Goal: Task Accomplishment & Management: Complete application form

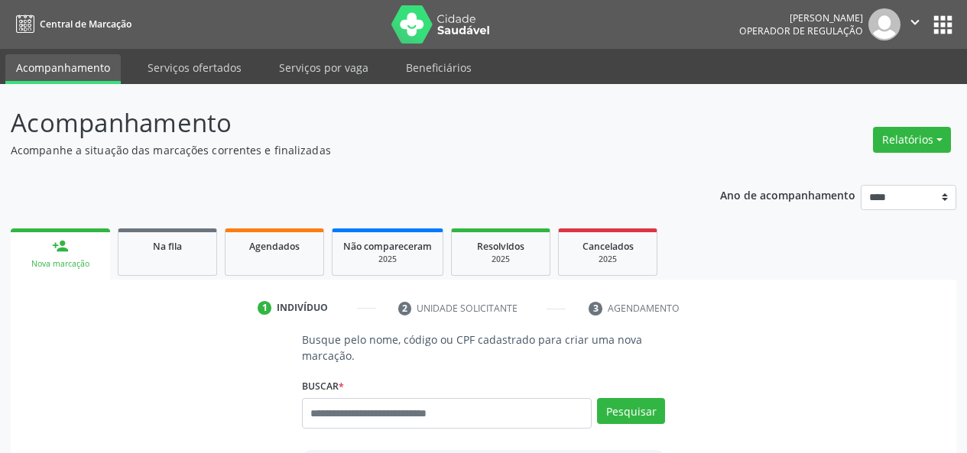
drag, startPoint x: 15, startPoint y: 43, endPoint x: 1, endPoint y: 141, distance: 99.5
click at [0, 144] on div "Acompanhamento Acompanhe a situação das marcações correntes e finalizadas Relat…" at bounding box center [483, 368] width 967 height 568
click at [371, 410] on input "text" at bounding box center [447, 413] width 290 height 31
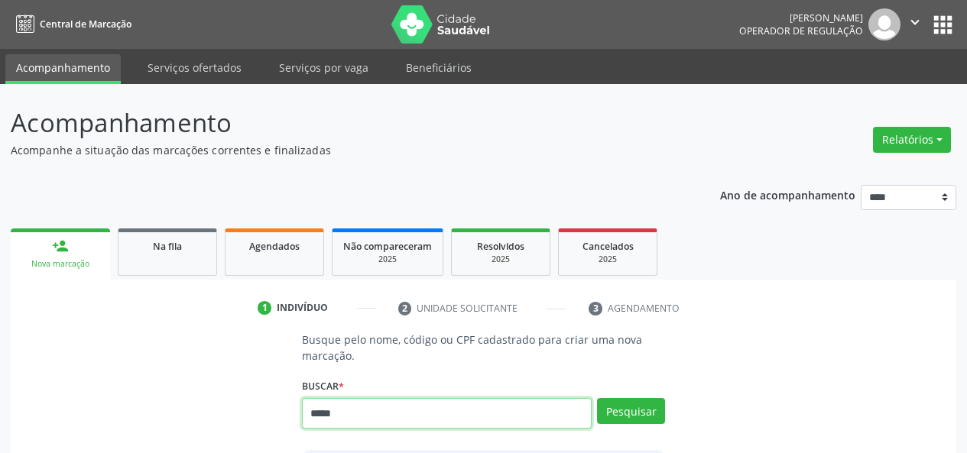
type input "*****"
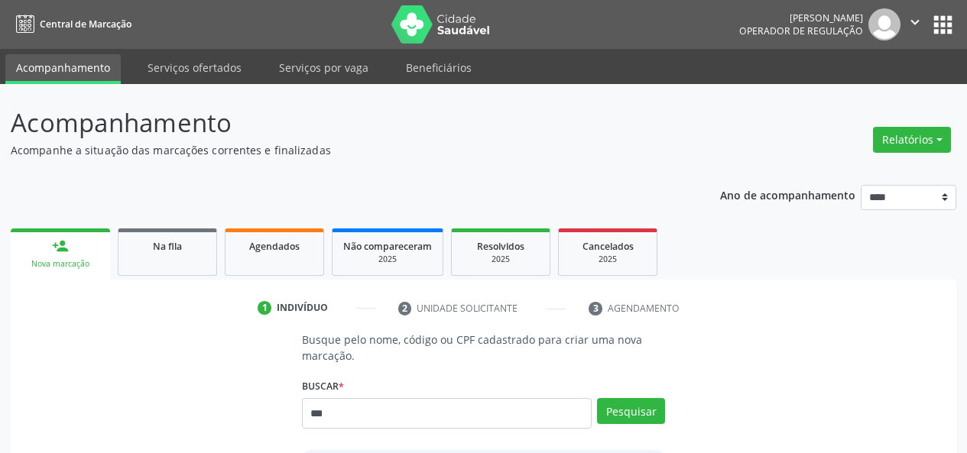
type input "***"
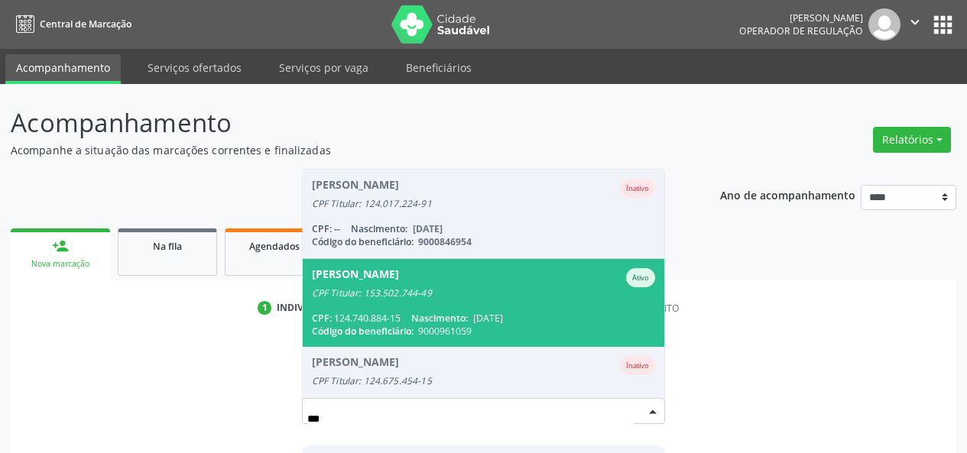
click at [468, 286] on div "Abrahao Valerio da Silva Ativo" at bounding box center [484, 277] width 344 height 19
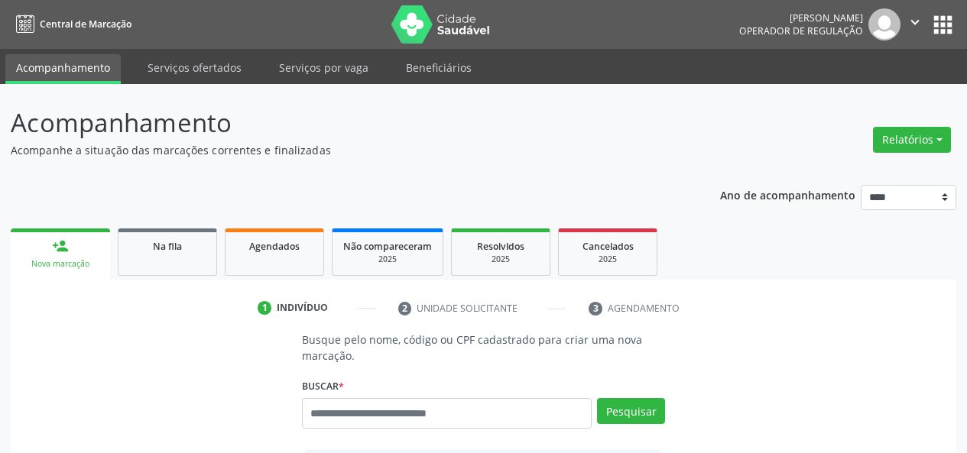
scroll to position [370, 0]
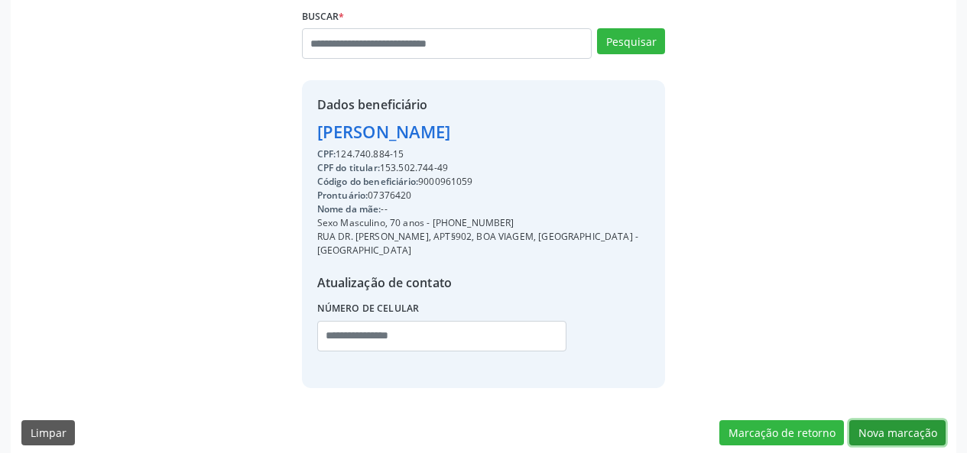
click at [888, 420] on button "Nova marcação" at bounding box center [897, 433] width 96 height 26
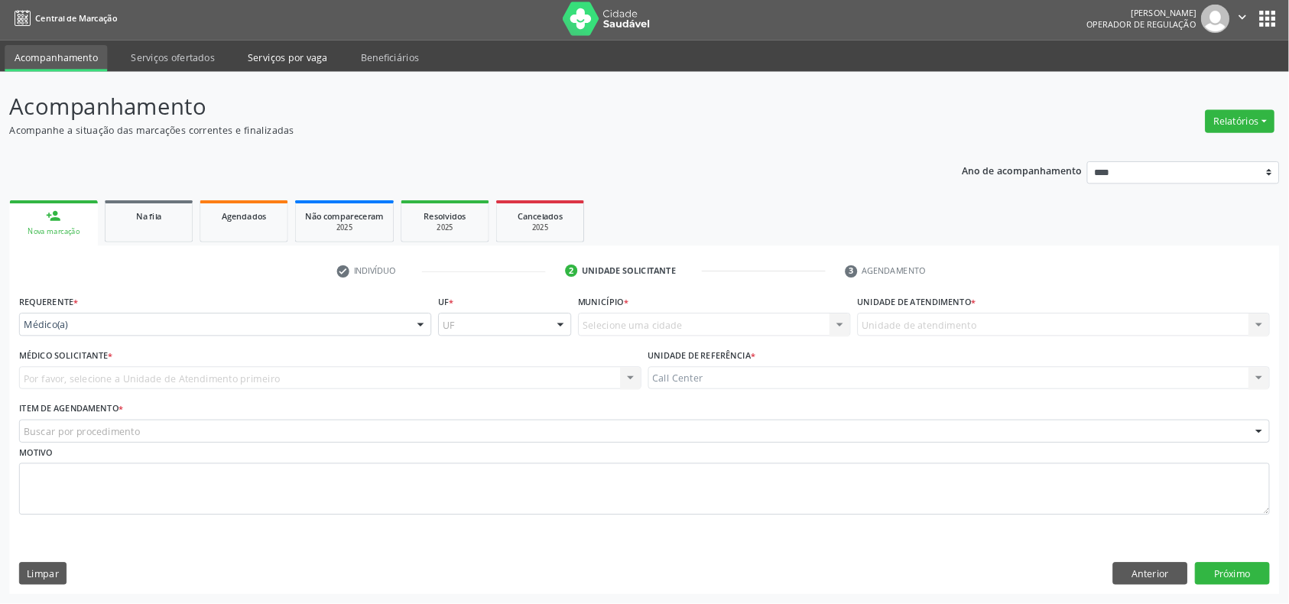
scroll to position [5, 0]
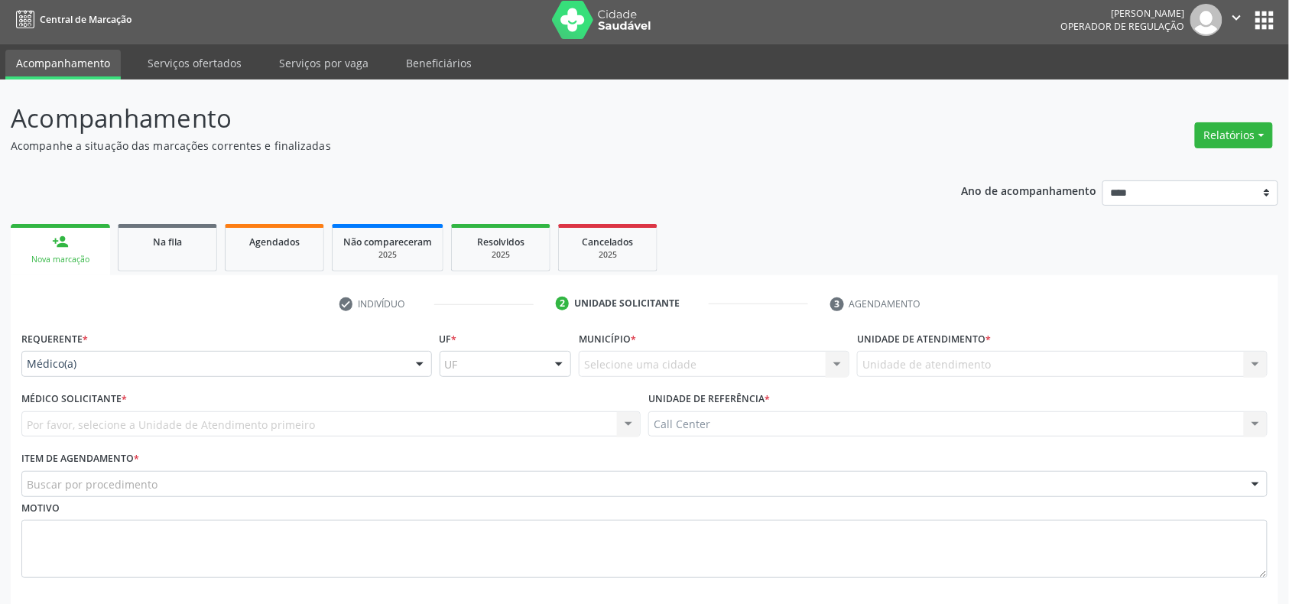
click at [191, 371] on div "Médico(a)" at bounding box center [226, 364] width 410 height 26
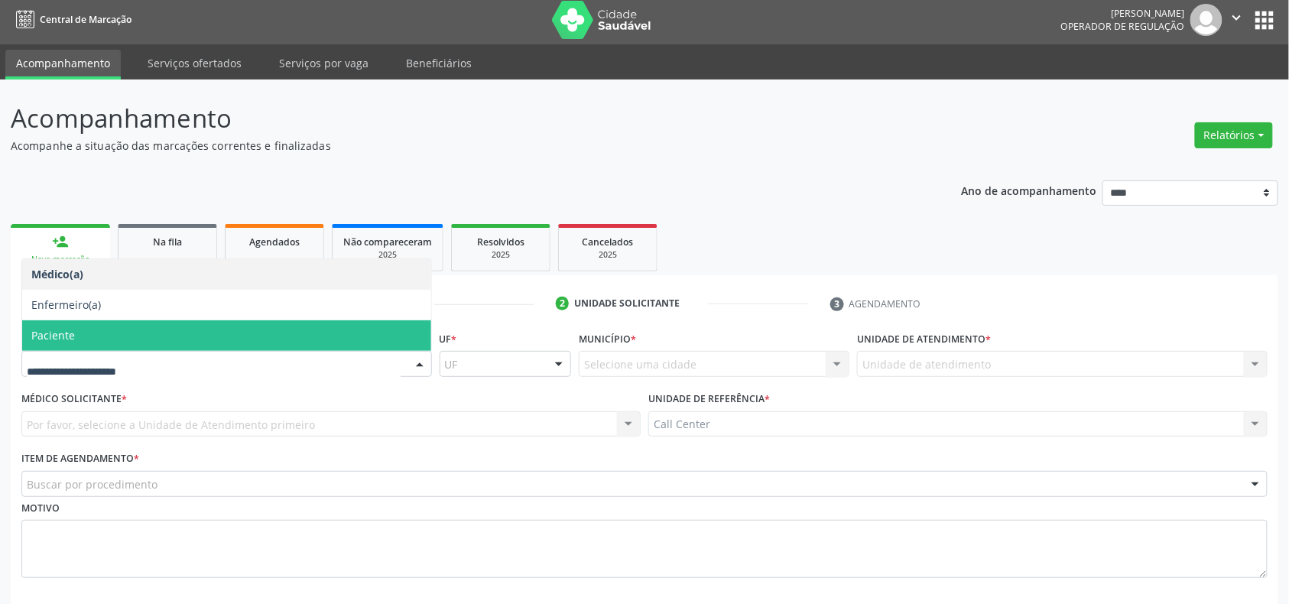
click at [166, 338] on span "Paciente" at bounding box center [226, 335] width 409 height 31
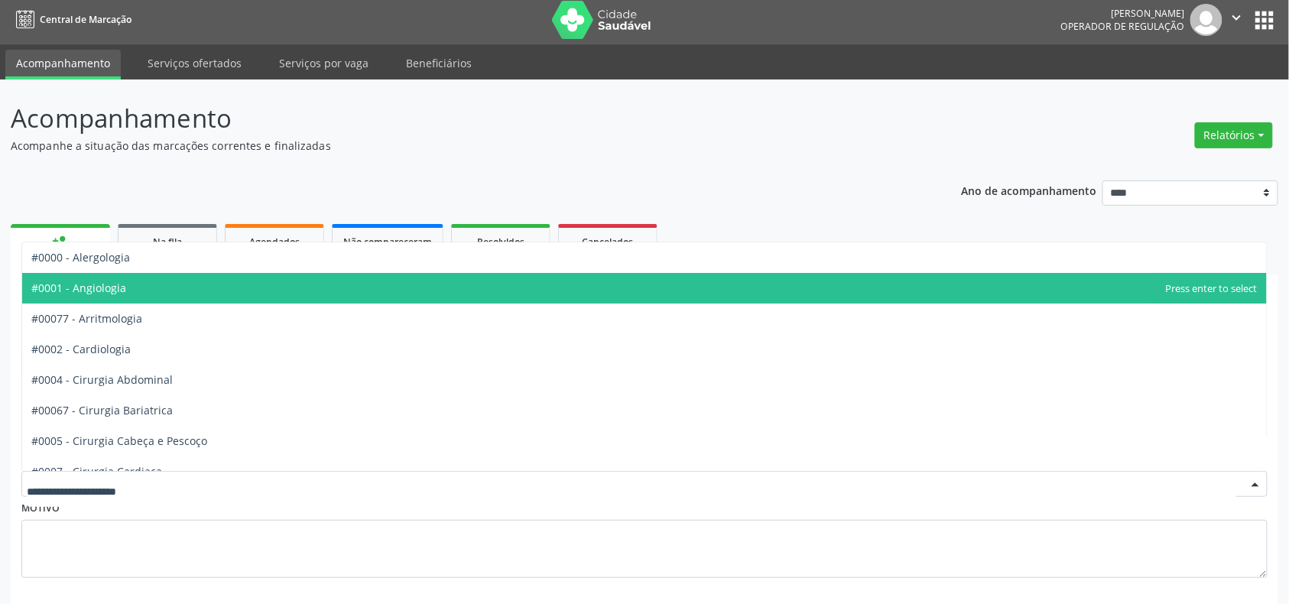
click at [102, 288] on span "#0001 - Angiologia" at bounding box center [78, 287] width 95 height 15
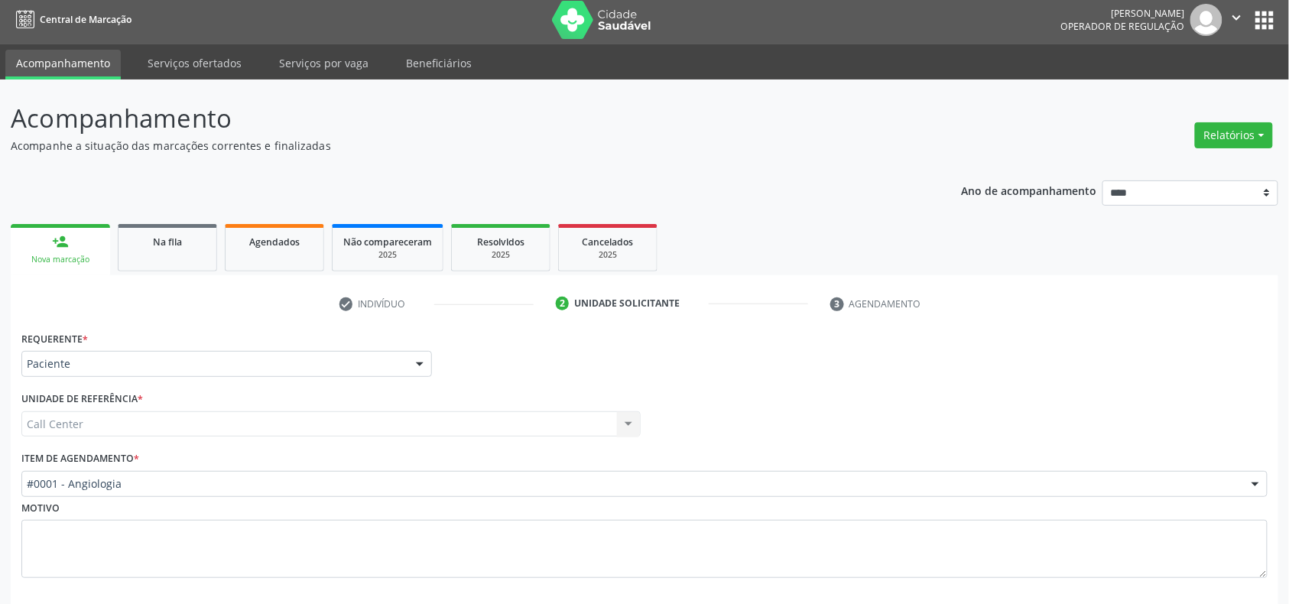
scroll to position [80, 0]
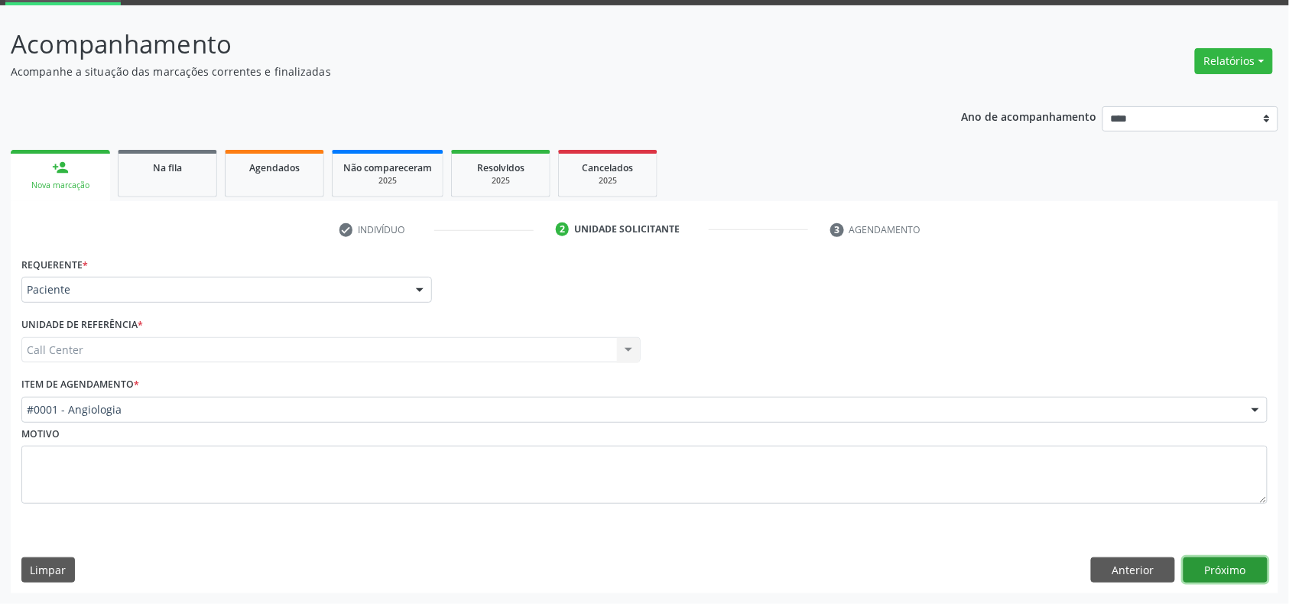
click at [966, 452] on button "Próximo" at bounding box center [1225, 570] width 84 height 26
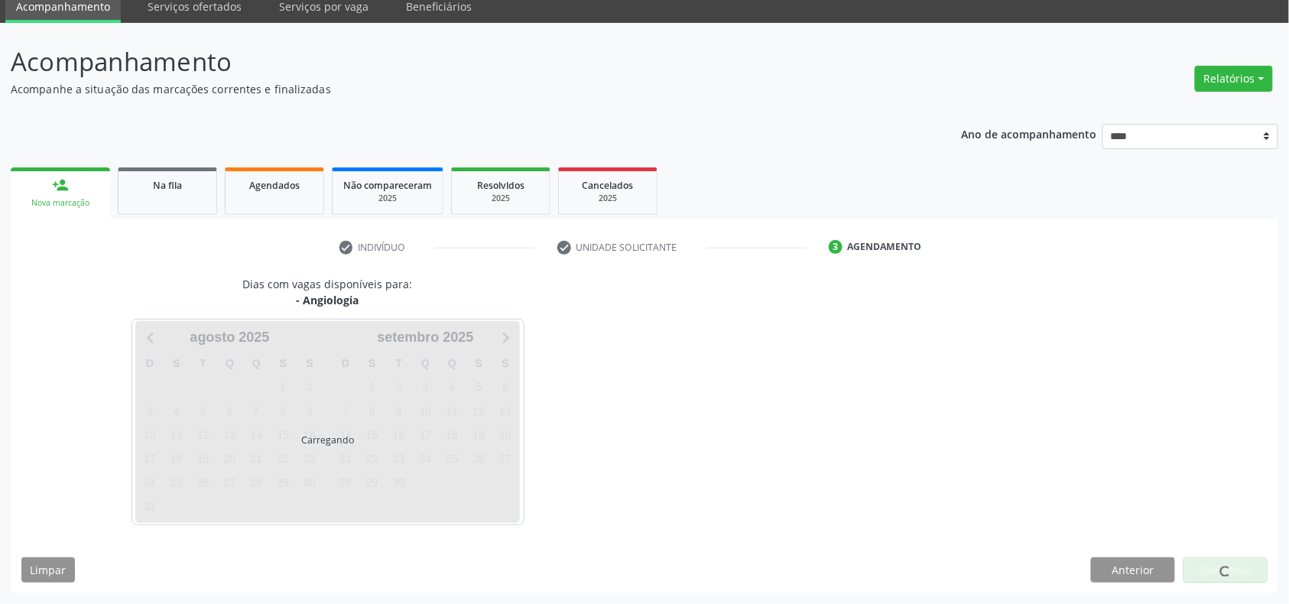
scroll to position [62, 0]
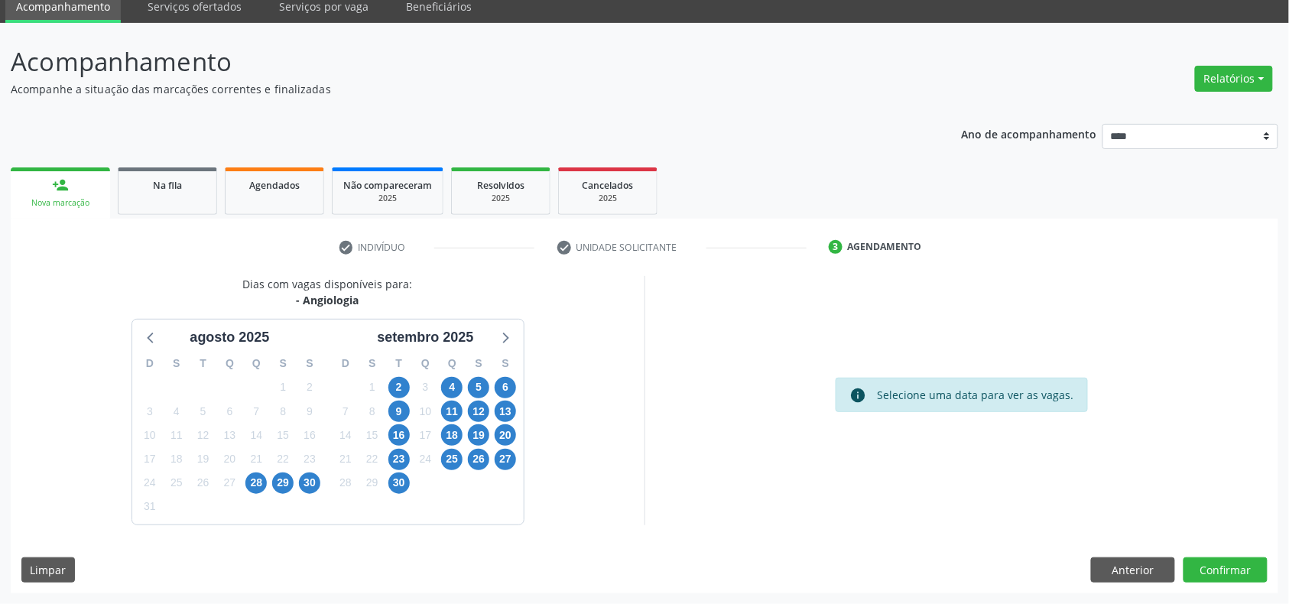
click at [245, 452] on div "28" at bounding box center [256, 483] width 27 height 24
click at [255, 452] on span "28" at bounding box center [255, 482] width 21 height 21
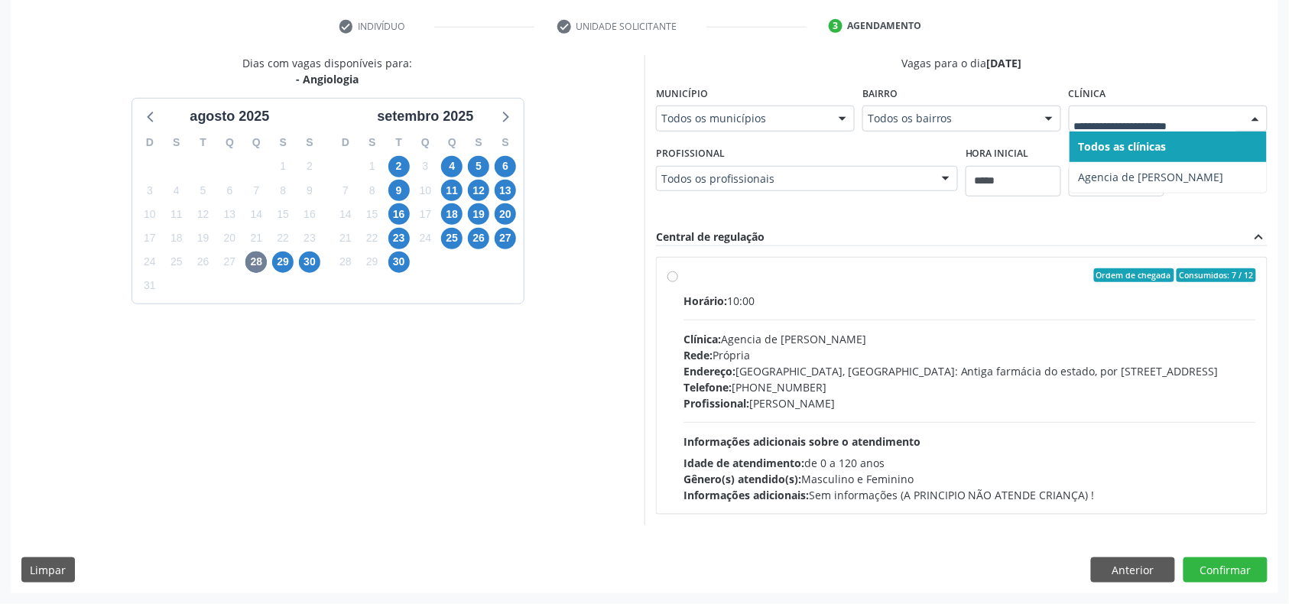
scroll to position [125, 0]
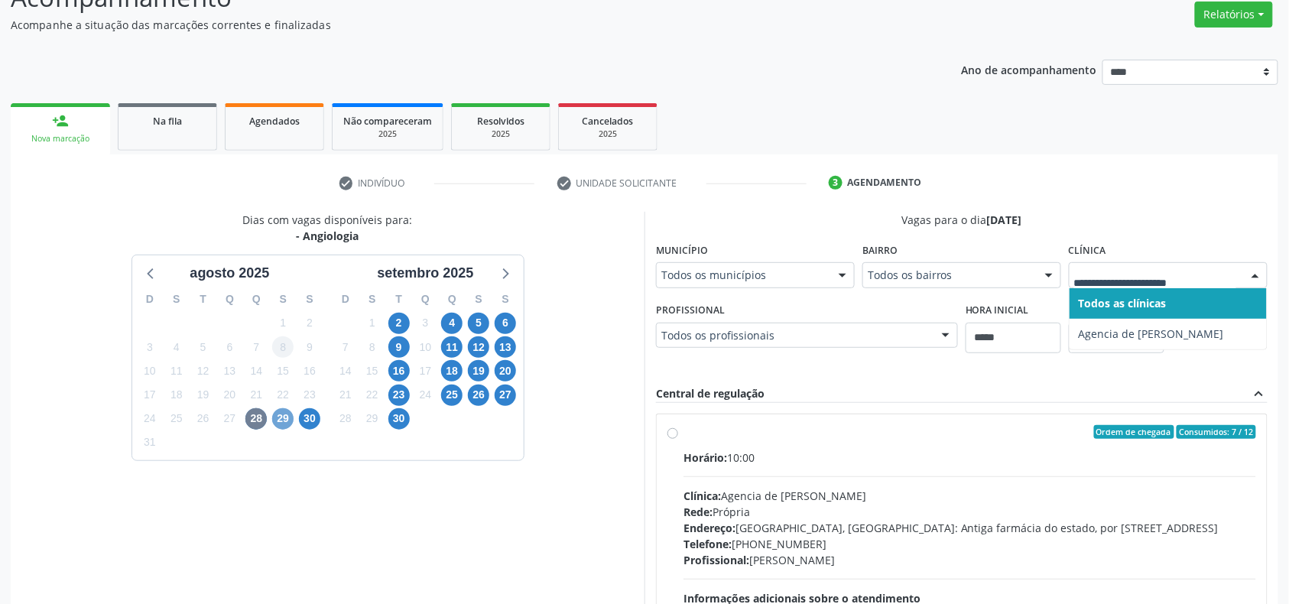
click at [285, 417] on span "29" at bounding box center [282, 418] width 21 height 21
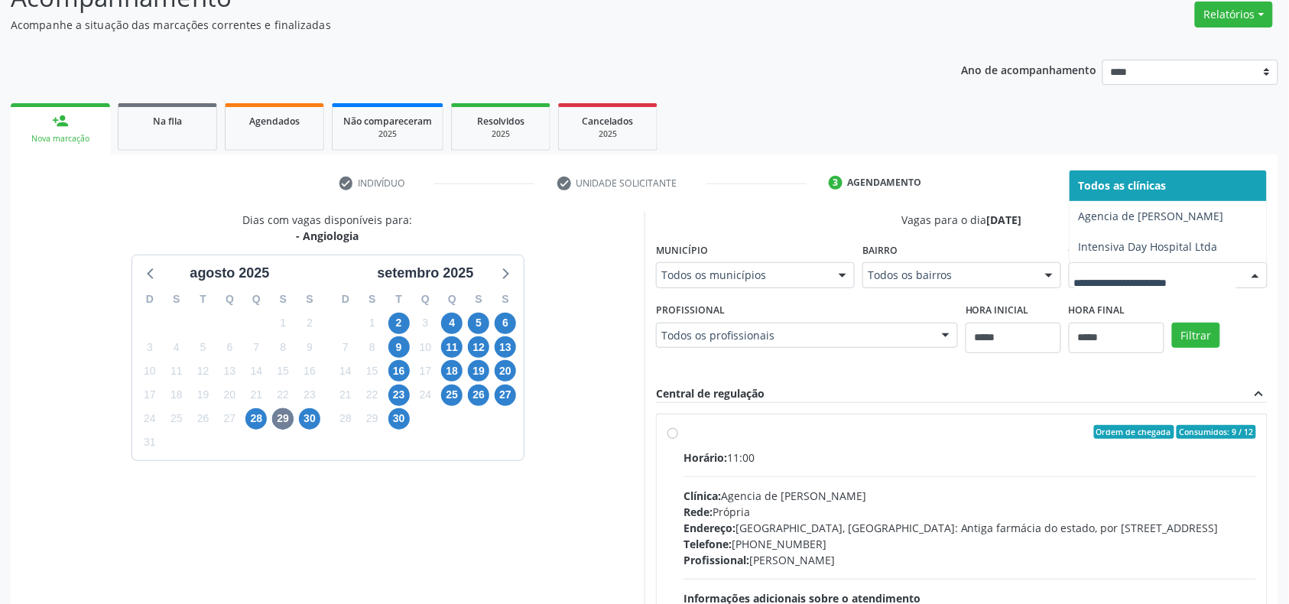
click at [966, 288] on div at bounding box center [1167, 275] width 199 height 26
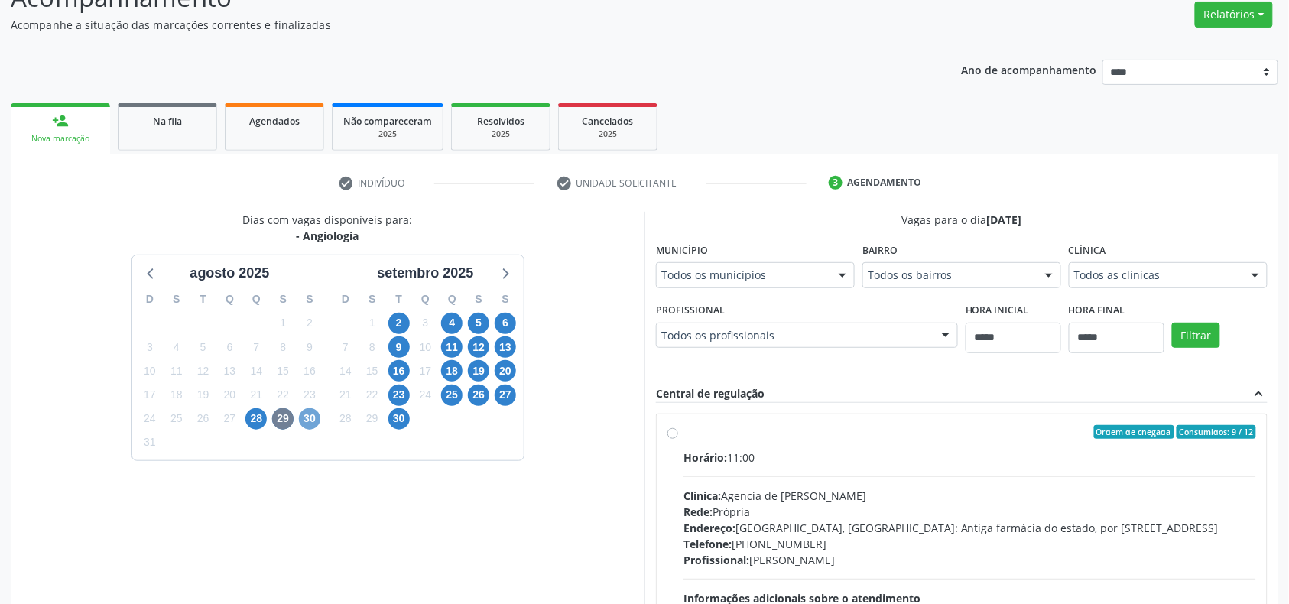
click at [312, 416] on span "30" at bounding box center [309, 418] width 21 height 21
click at [500, 273] on icon at bounding box center [504, 273] width 20 height 20
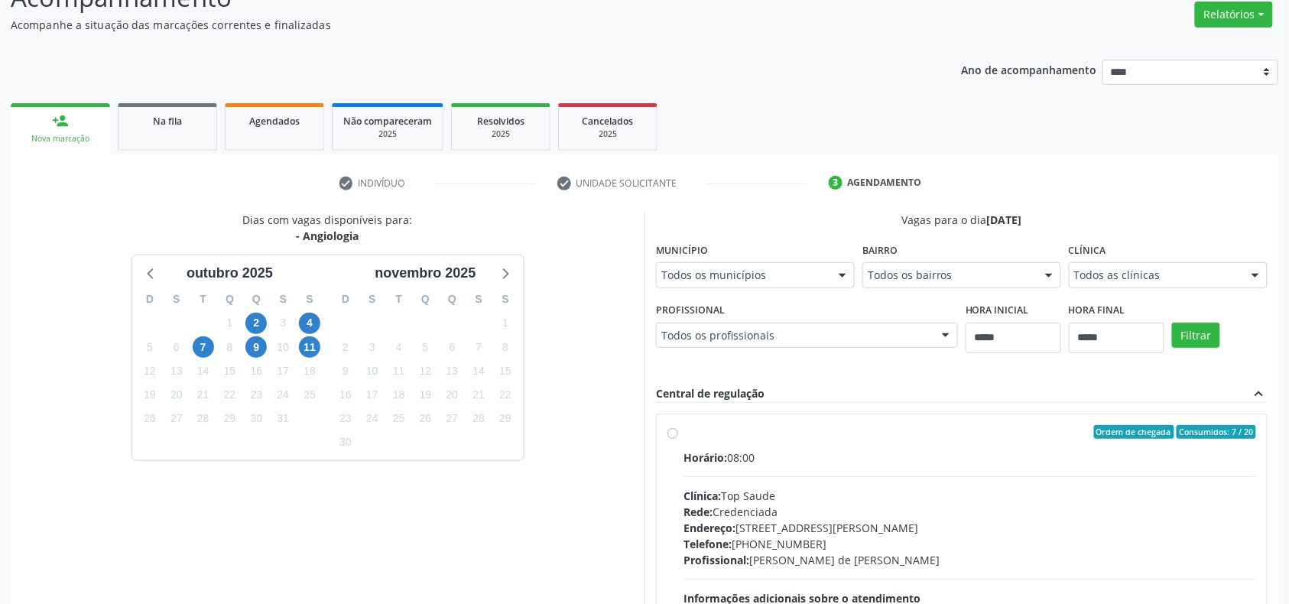
click at [310, 359] on div "18" at bounding box center [309, 371] width 21 height 24
click at [313, 349] on span "11" at bounding box center [309, 346] width 21 height 21
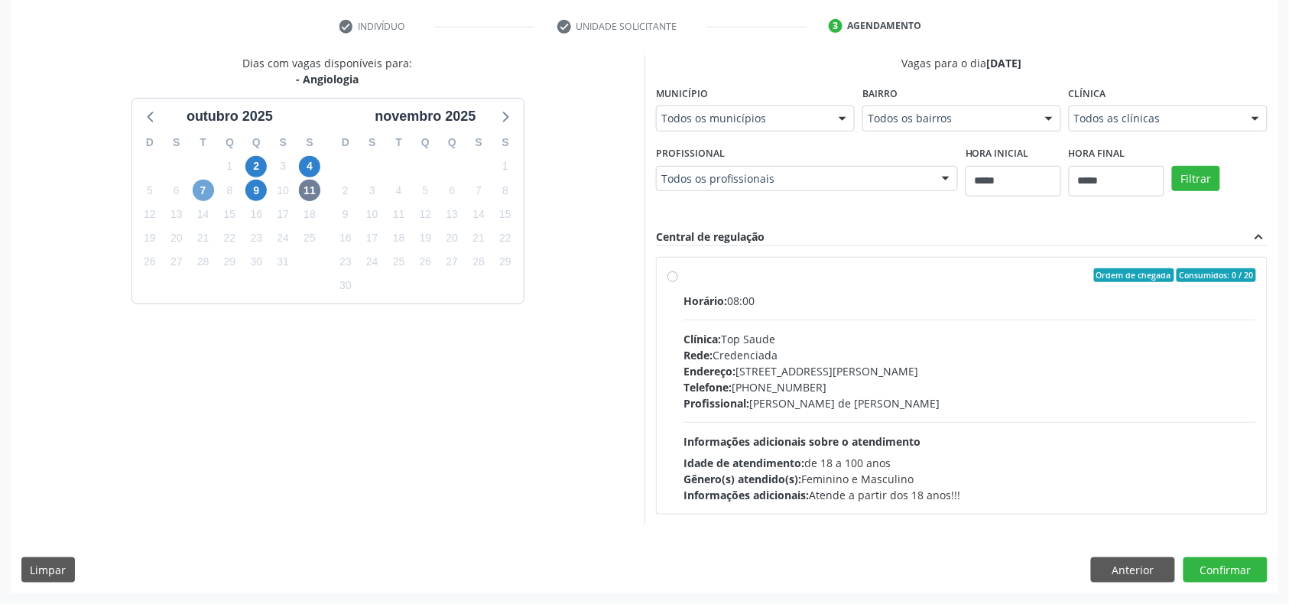
click at [206, 193] on span "7" at bounding box center [203, 190] width 21 height 21
click at [144, 119] on icon at bounding box center [151, 116] width 20 height 20
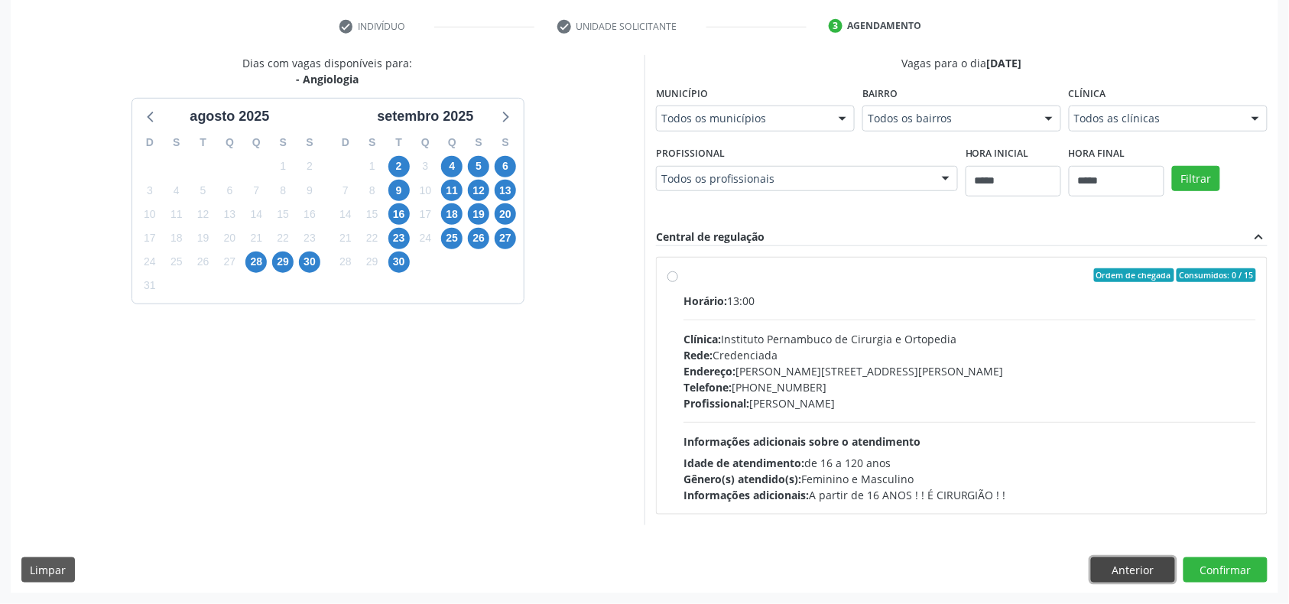
click at [966, 452] on button "Anterior" at bounding box center [1133, 570] width 84 height 26
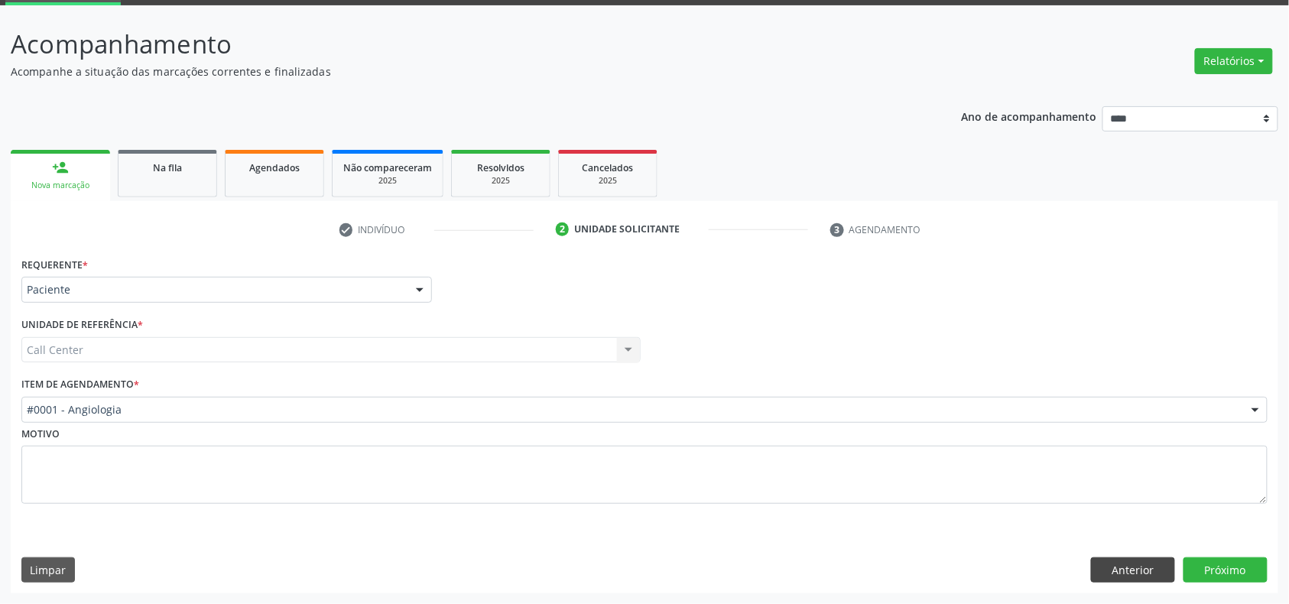
scroll to position [80, 0]
click at [154, 397] on div "#0001 - Angiologia" at bounding box center [644, 410] width 1246 height 26
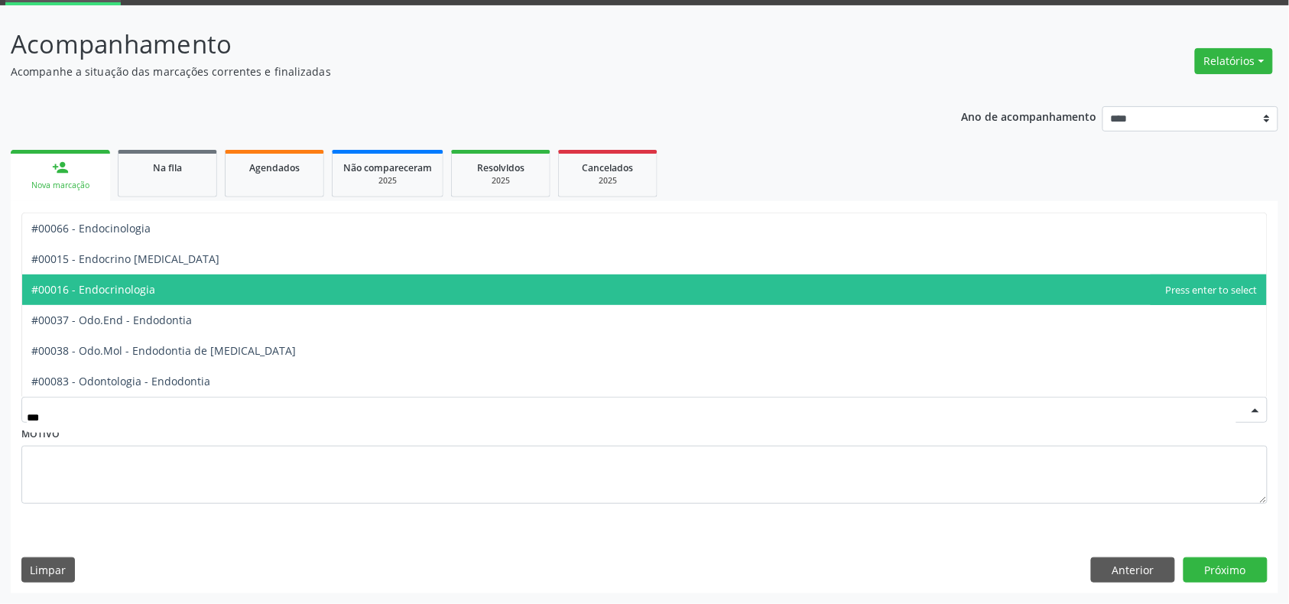
click at [224, 294] on span "#00016 - Endocrinologia" at bounding box center [644, 289] width 1244 height 31
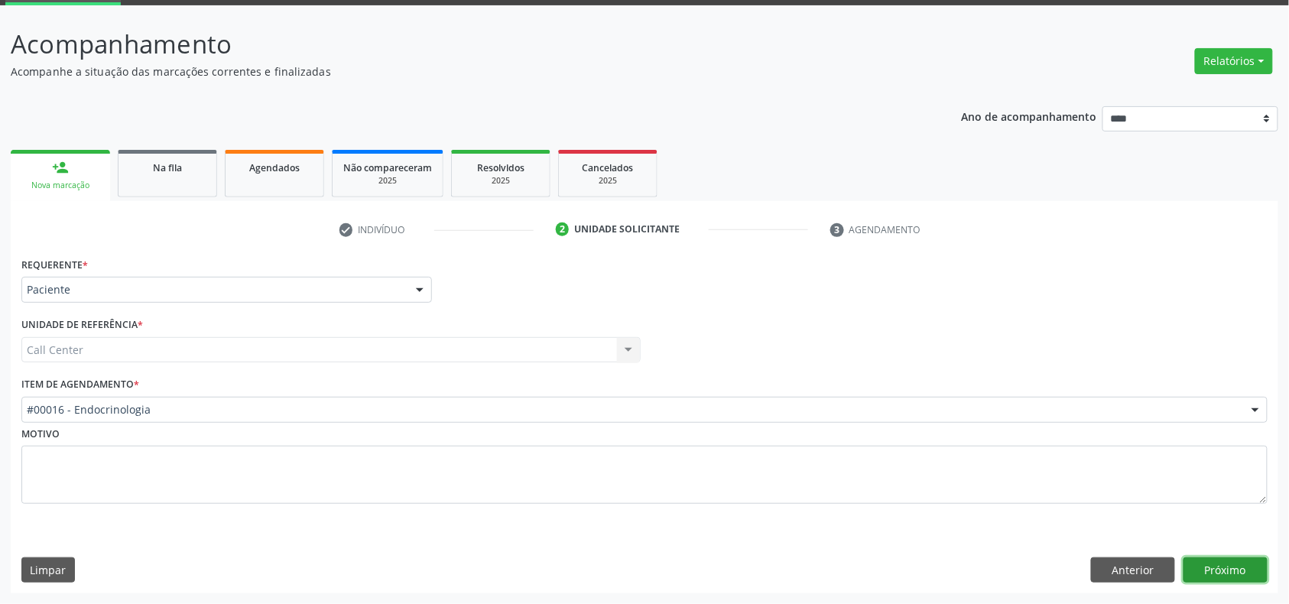
click at [966, 452] on button "Próximo" at bounding box center [1225, 570] width 84 height 26
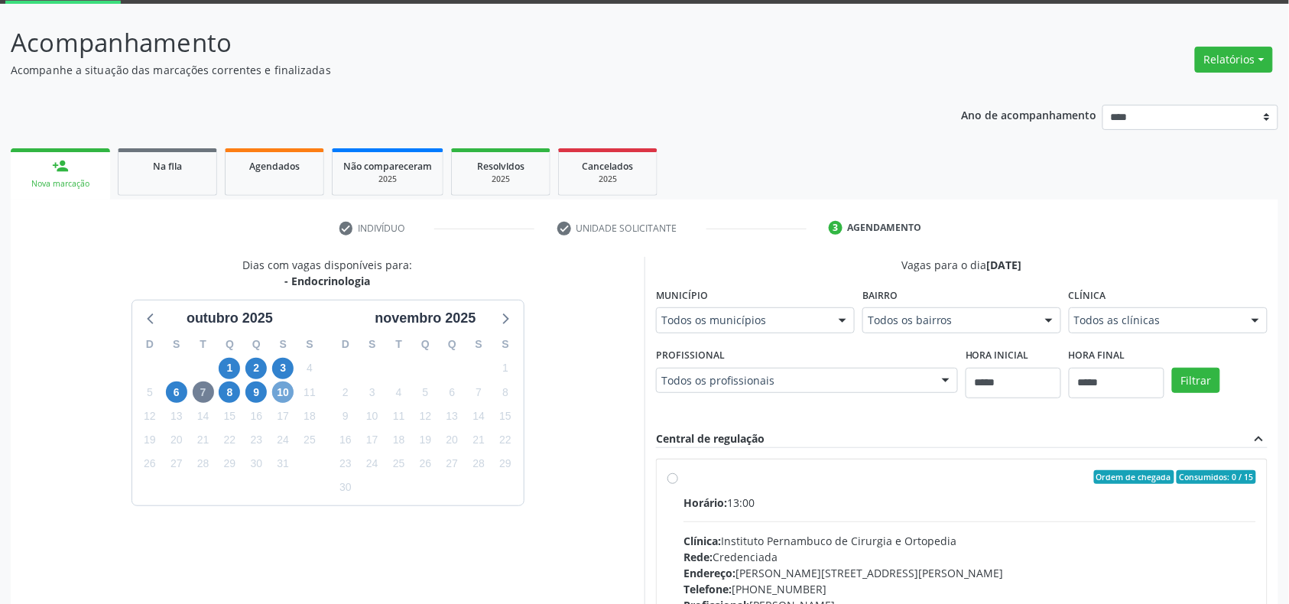
click at [274, 393] on span "10" at bounding box center [282, 391] width 21 height 21
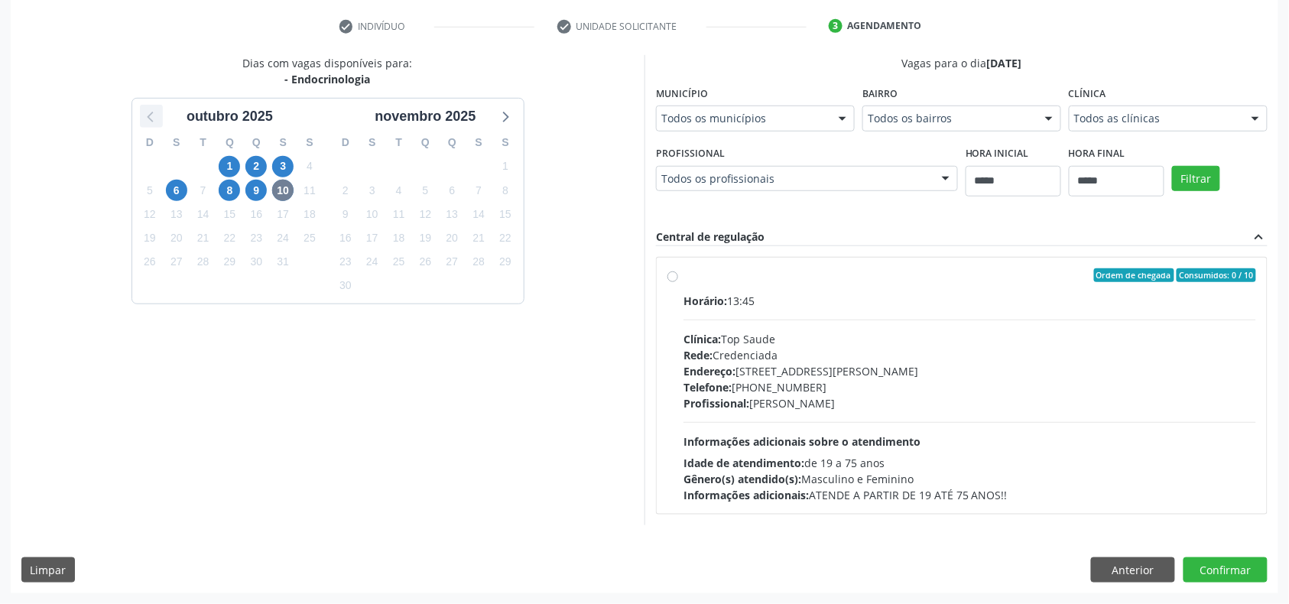
click at [145, 110] on icon at bounding box center [151, 116] width 20 height 20
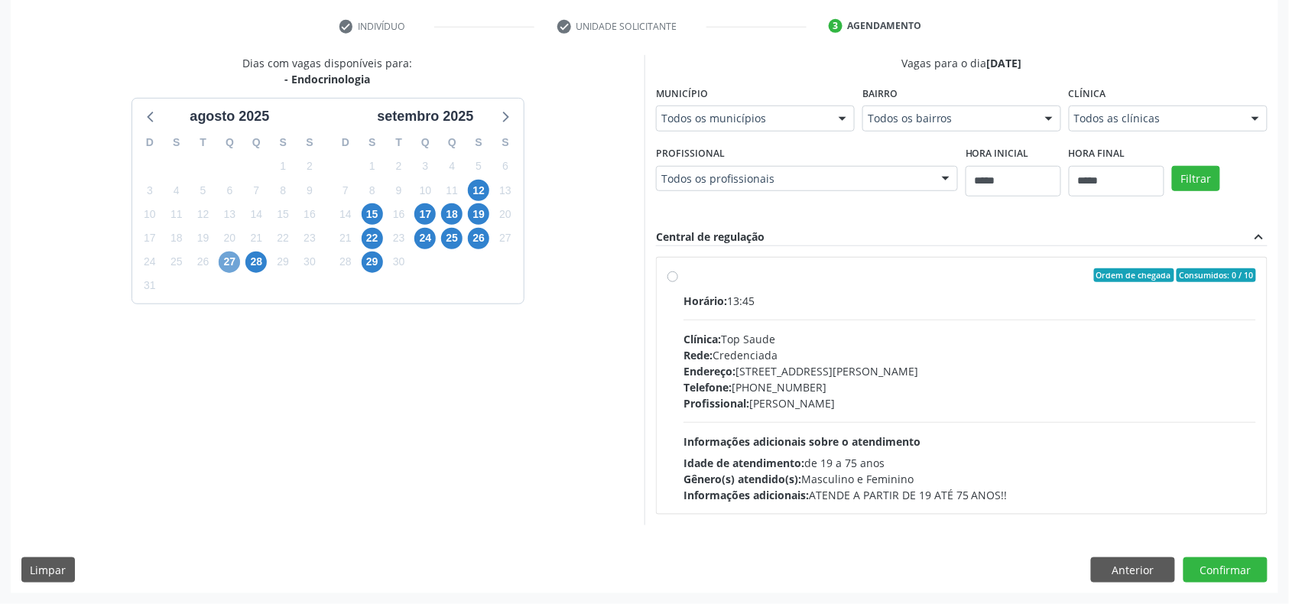
click at [224, 264] on span "27" at bounding box center [229, 261] width 21 height 21
click at [966, 452] on button "Anterior" at bounding box center [1133, 570] width 84 height 26
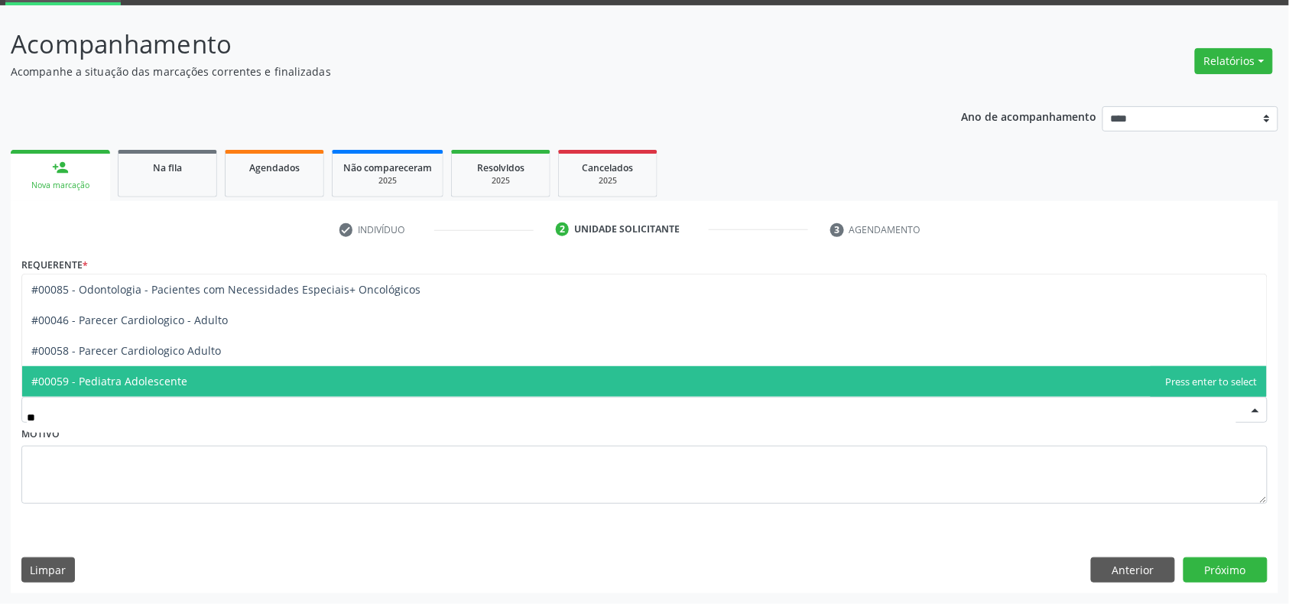
type input "*"
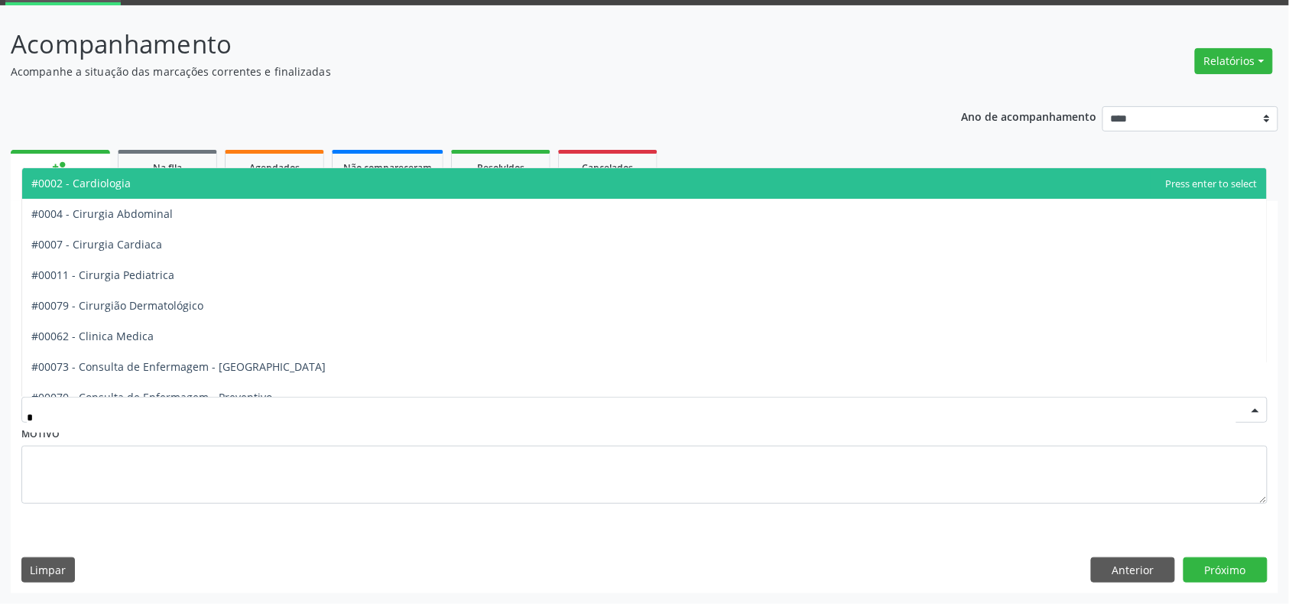
type input "**"
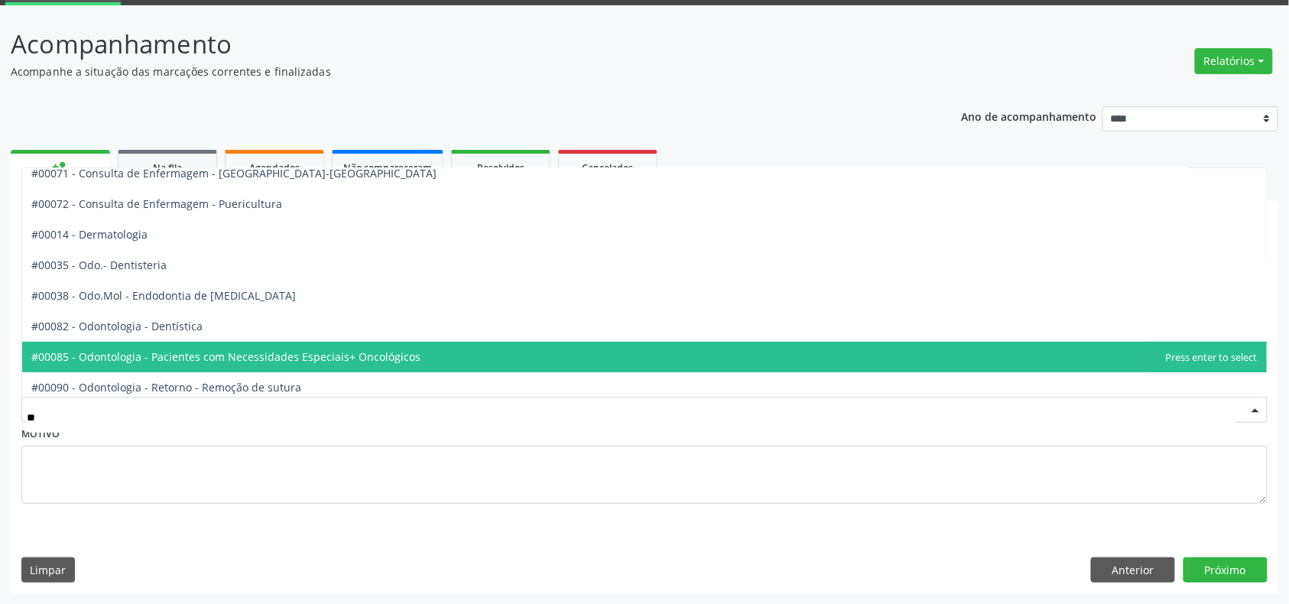
scroll to position [108, 0]
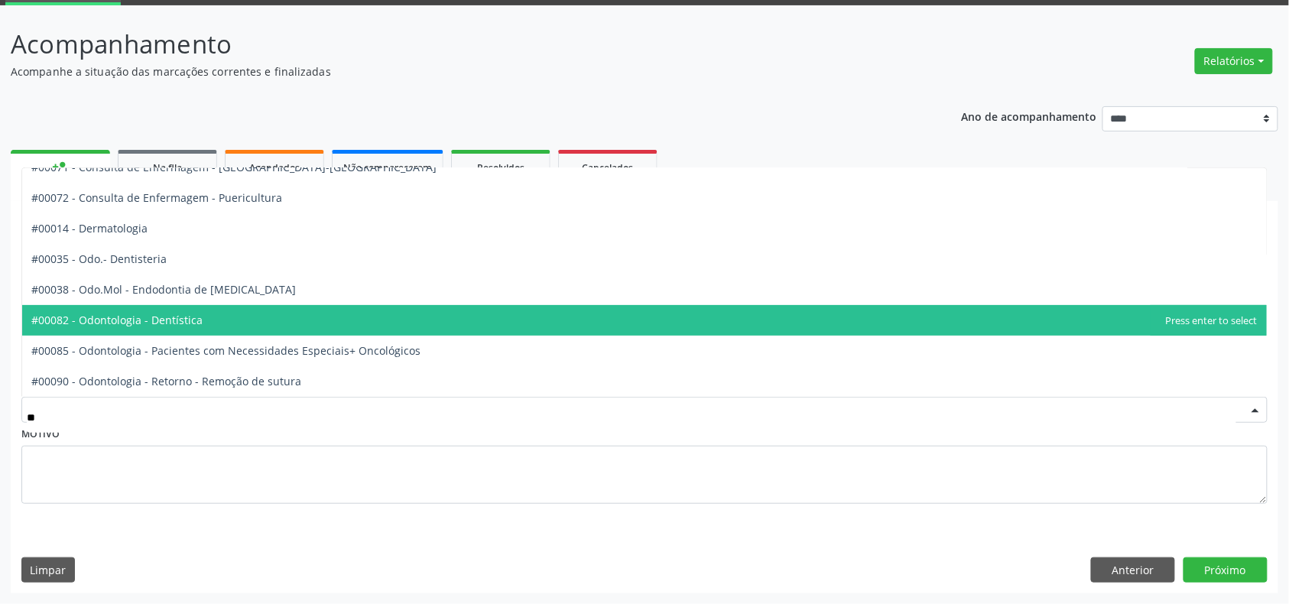
click at [172, 313] on span "#00082 - Odontologia - Dentística" at bounding box center [116, 320] width 171 height 15
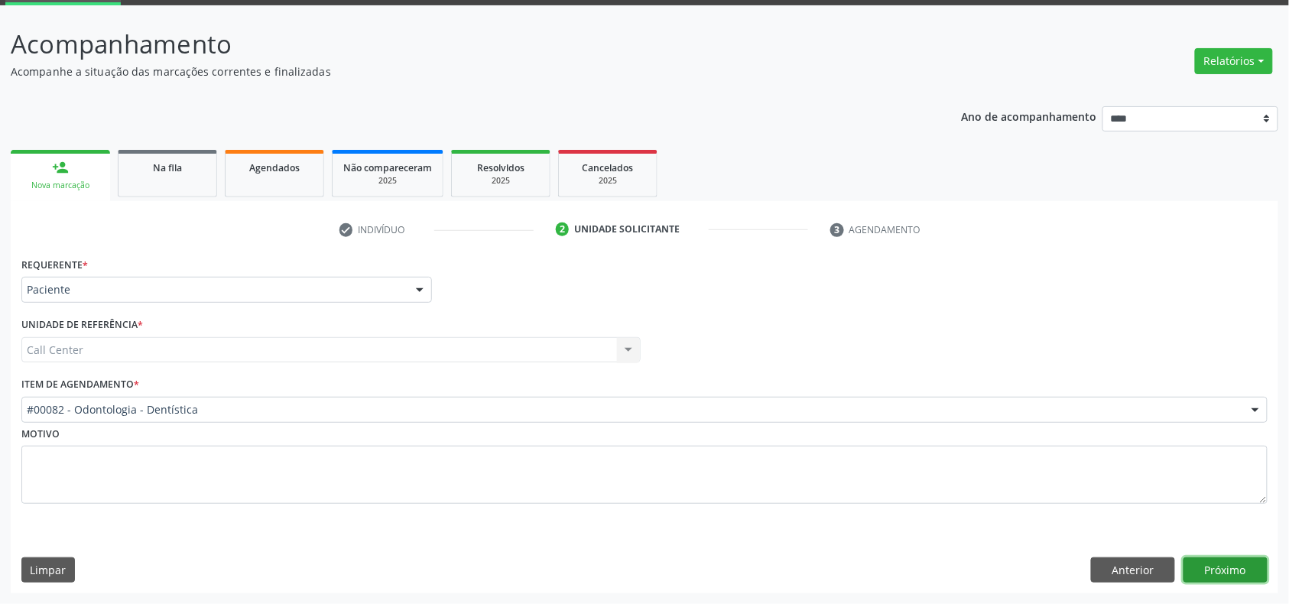
click at [966, 452] on button "Próximo" at bounding box center [1225, 570] width 84 height 26
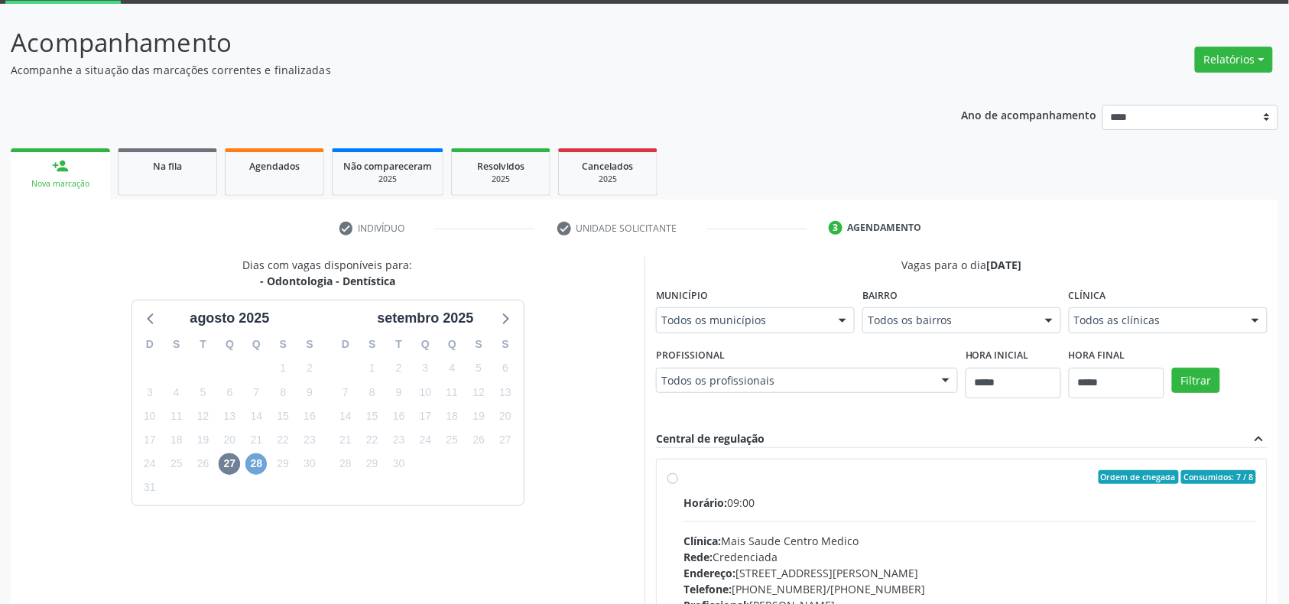
click at [258, 452] on span "28" at bounding box center [255, 463] width 21 height 21
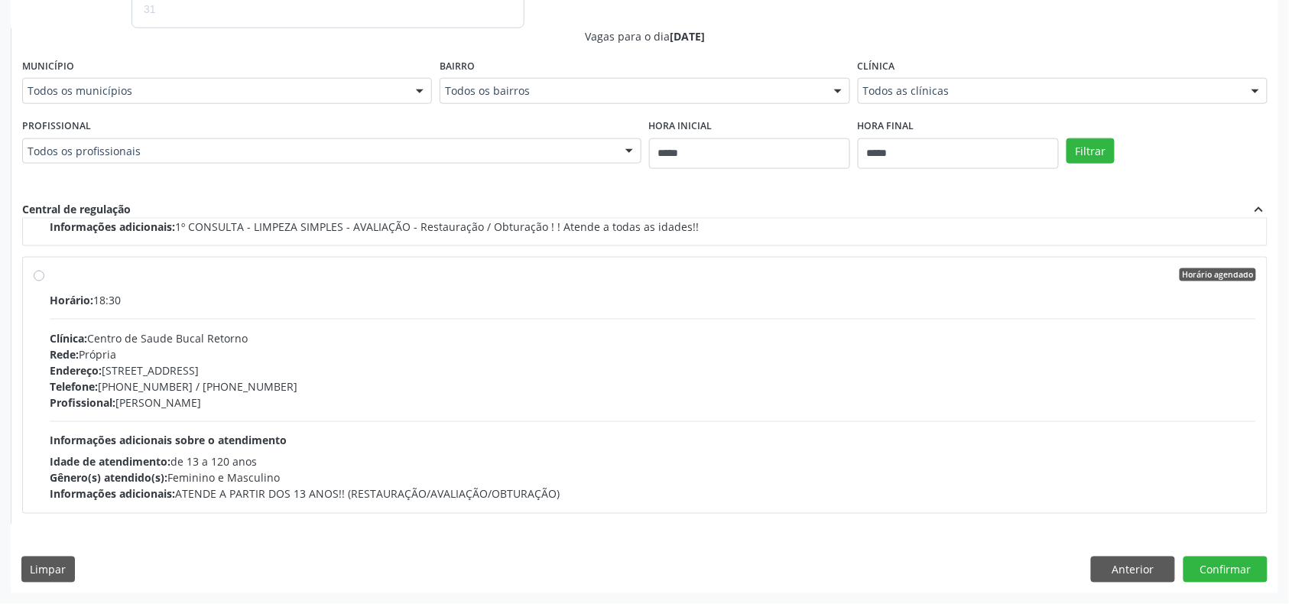
scroll to position [40, 0]
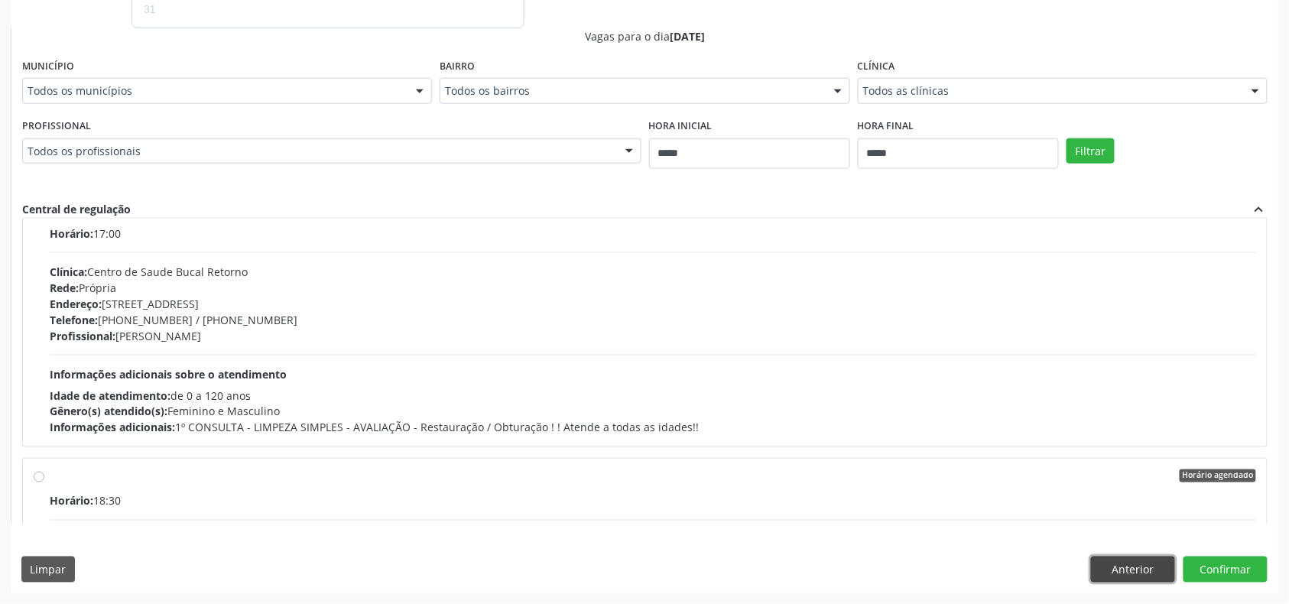
click at [966, 452] on button "Anterior" at bounding box center [1133, 569] width 84 height 26
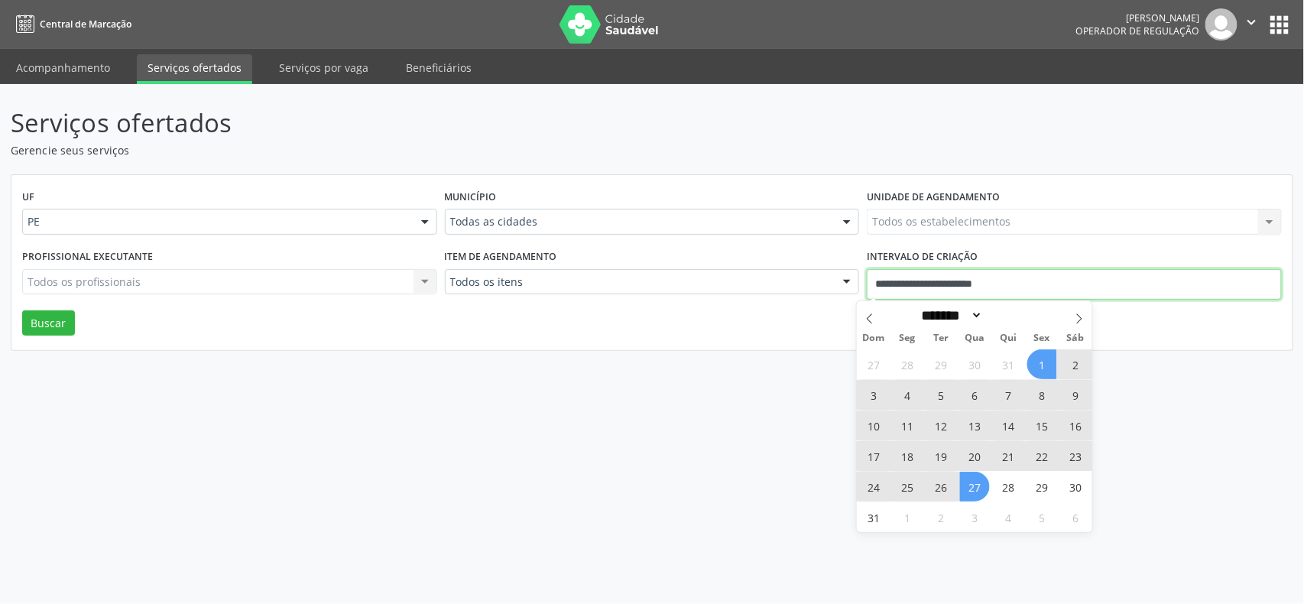
click at [977, 272] on input "**********" at bounding box center [1074, 284] width 415 height 31
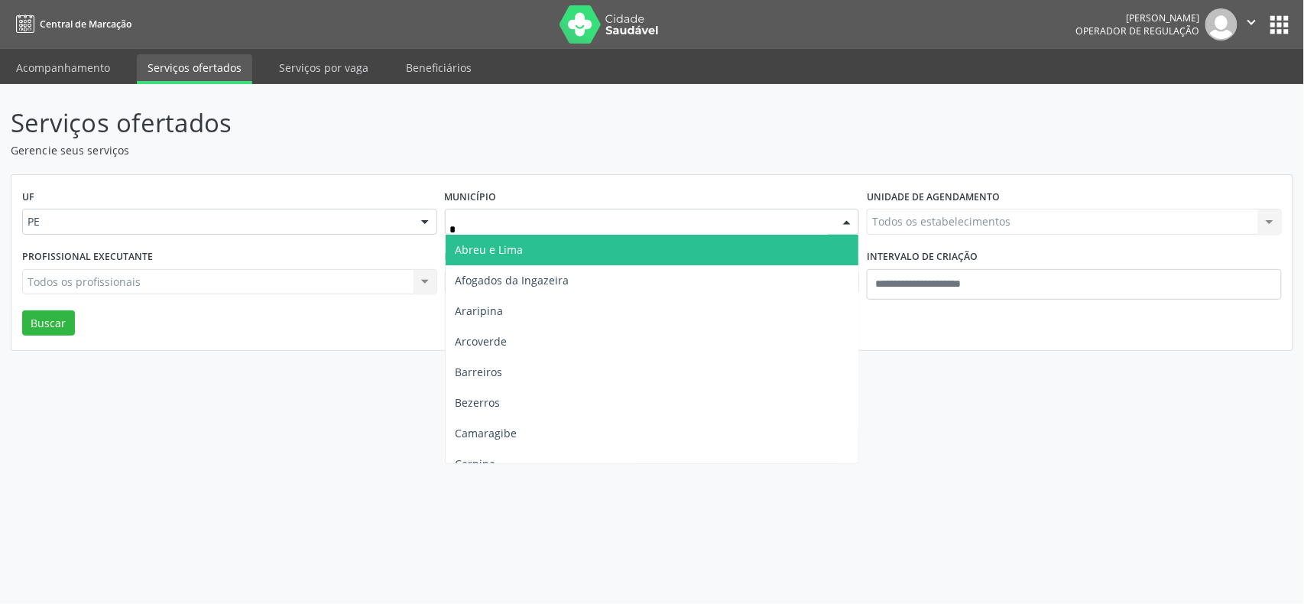
type input "**"
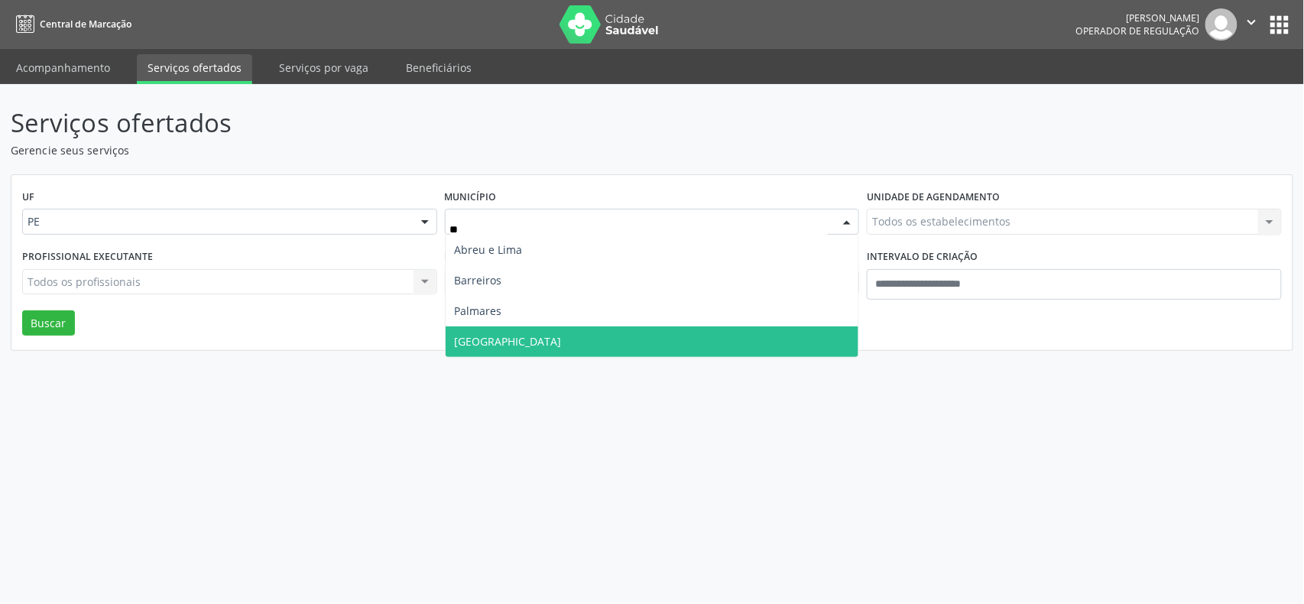
click at [511, 349] on span "Recife" at bounding box center [652, 341] width 413 height 31
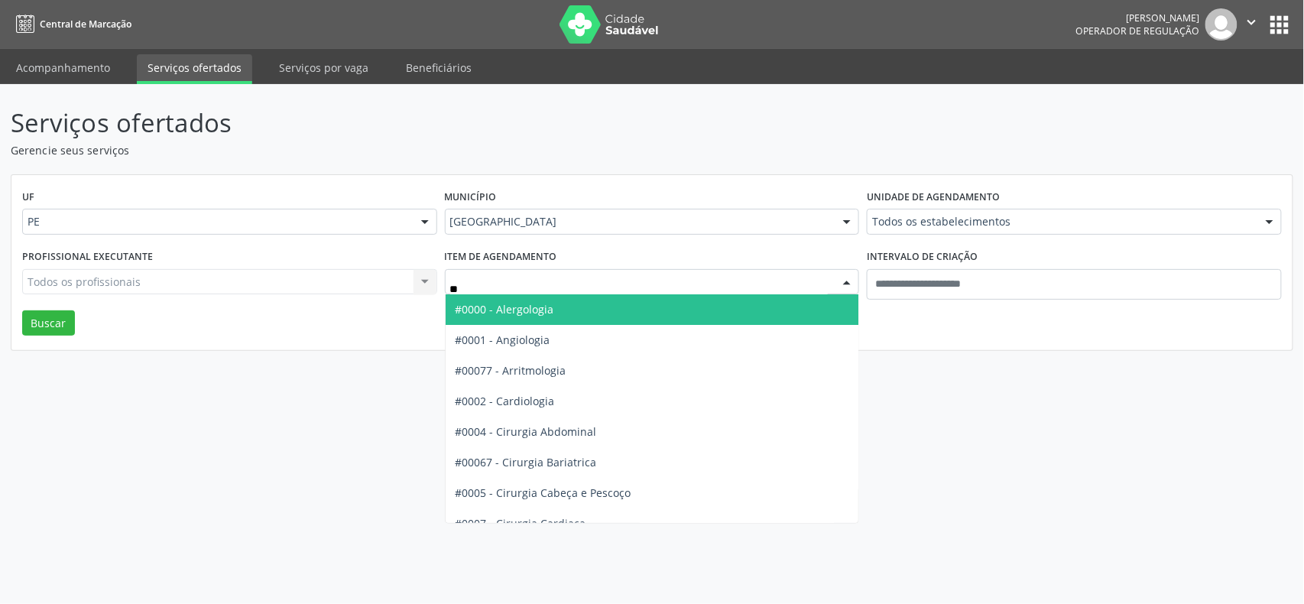
type input "***"
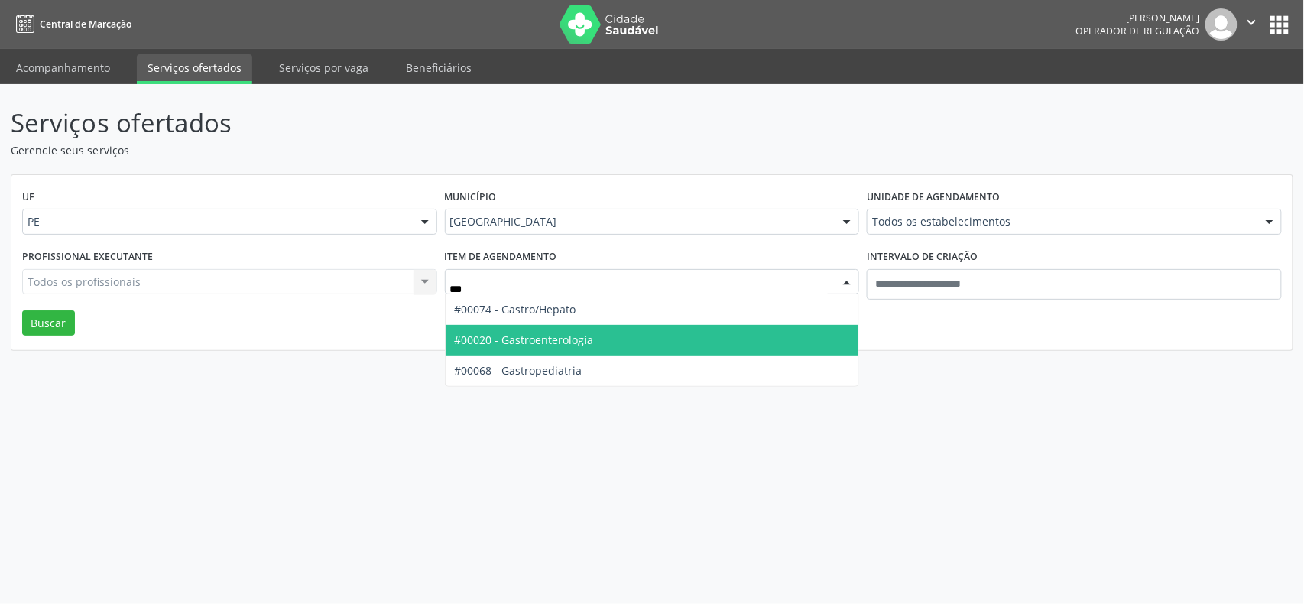
click at [555, 342] on span "#00020 - Gastroenterologia" at bounding box center [524, 339] width 139 height 15
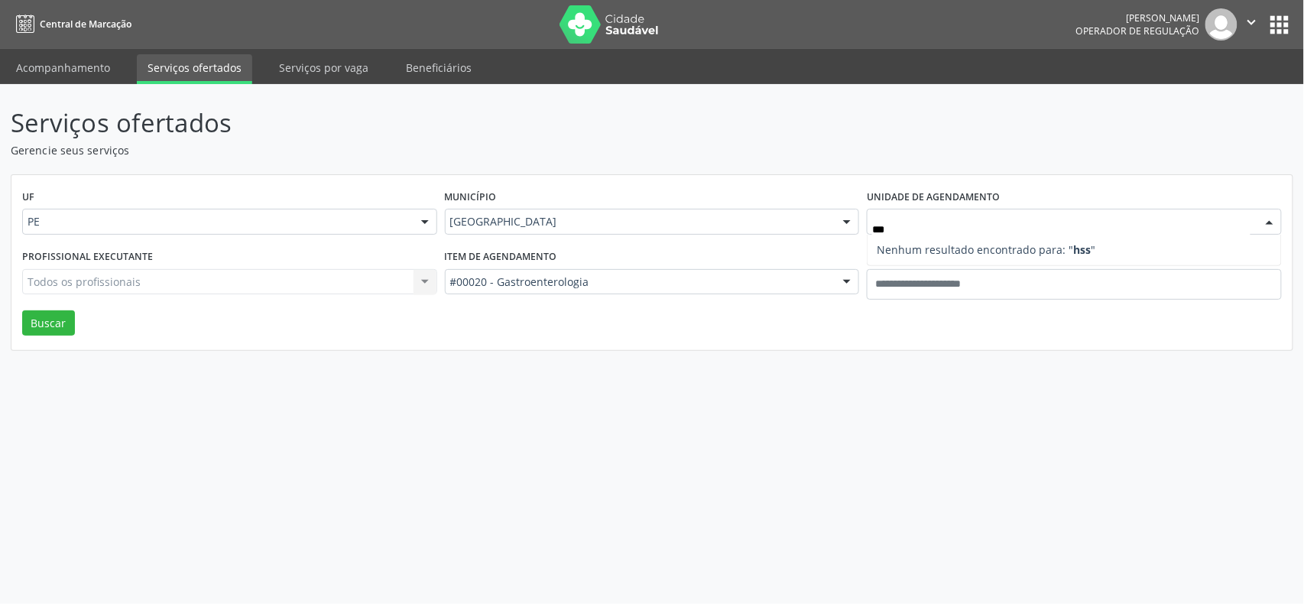
type input "**"
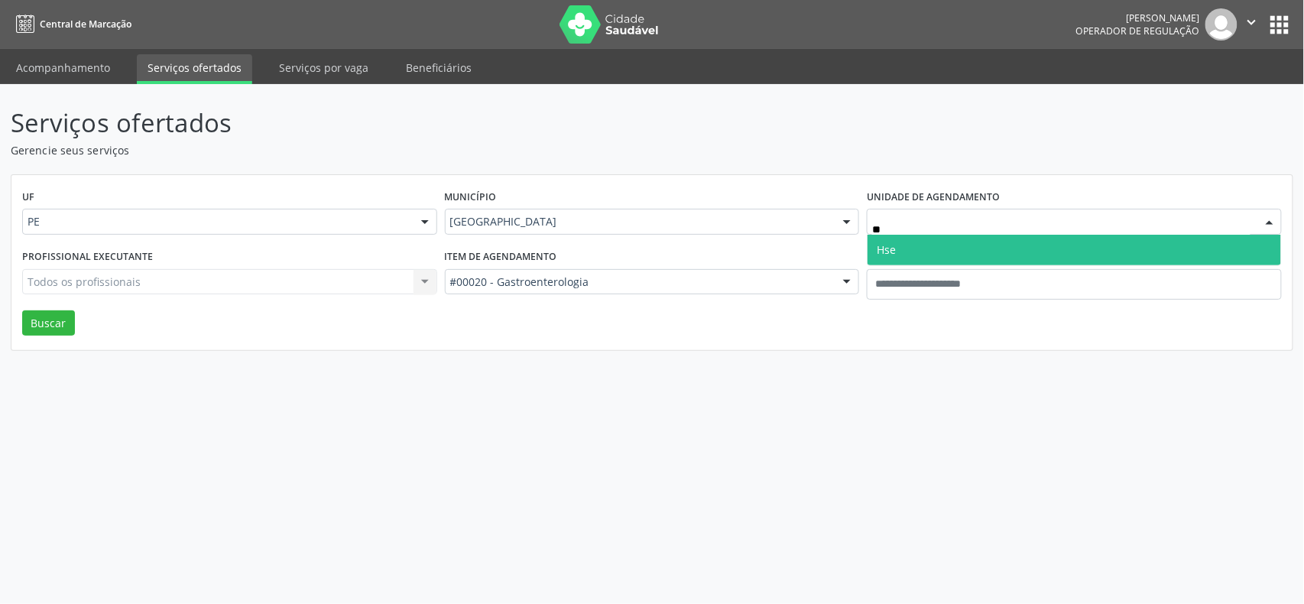
click at [954, 238] on span "Hse" at bounding box center [1073, 250] width 413 height 31
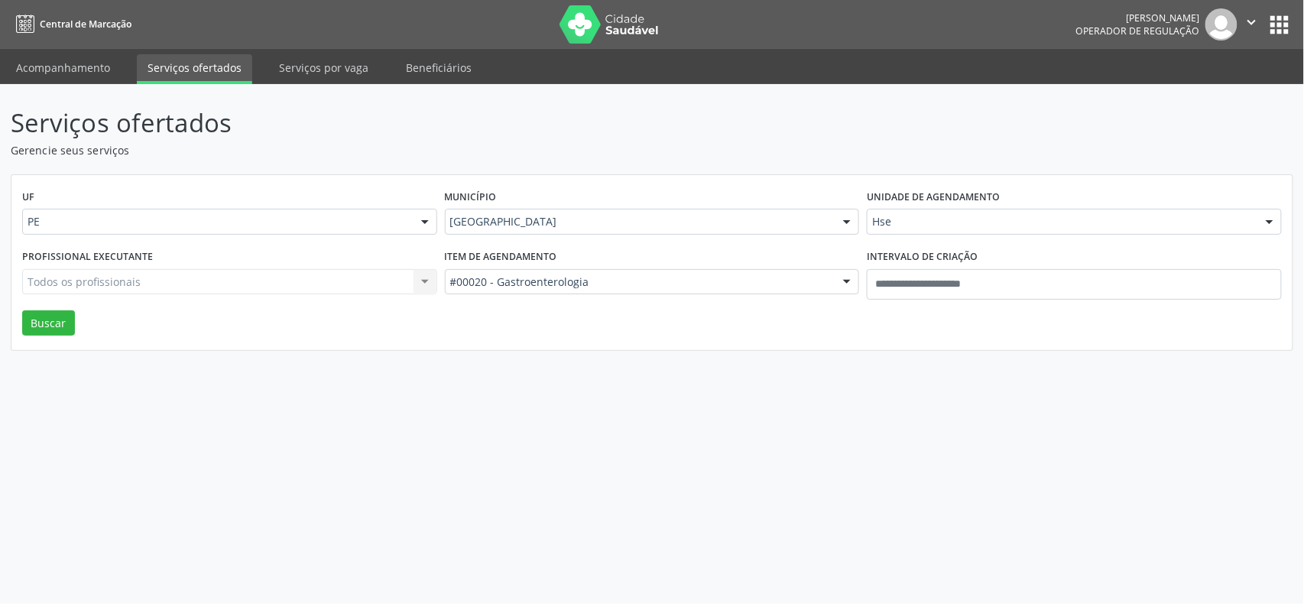
click at [238, 283] on div "Todos os profissionais Todos os profissionais Nenhum resultado encontrado para:…" at bounding box center [229, 282] width 415 height 26
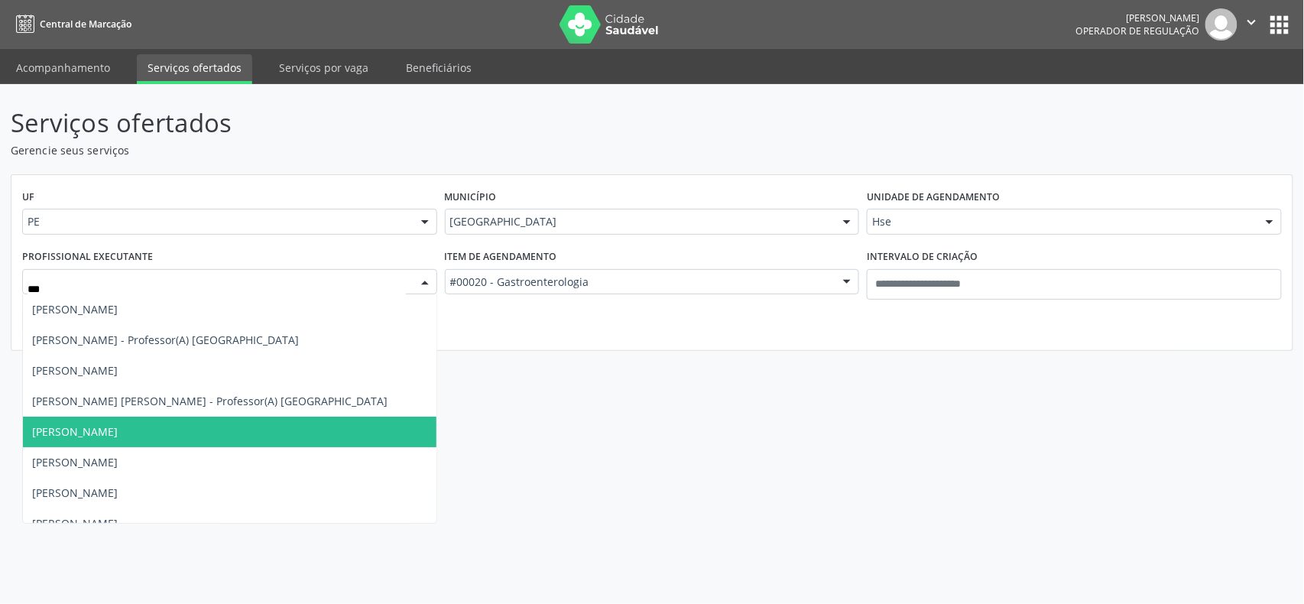
click at [168, 440] on span "Ana Catarina de Melo Rodrigues" at bounding box center [229, 432] width 413 height 31
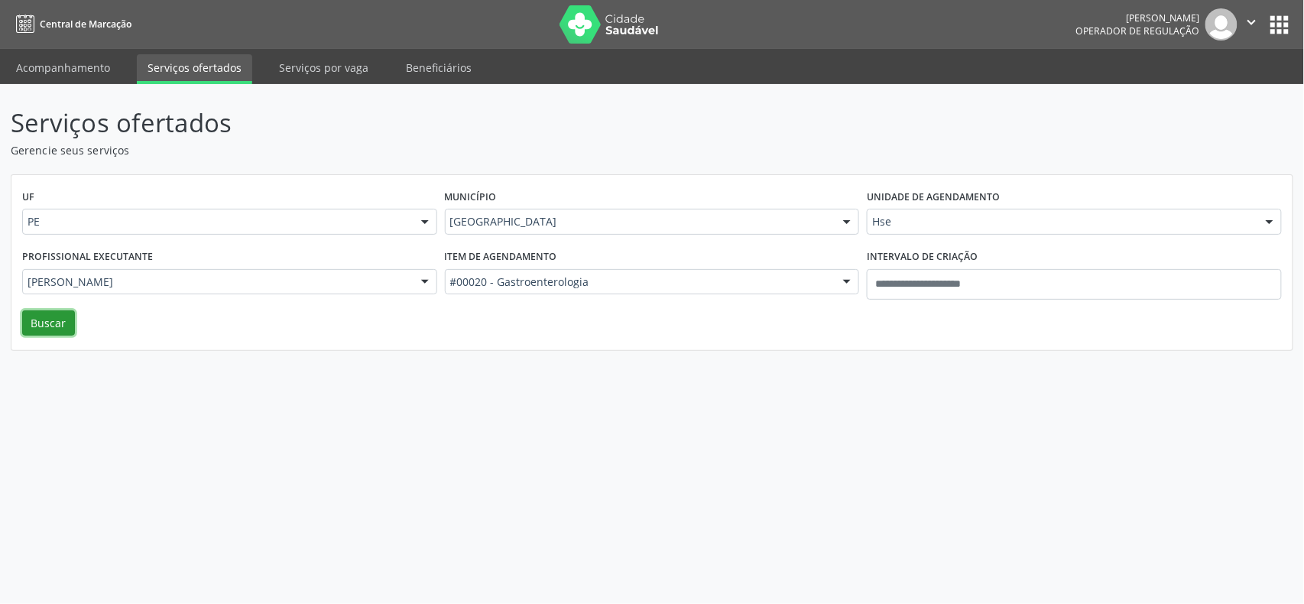
click at [46, 310] on div "UF PE PE Nenhum resultado encontrado para: " " Não há nenhuma opção para ser ex…" at bounding box center [651, 263] width 1281 height 176
click at [43, 325] on button "Buscar" at bounding box center [48, 323] width 53 height 26
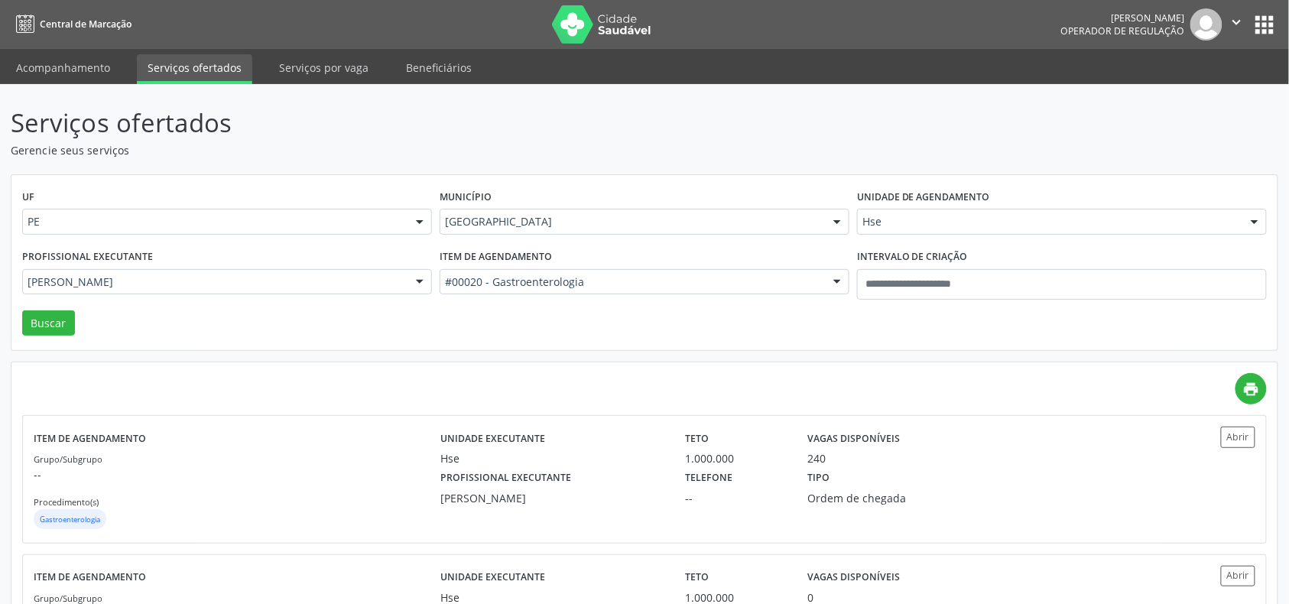
scroll to position [113, 0]
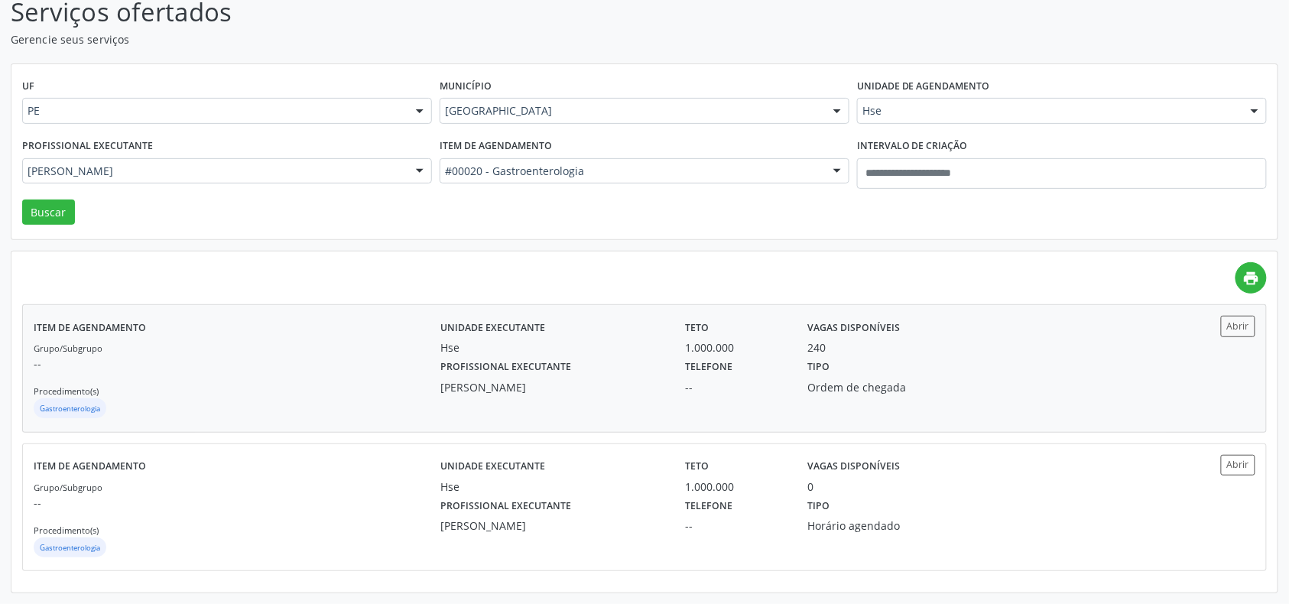
click at [298, 389] on div "Grupo/Subgrupo -- Procedimento(s) Gastroenterologia" at bounding box center [237, 380] width 407 height 82
drag, startPoint x: 604, startPoint y: 165, endPoint x: 606, endPoint y: 178, distance: 13.2
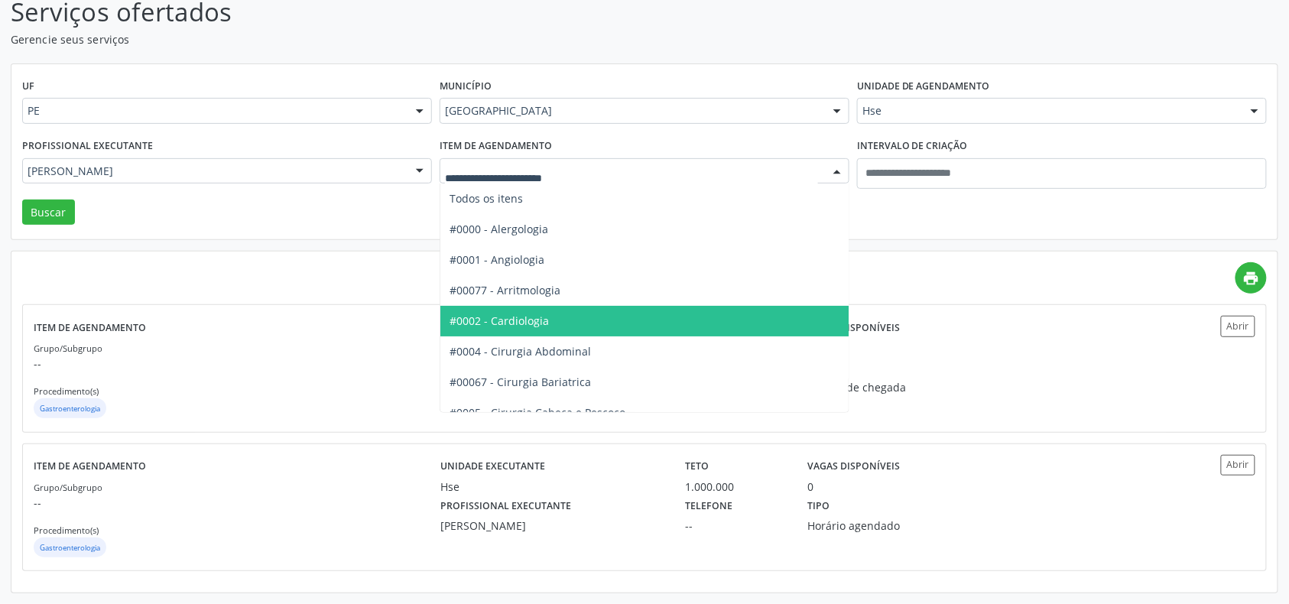
click at [560, 324] on span "#0002 - Cardiologia" at bounding box center [651, 321] width 423 height 31
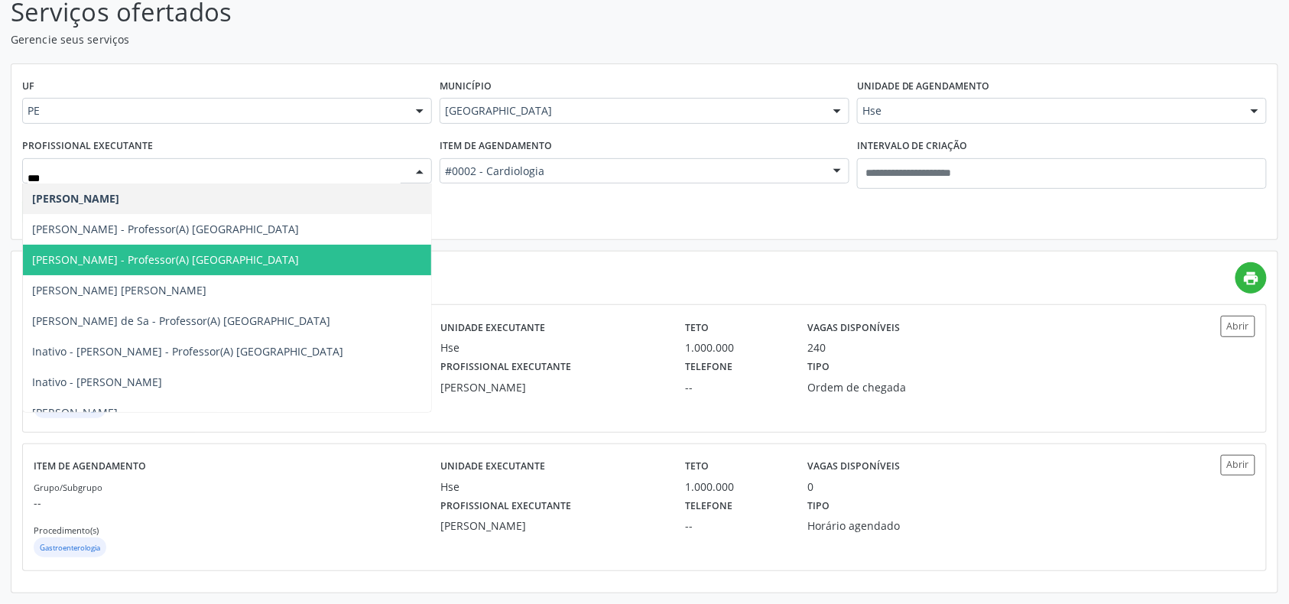
type input "****"
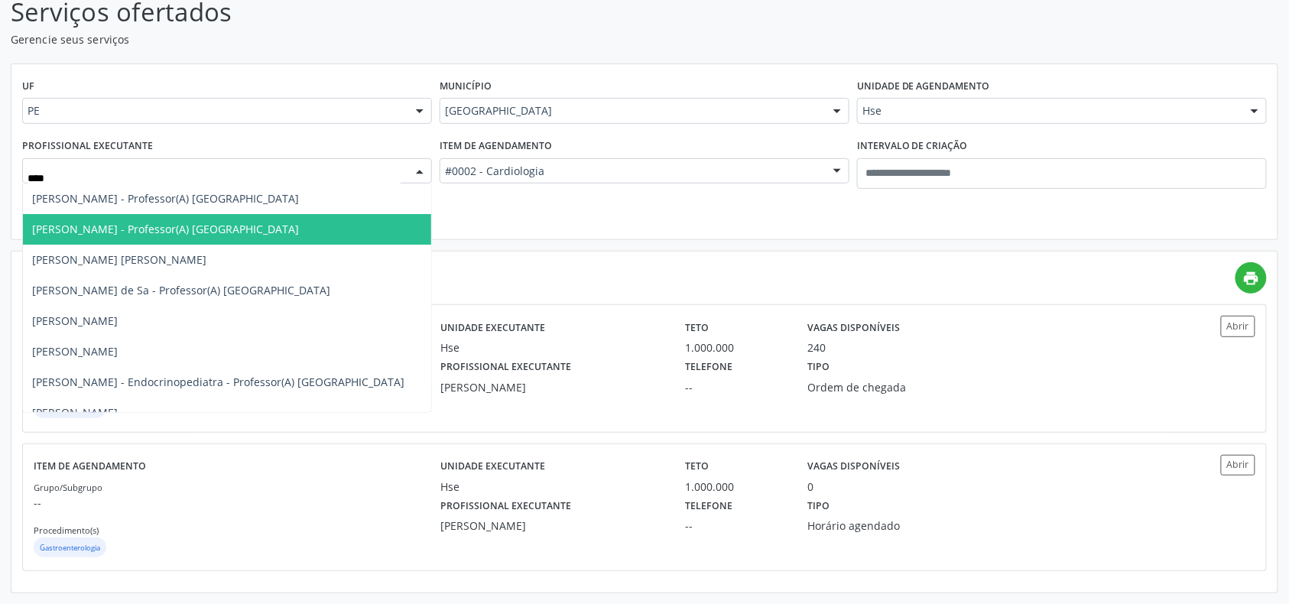
click at [129, 232] on span "Ariana Silva Ferreira - Professor(A) Nassau" at bounding box center [165, 229] width 267 height 15
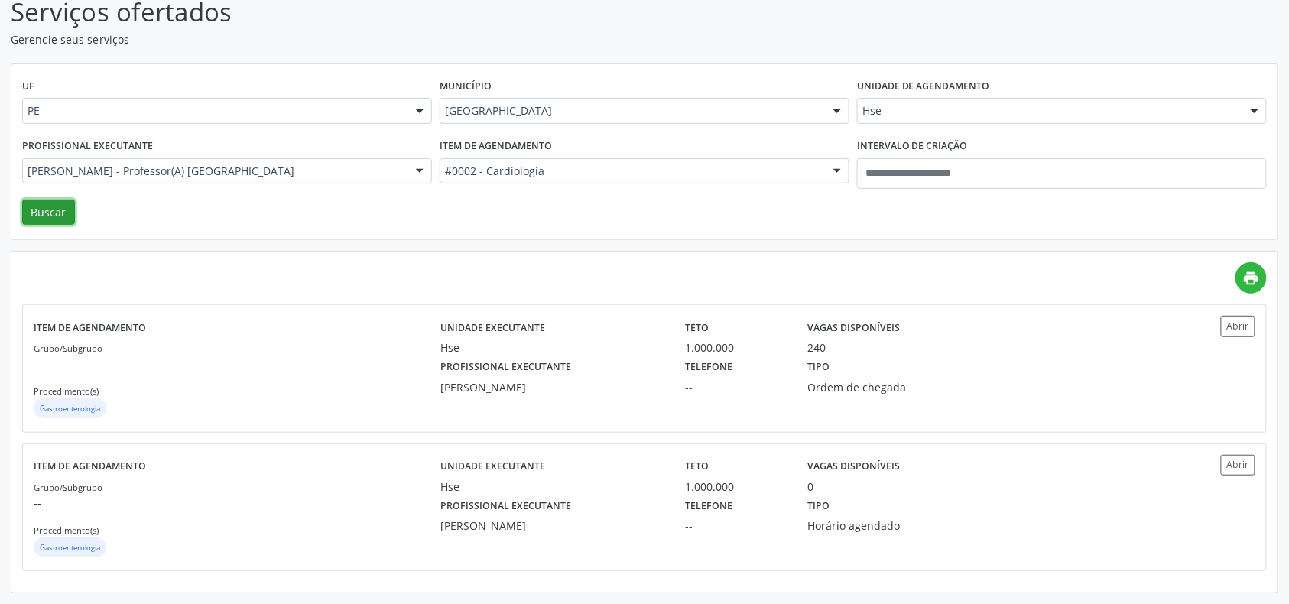
click at [41, 212] on button "Buscar" at bounding box center [48, 212] width 53 height 26
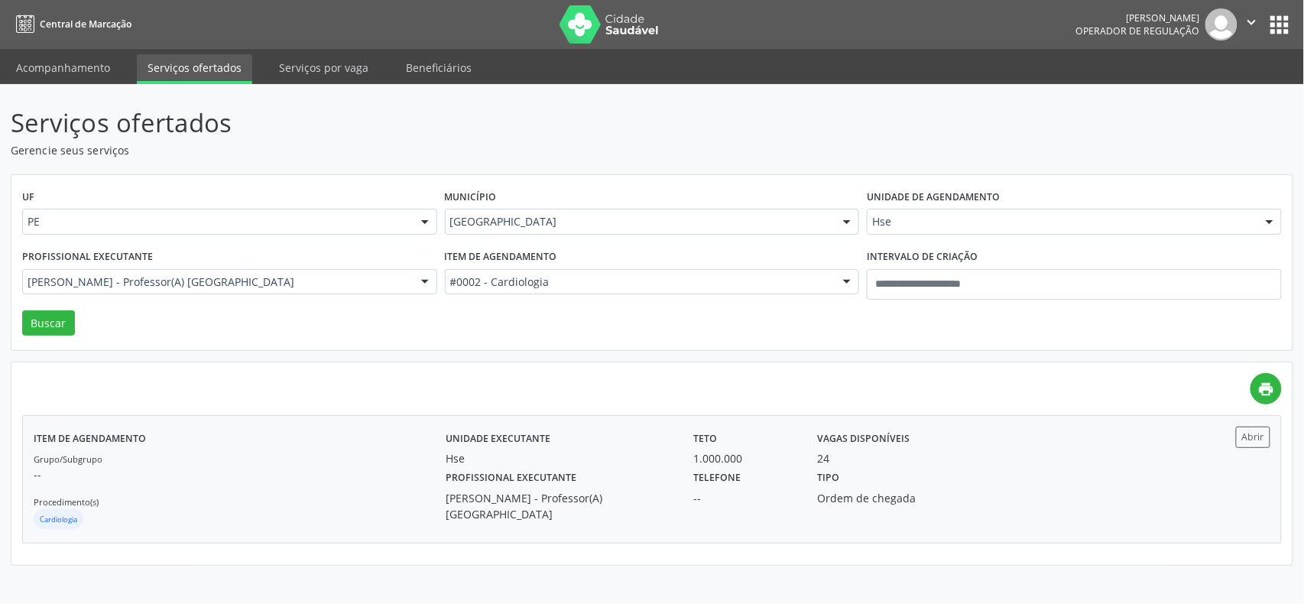
click at [356, 452] on div "Grupo/Subgrupo -- Procedimento(s) Cardiologia" at bounding box center [240, 491] width 412 height 82
click at [607, 211] on div "Recife" at bounding box center [652, 222] width 415 height 26
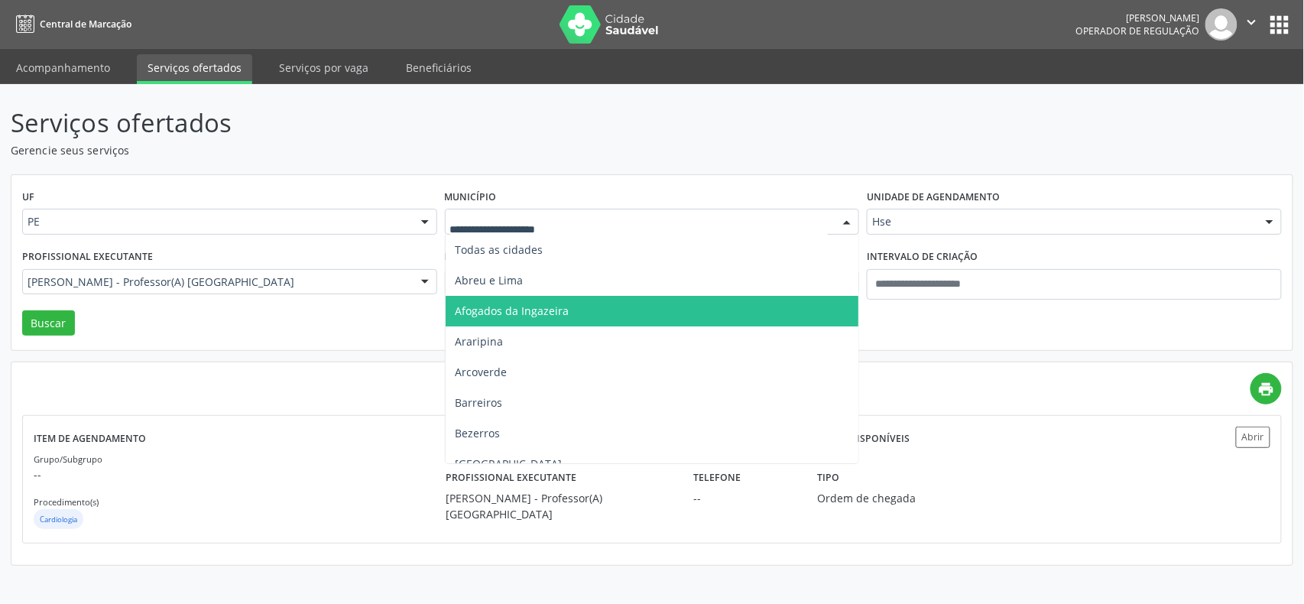
click at [521, 319] on span "Afogados da Ingazeira" at bounding box center [652, 311] width 413 height 31
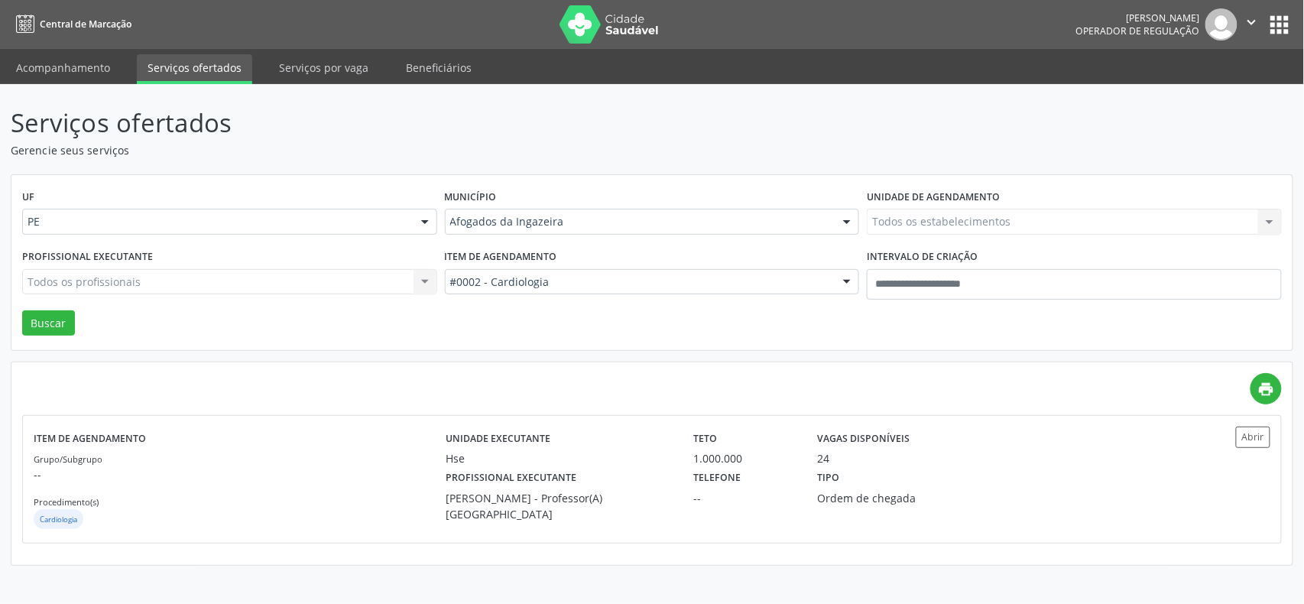
click at [573, 270] on div "Item de agendamento #0002 - Cardiologia Todos os itens #0000 - Alergologia #000…" at bounding box center [652, 277] width 423 height 65
click at [567, 292] on div "#0002 - Cardiologia" at bounding box center [652, 282] width 415 height 26
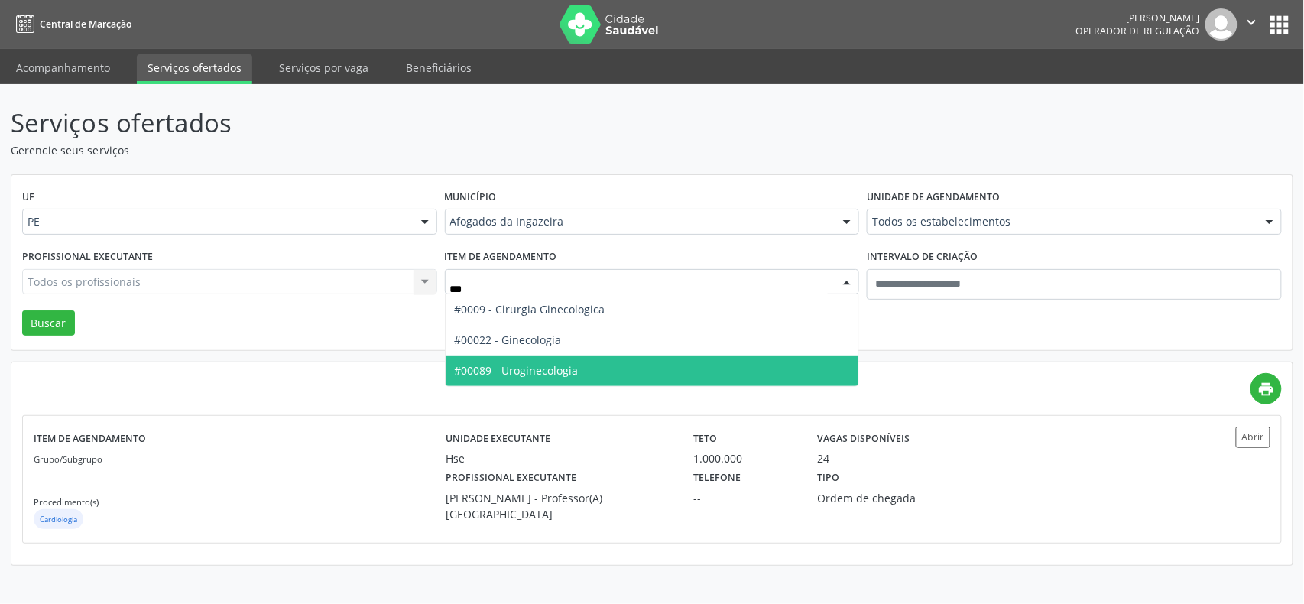
type input "****"
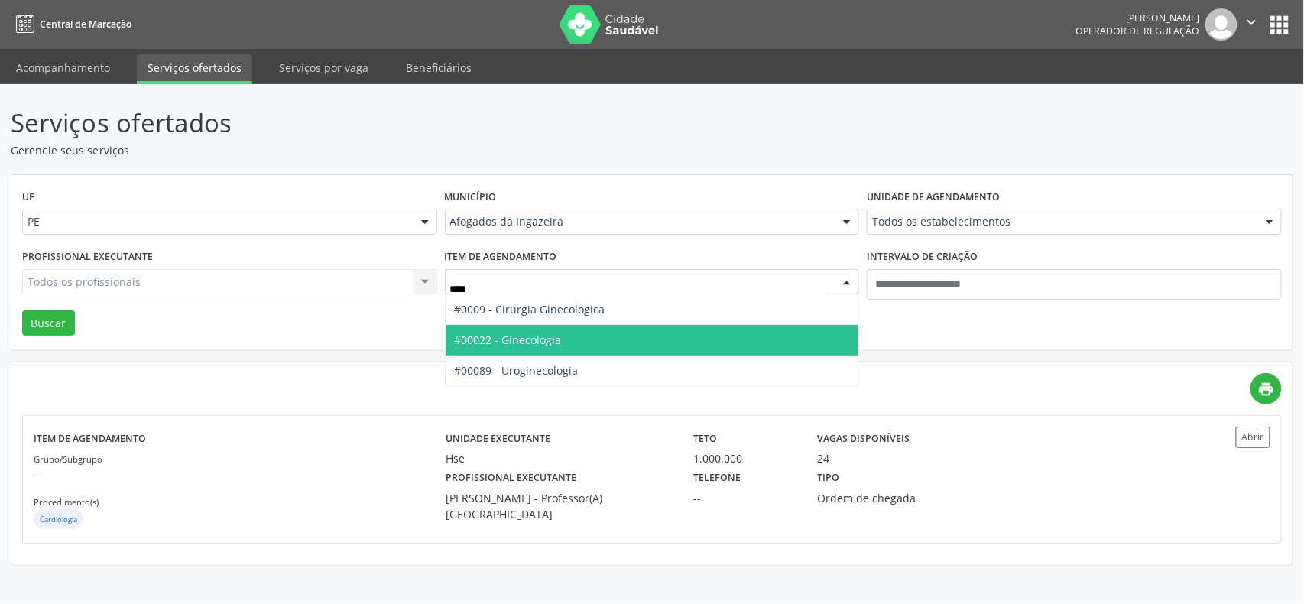
click at [545, 336] on span "#00022 - Ginecologia" at bounding box center [508, 339] width 107 height 15
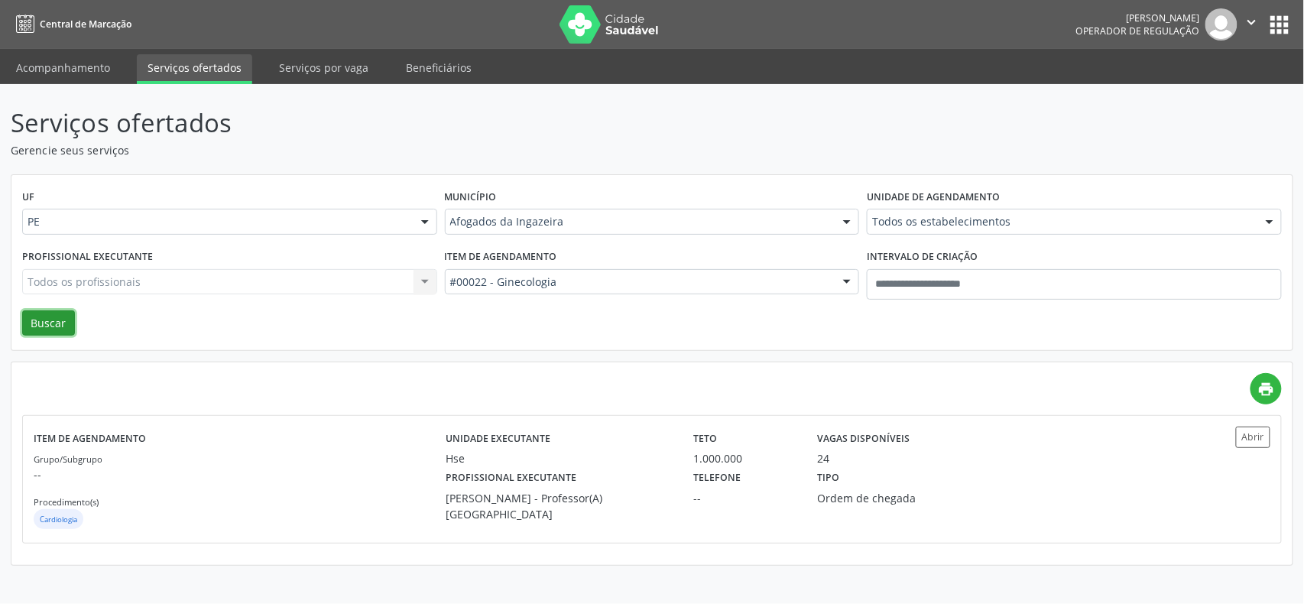
click at [28, 323] on button "Buscar" at bounding box center [48, 323] width 53 height 26
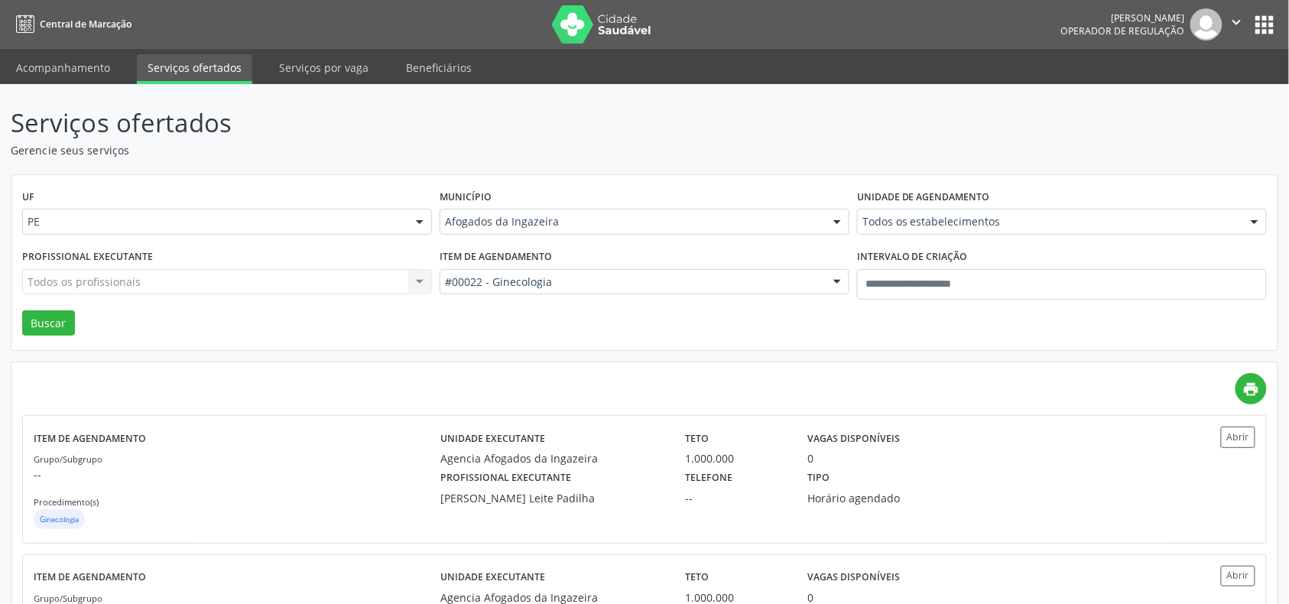
drag, startPoint x: 706, startPoint y: 215, endPoint x: 704, endPoint y: 182, distance: 32.9
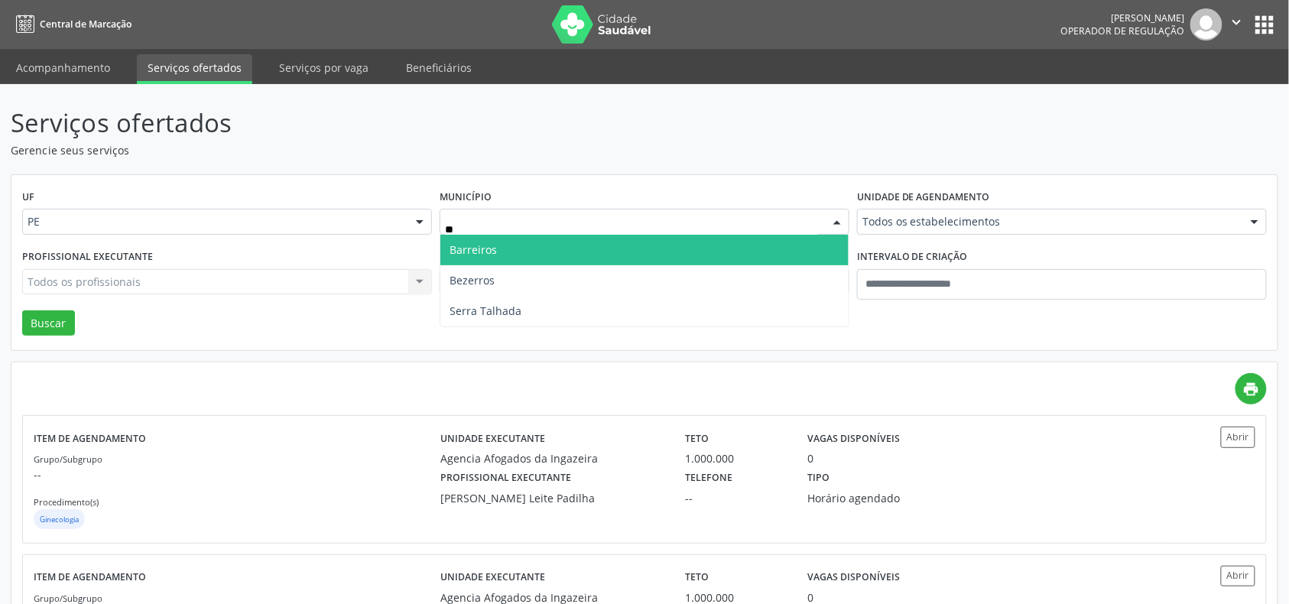
type input "*"
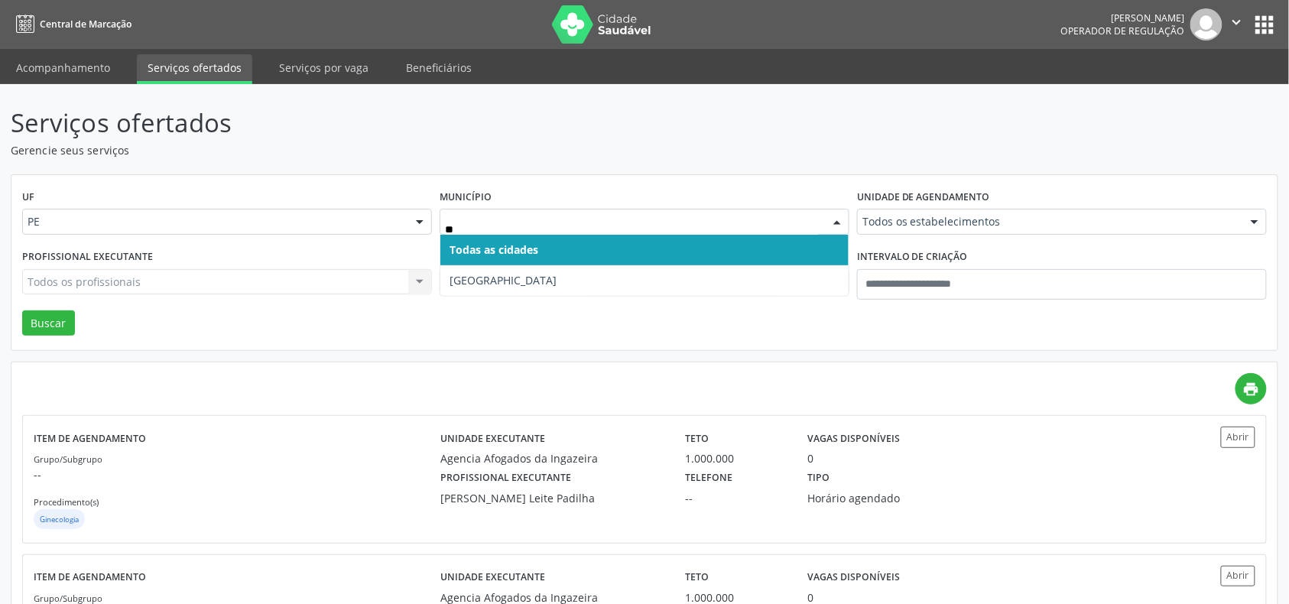
type input "***"
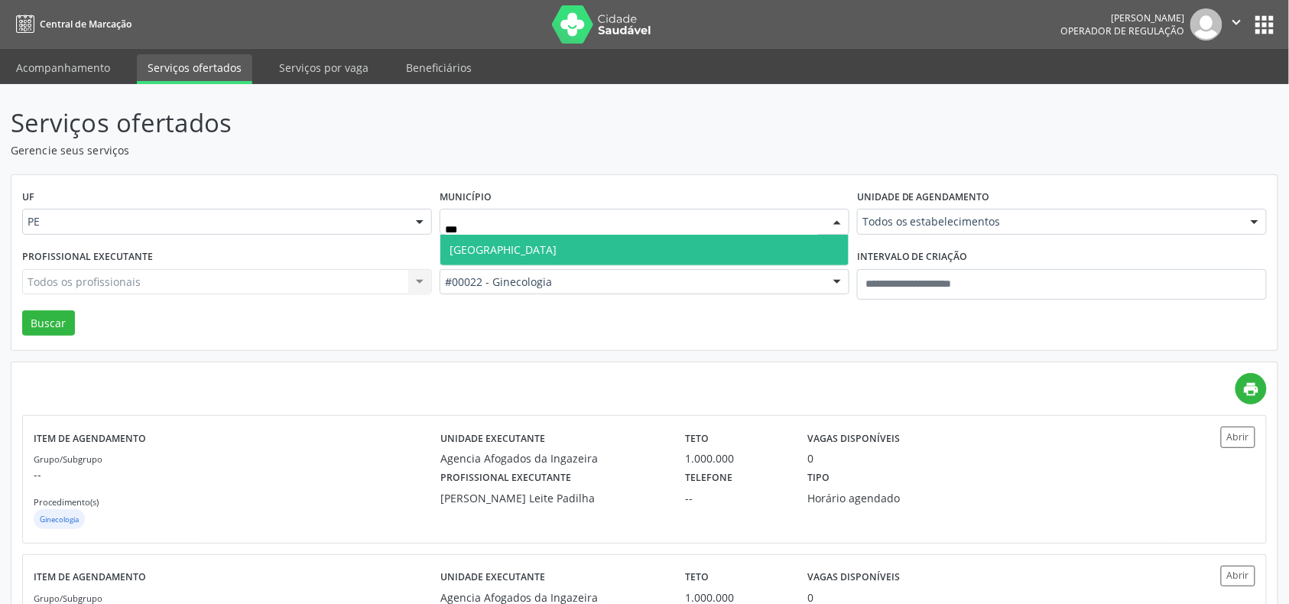
click at [575, 248] on span "Recife" at bounding box center [644, 250] width 408 height 31
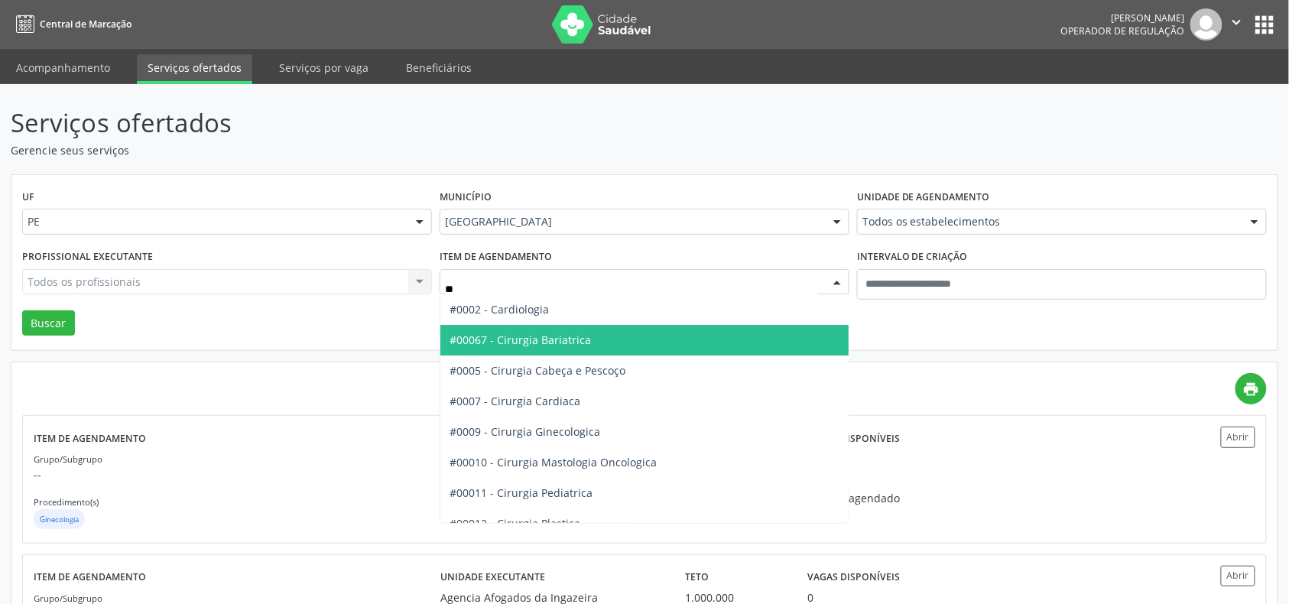
type input "***"
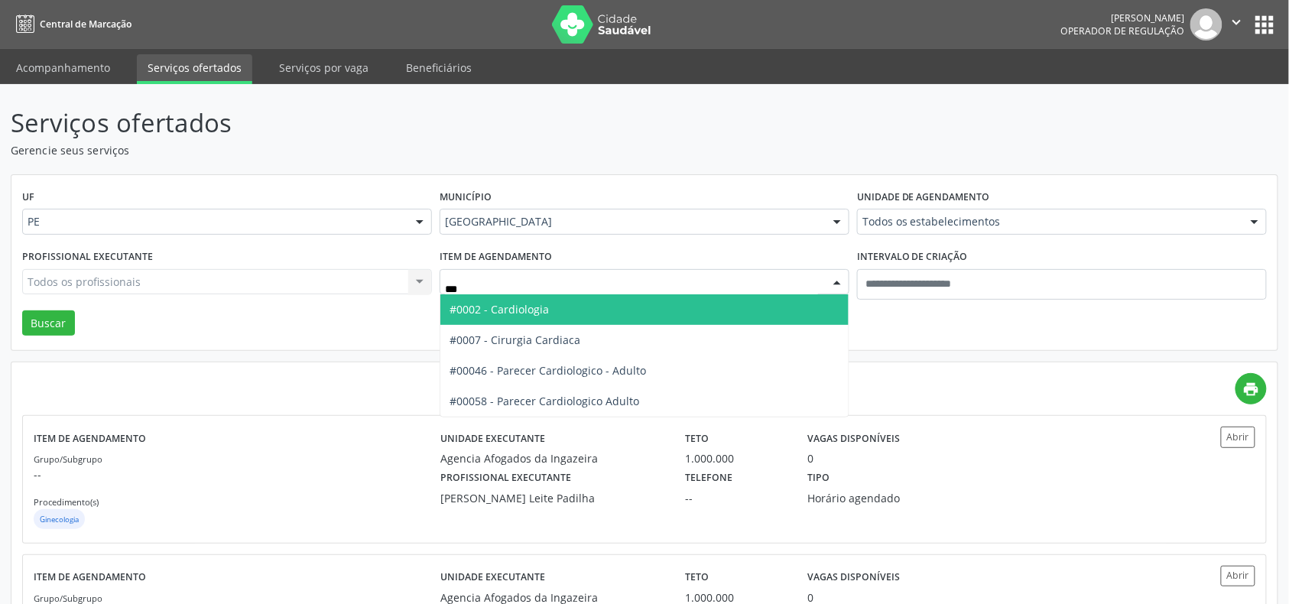
click at [582, 313] on span "#0002 - Cardiologia" at bounding box center [644, 309] width 408 height 31
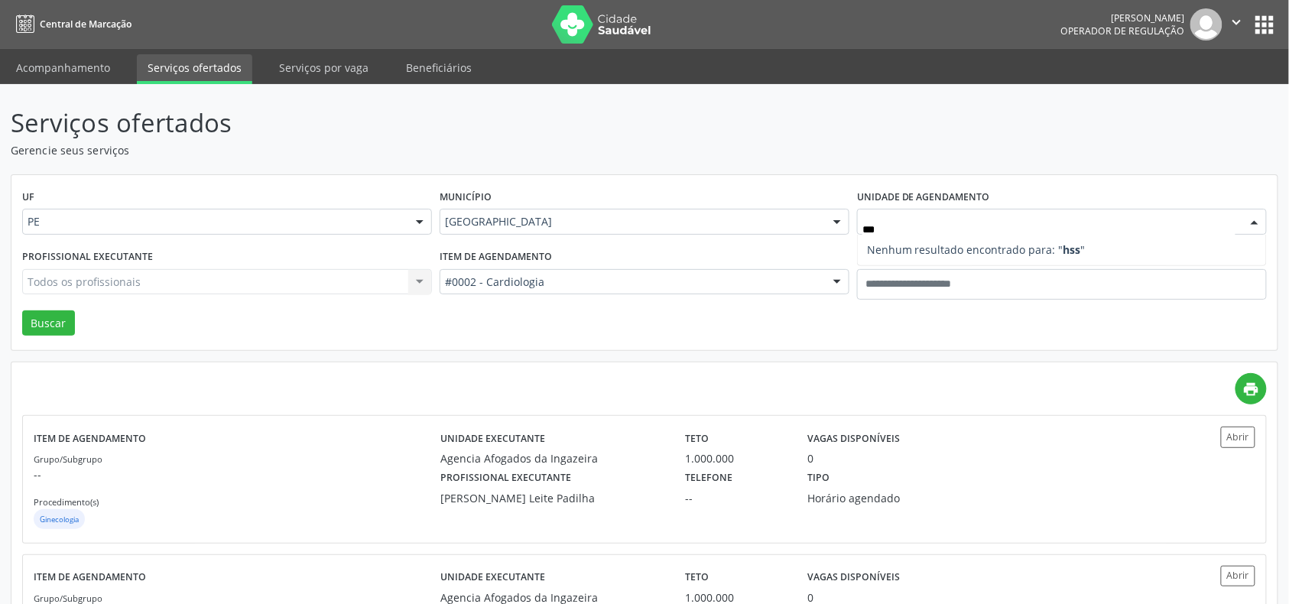
type input "**"
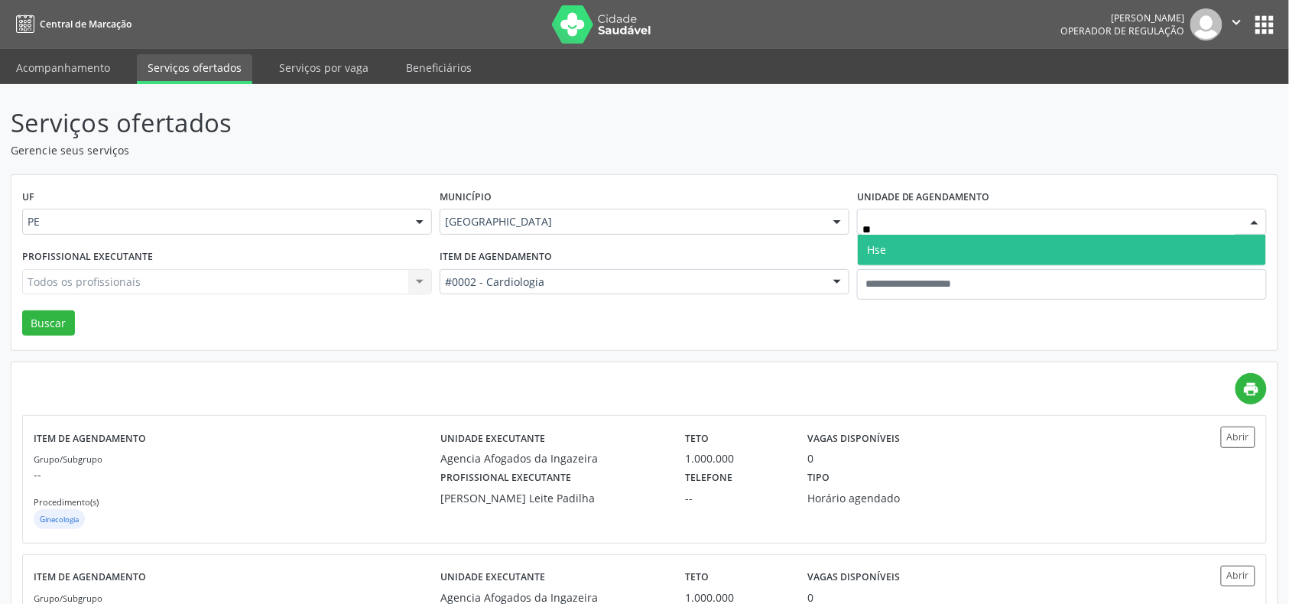
click at [943, 263] on span "Hse" at bounding box center [1062, 250] width 408 height 31
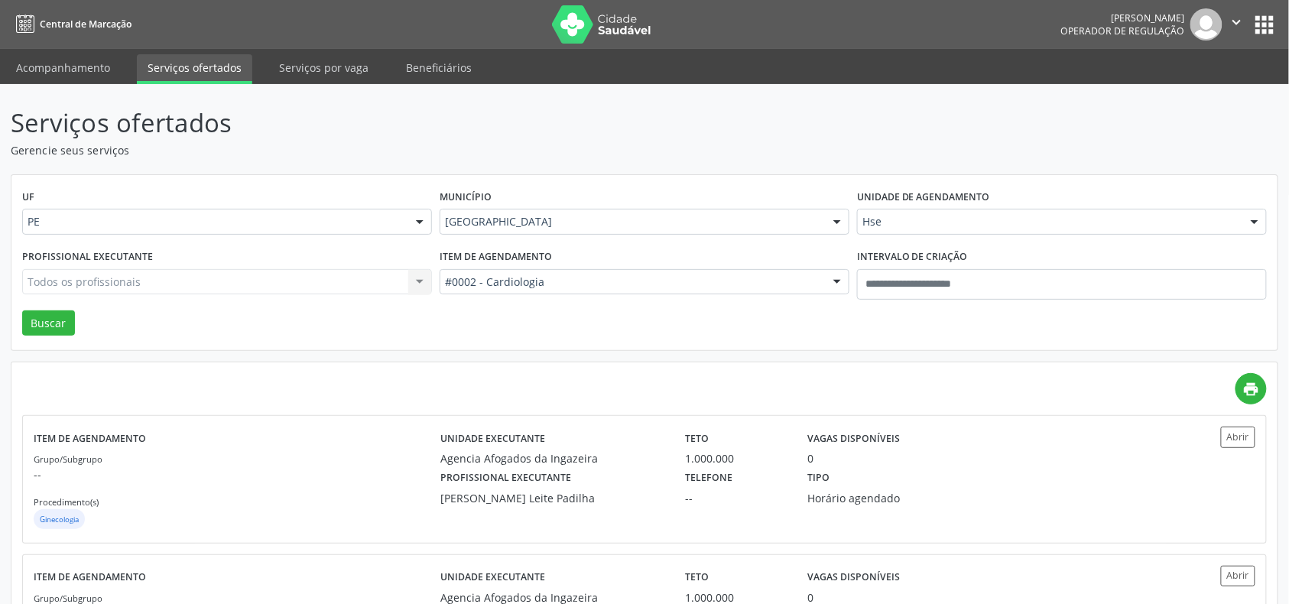
click at [109, 287] on div "Todos os profissionais Todos os profissionais Adalberto Aguiar Interaminense Ju…" at bounding box center [227, 282] width 410 height 26
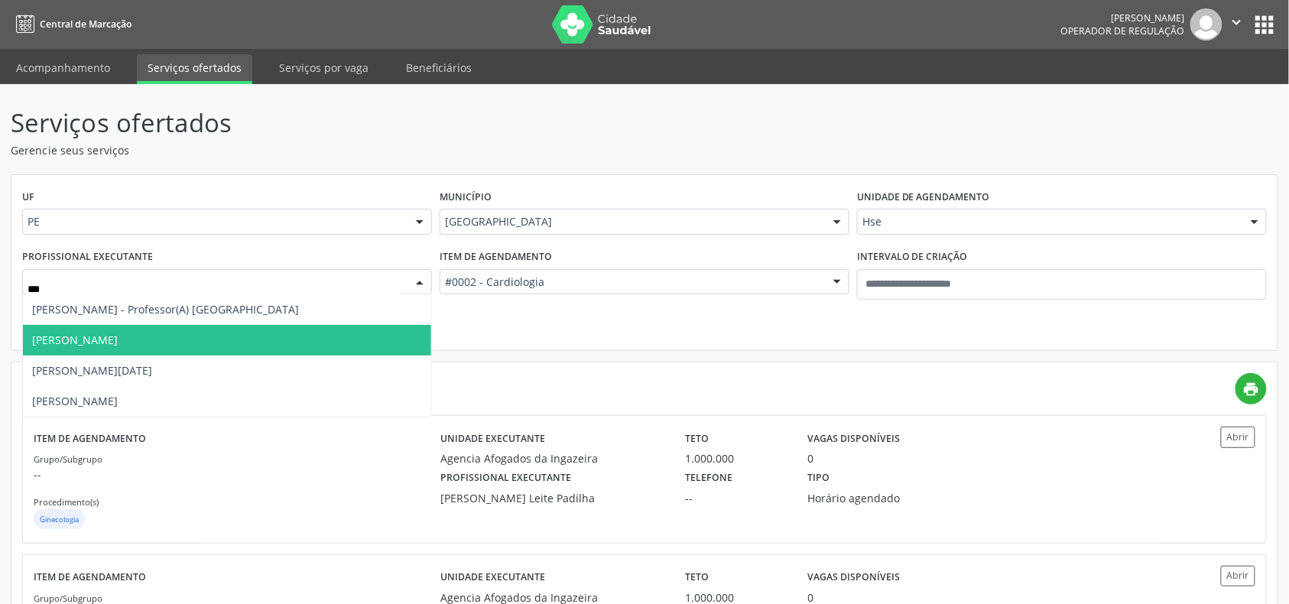
type input "****"
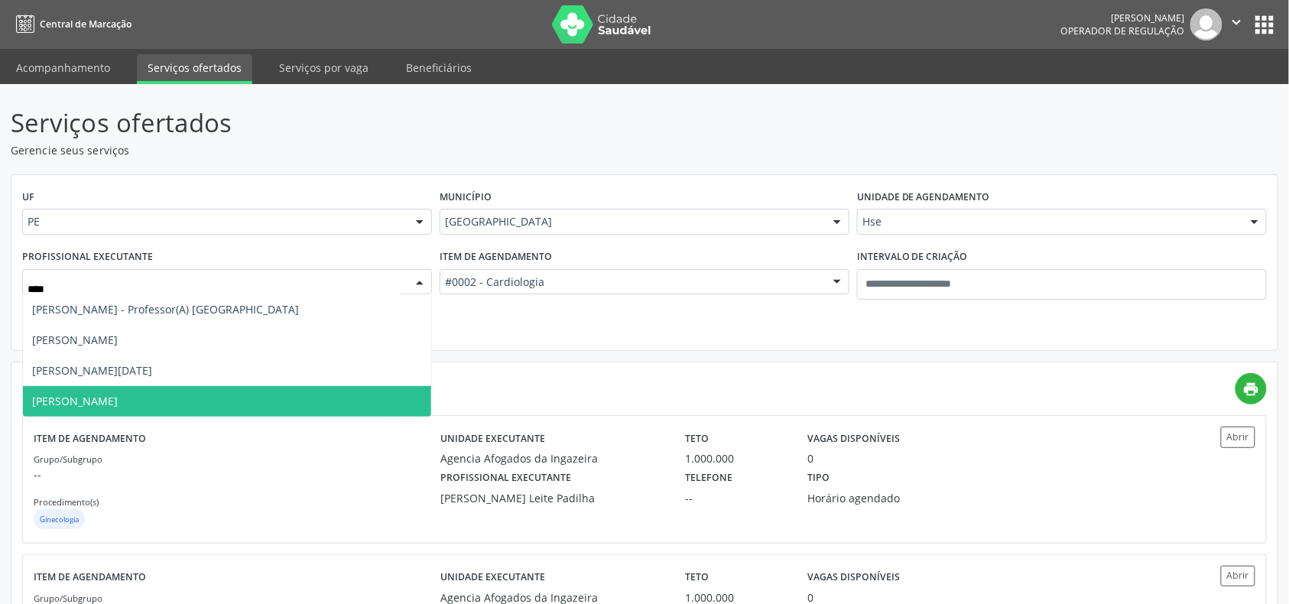
drag, startPoint x: 108, startPoint y: 394, endPoint x: 90, endPoint y: 379, distance: 23.3
click at [108, 393] on span "Maria do Socorro Lira" at bounding box center [227, 401] width 408 height 31
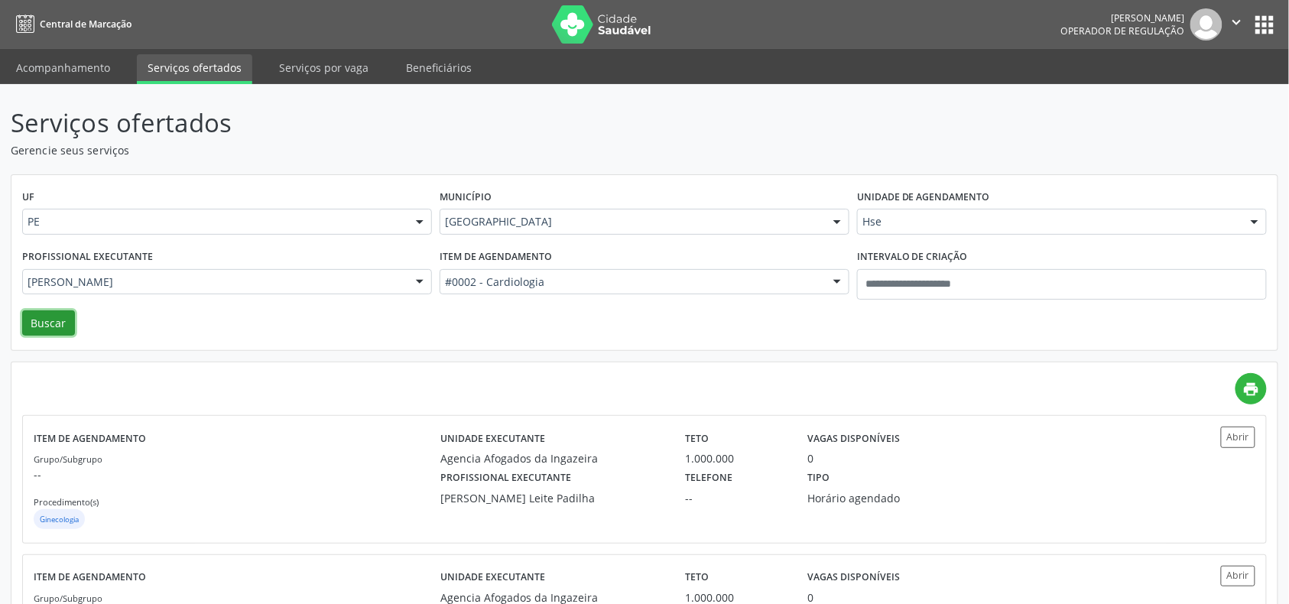
click at [23, 327] on button "Buscar" at bounding box center [48, 323] width 53 height 26
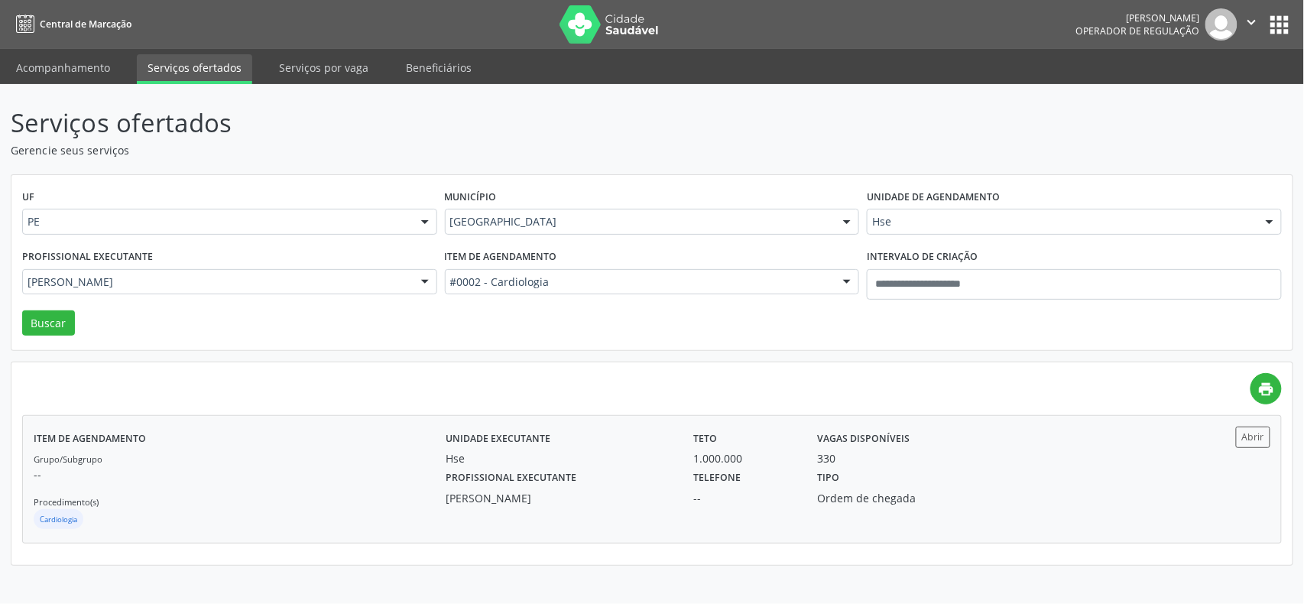
click at [420, 452] on div "Grupo/Subgrupo -- Procedimento(s) Cardiologia" at bounding box center [240, 491] width 412 height 82
click at [658, 452] on div "Maria do Socorro Lira" at bounding box center [559, 498] width 226 height 16
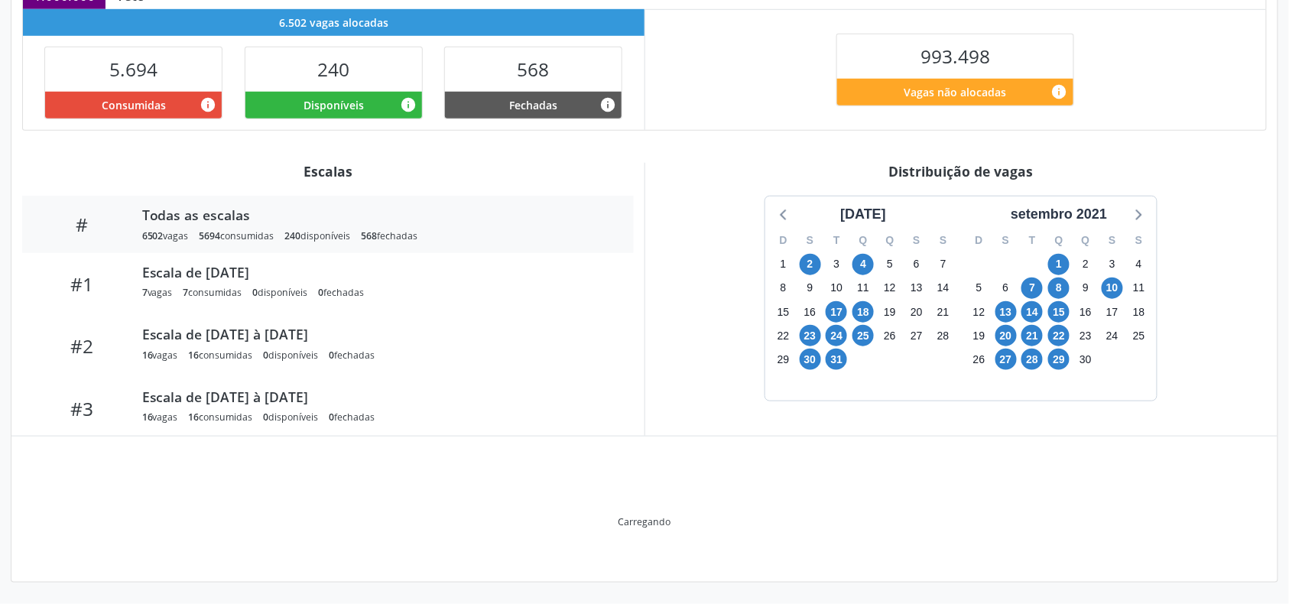
scroll to position [288, 0]
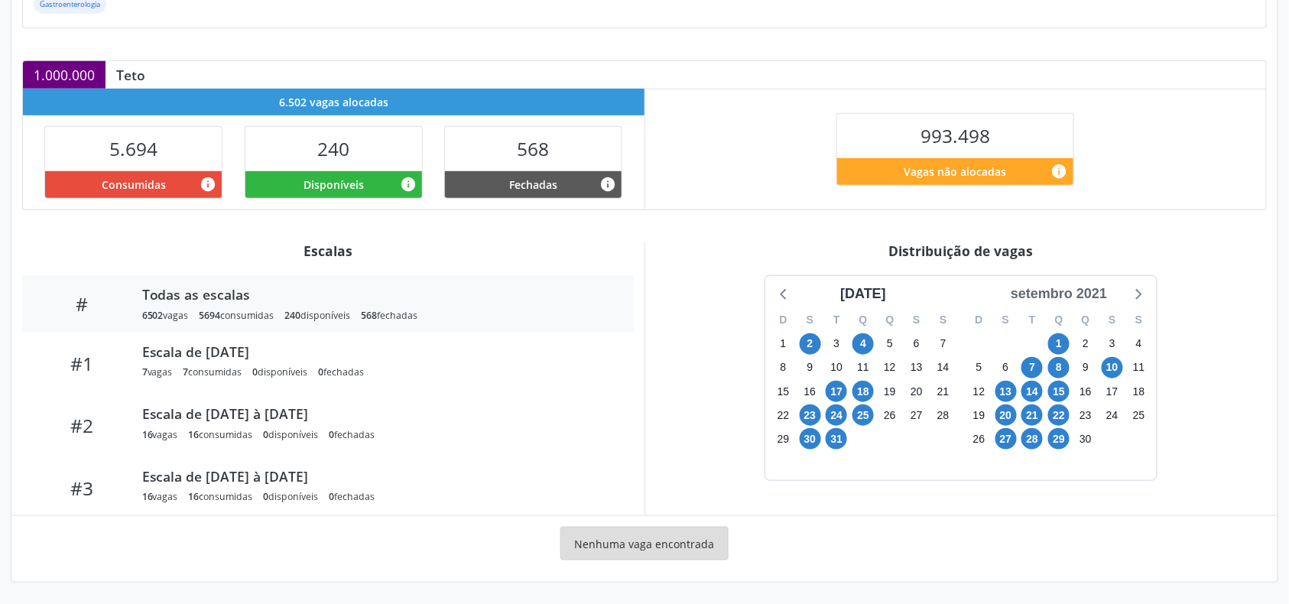
click at [1093, 297] on div "setembro 2021" at bounding box center [1058, 294] width 109 height 21
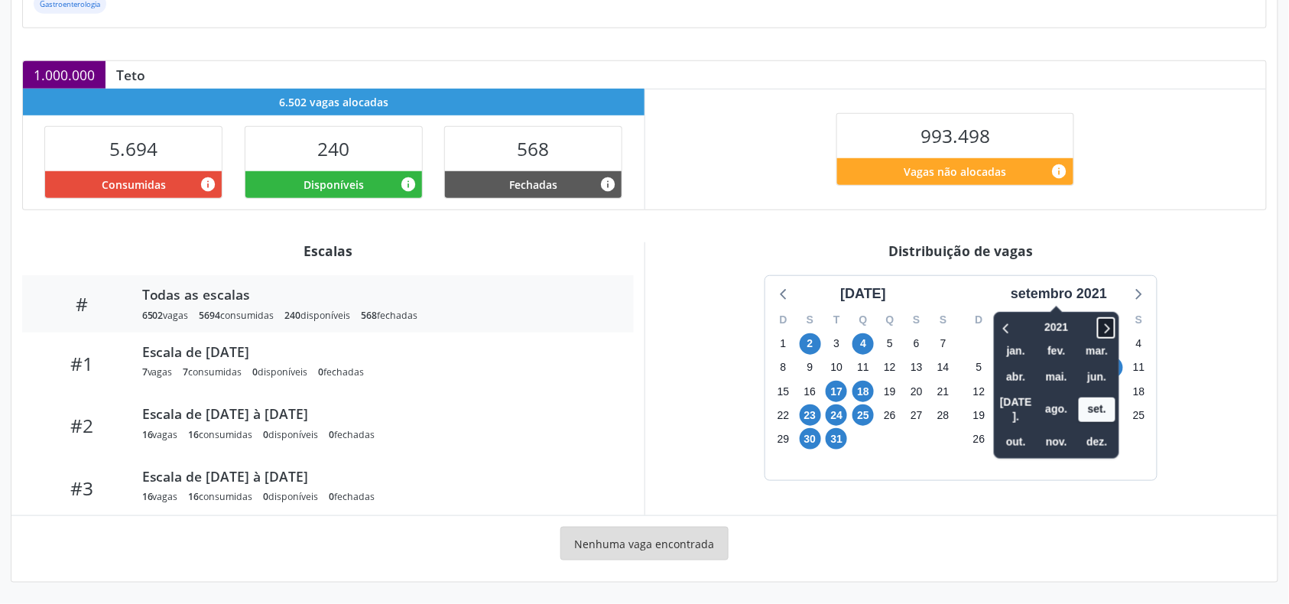
click at [1113, 322] on icon at bounding box center [1105, 328] width 15 height 18
click at [1099, 404] on span "set." at bounding box center [1096, 409] width 37 height 24
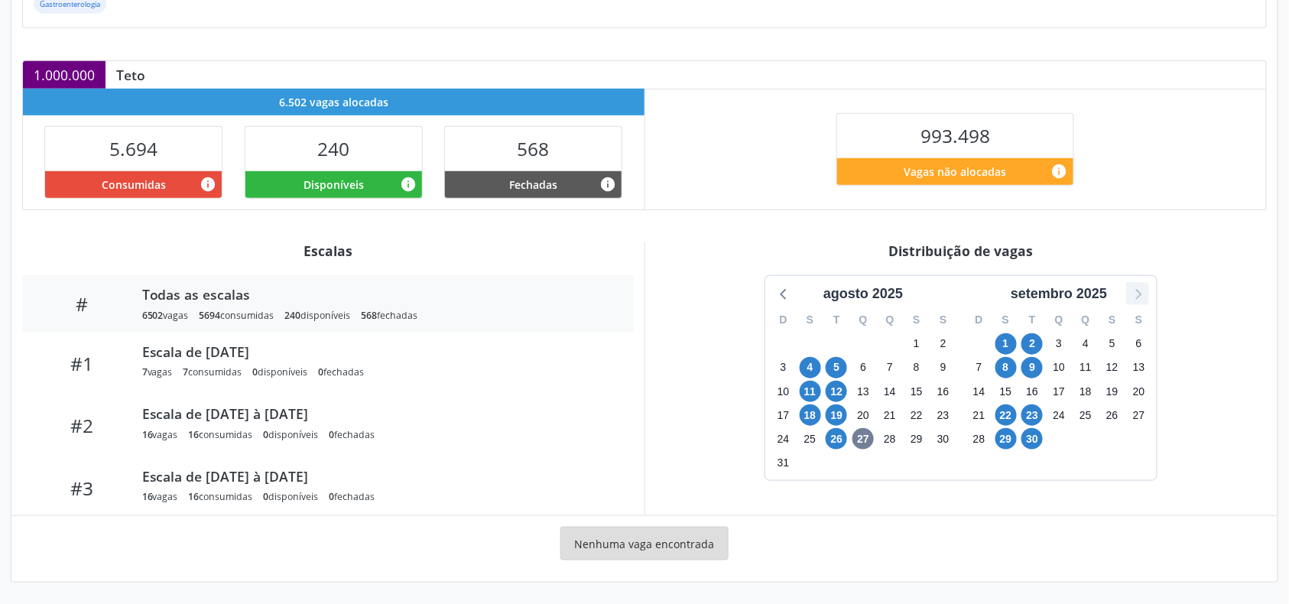
click at [1135, 298] on icon at bounding box center [1137, 294] width 20 height 20
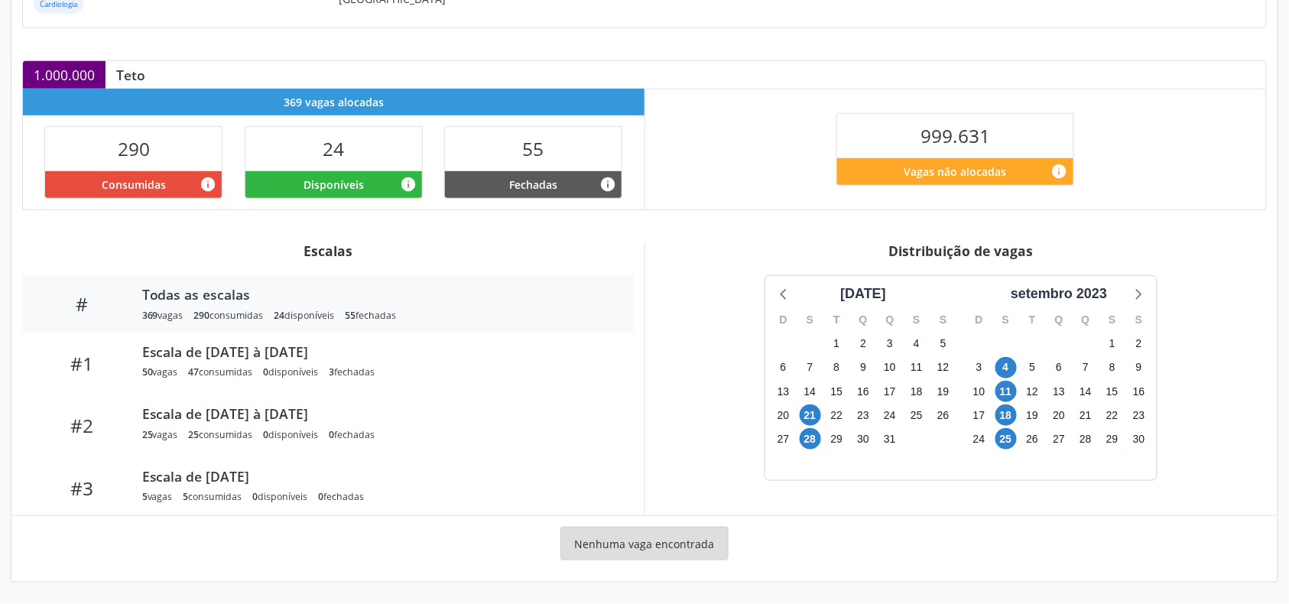
scroll to position [288, 0]
click at [1094, 278] on div "setembro 2023" at bounding box center [1059, 290] width 196 height 28
click at [1096, 295] on div "setembro 2023" at bounding box center [1058, 294] width 109 height 21
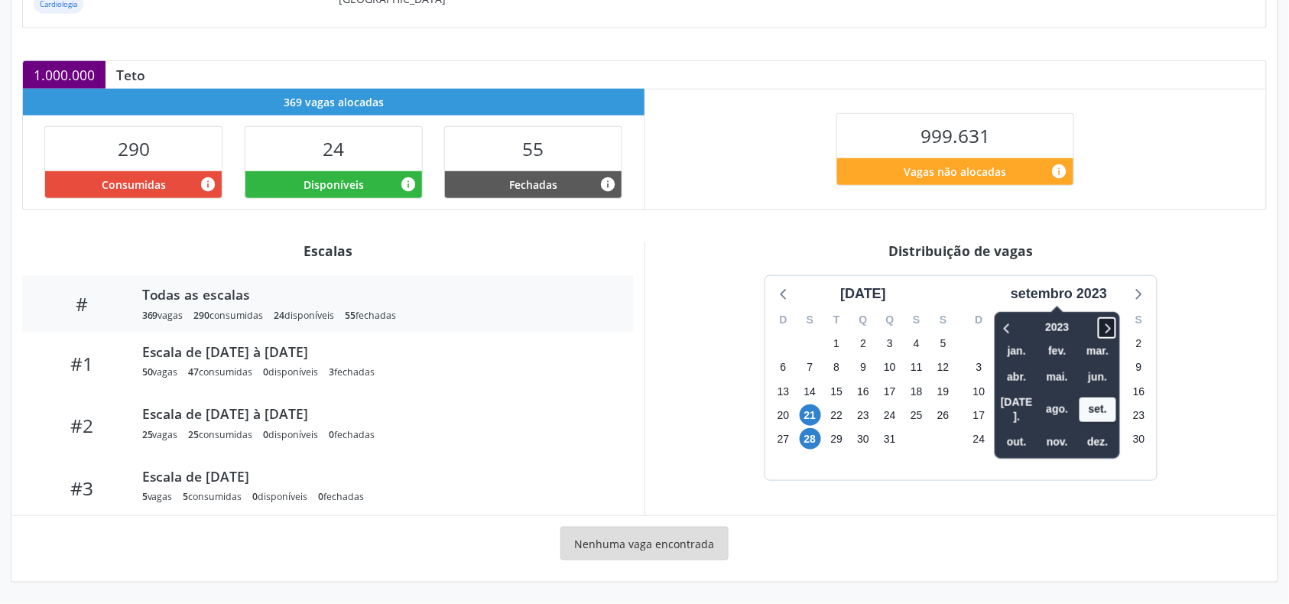
click at [1108, 319] on icon at bounding box center [1106, 328] width 15 height 18
click at [1110, 319] on icon at bounding box center [1106, 328] width 15 height 18
click at [1095, 400] on span "set." at bounding box center [1097, 409] width 37 height 24
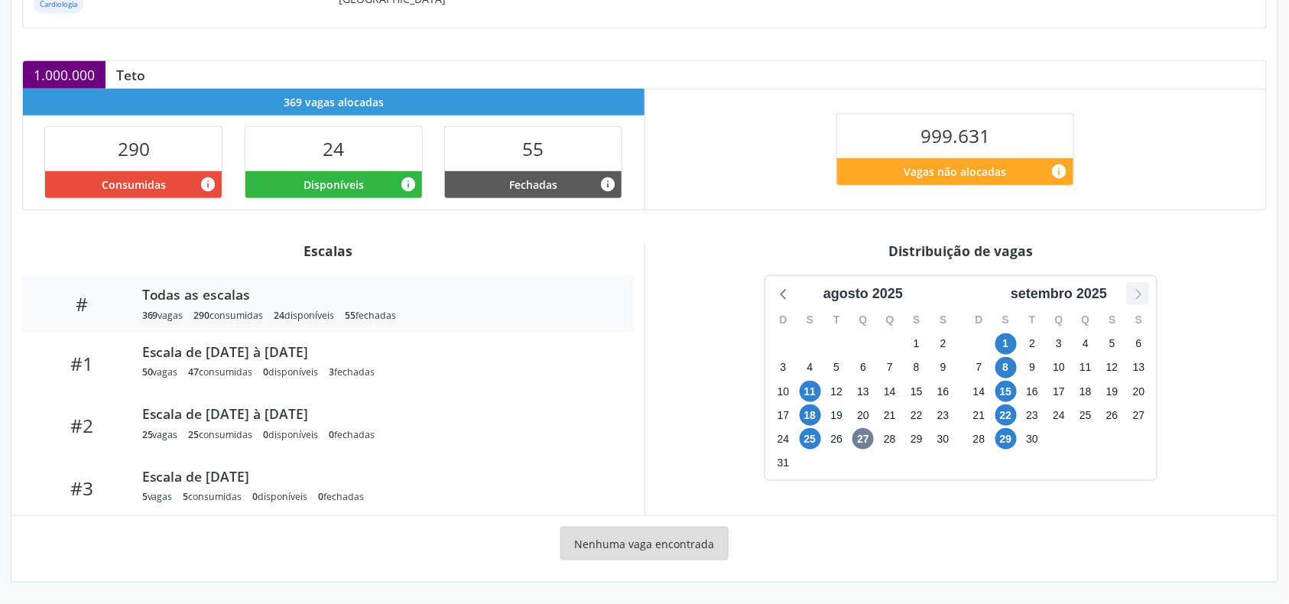
click at [1130, 287] on icon at bounding box center [1137, 294] width 20 height 20
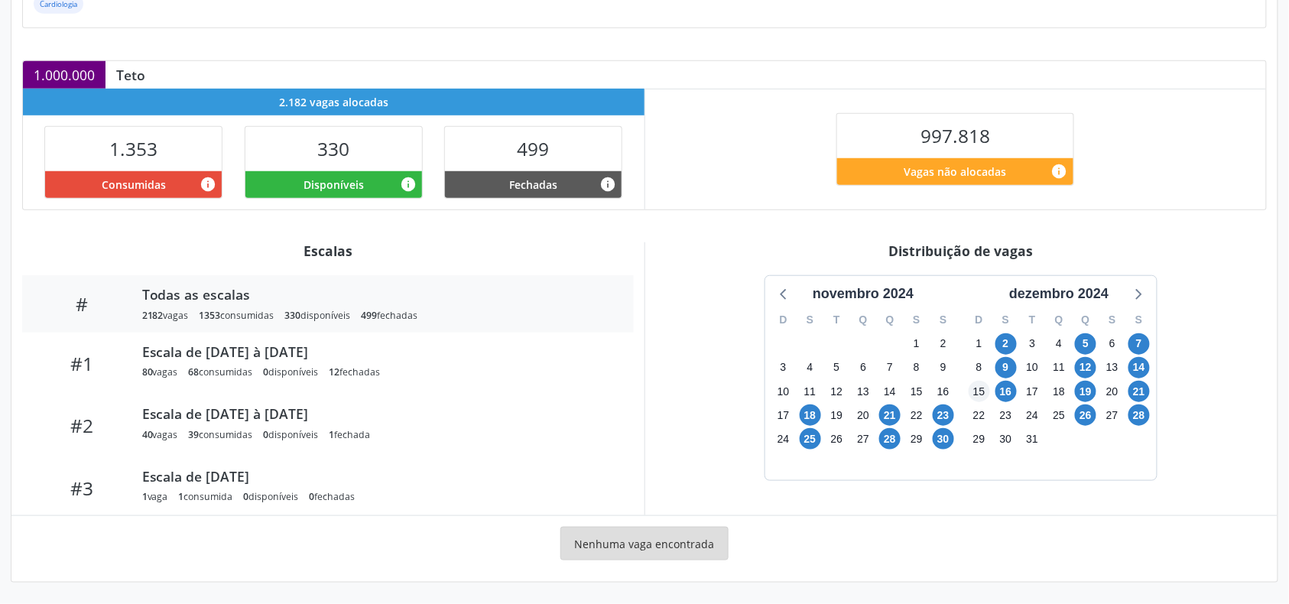
scroll to position [288, 0]
click at [1139, 287] on icon at bounding box center [1137, 294] width 20 height 20
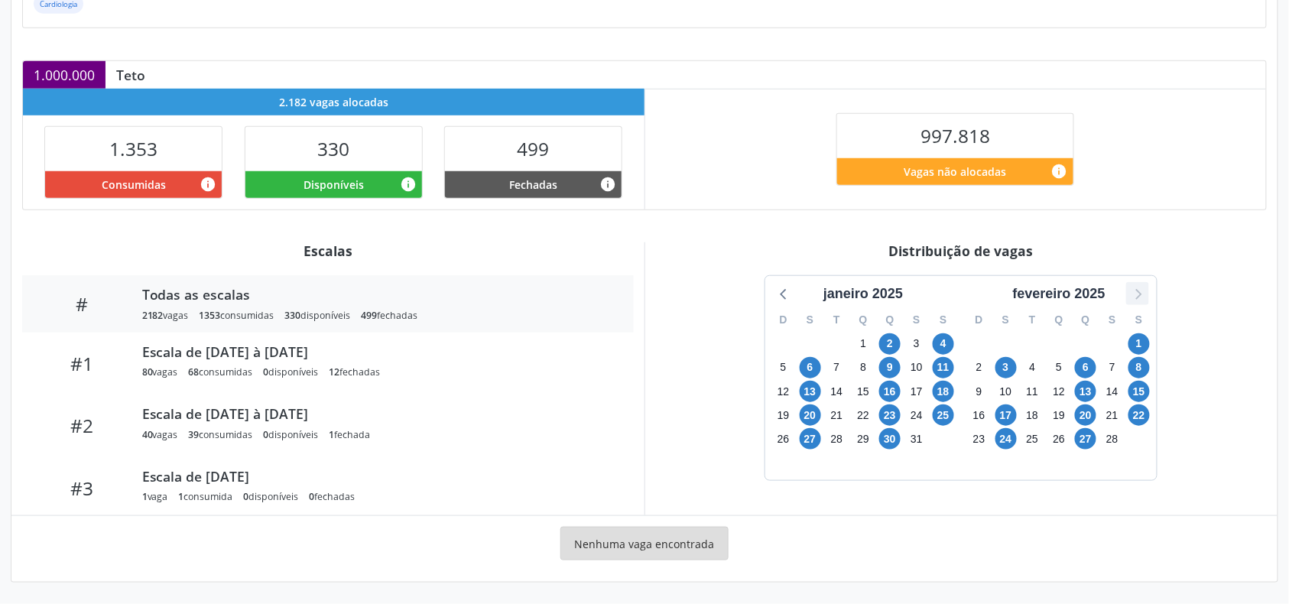
click at [1139, 287] on icon at bounding box center [1137, 294] width 20 height 20
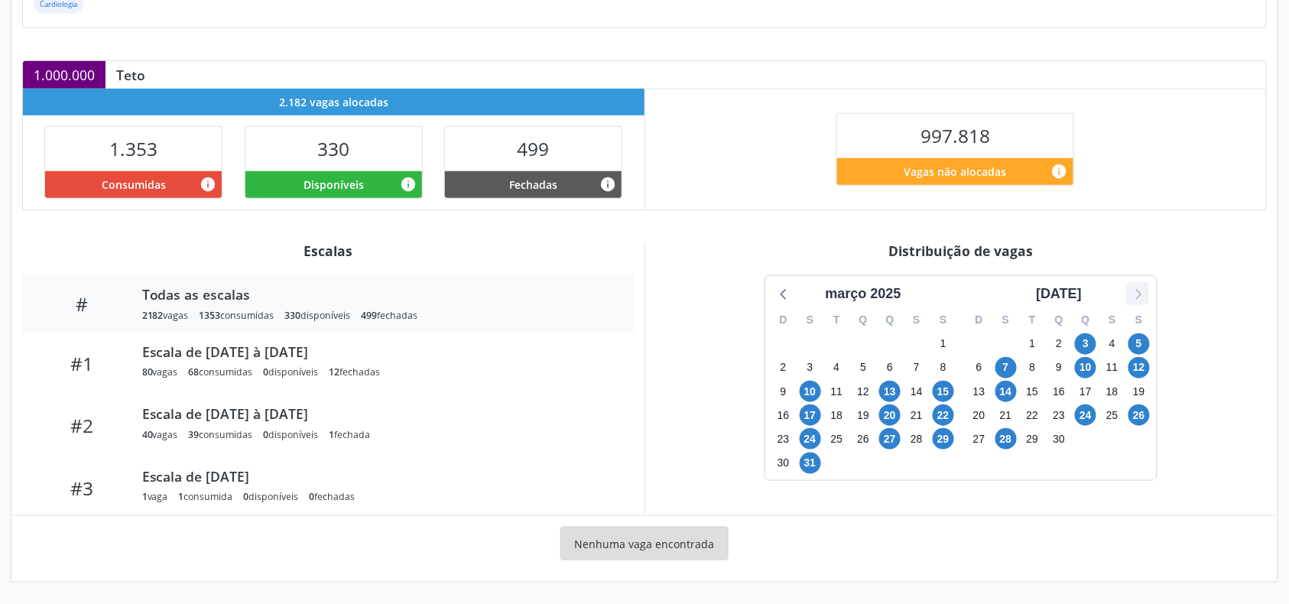
click at [1139, 287] on icon at bounding box center [1137, 294] width 20 height 20
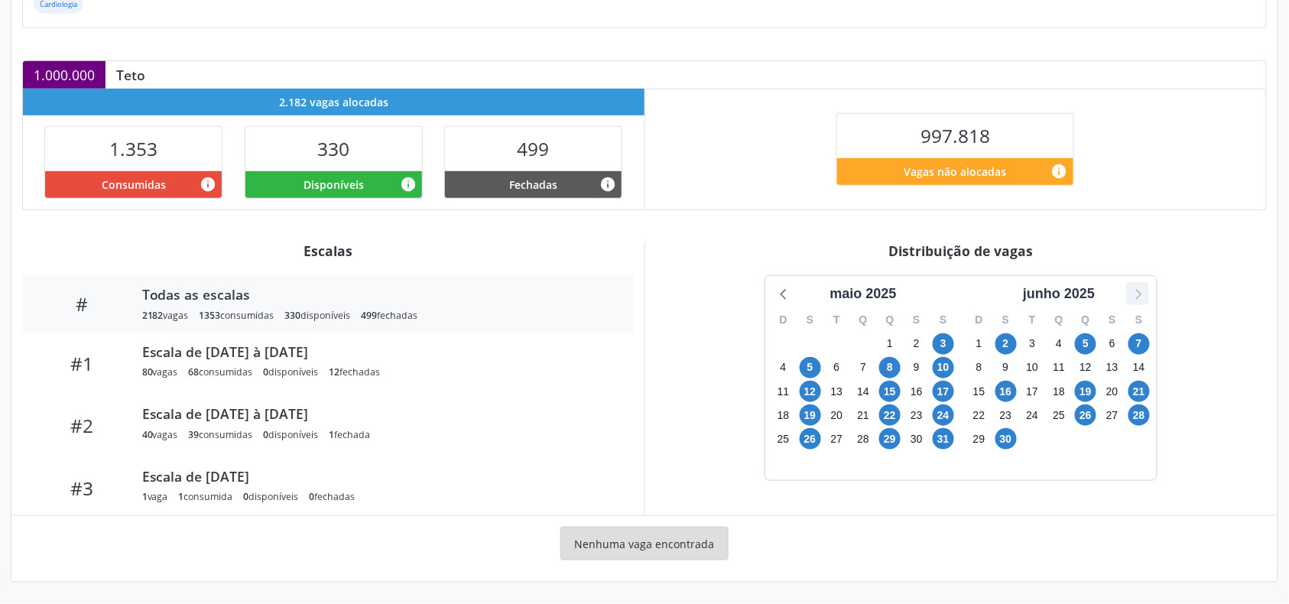
click at [1139, 287] on icon at bounding box center [1137, 294] width 20 height 20
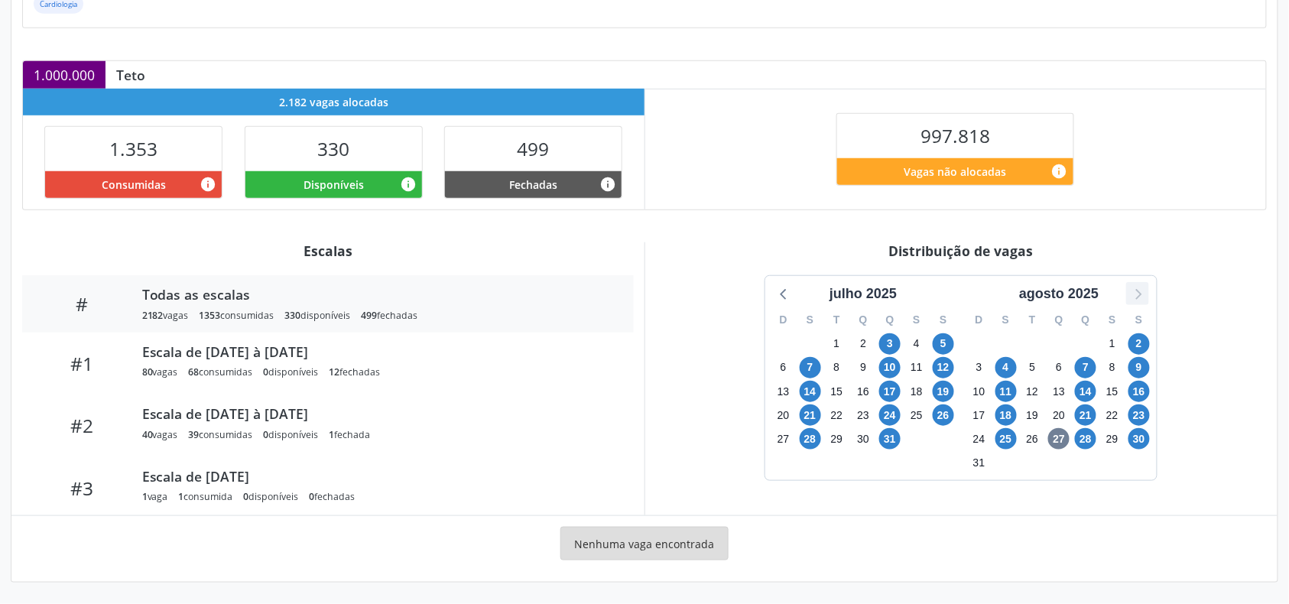
click at [1139, 287] on icon at bounding box center [1137, 294] width 20 height 20
click at [1131, 364] on span "11" at bounding box center [1138, 367] width 21 height 21
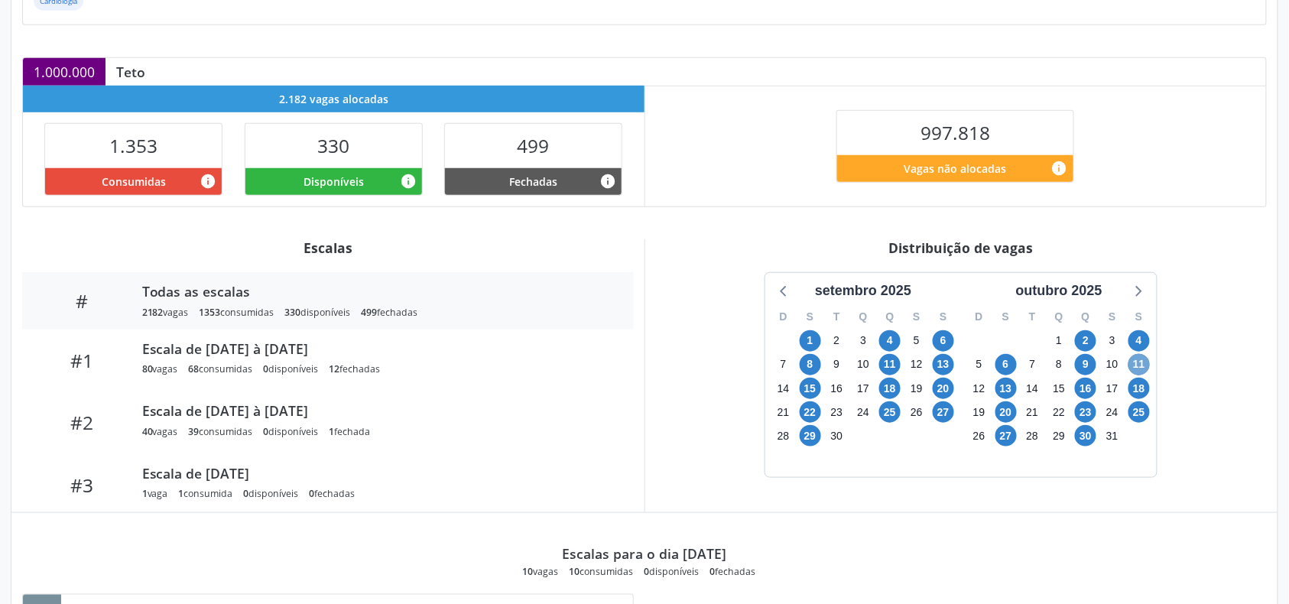
scroll to position [509, 0]
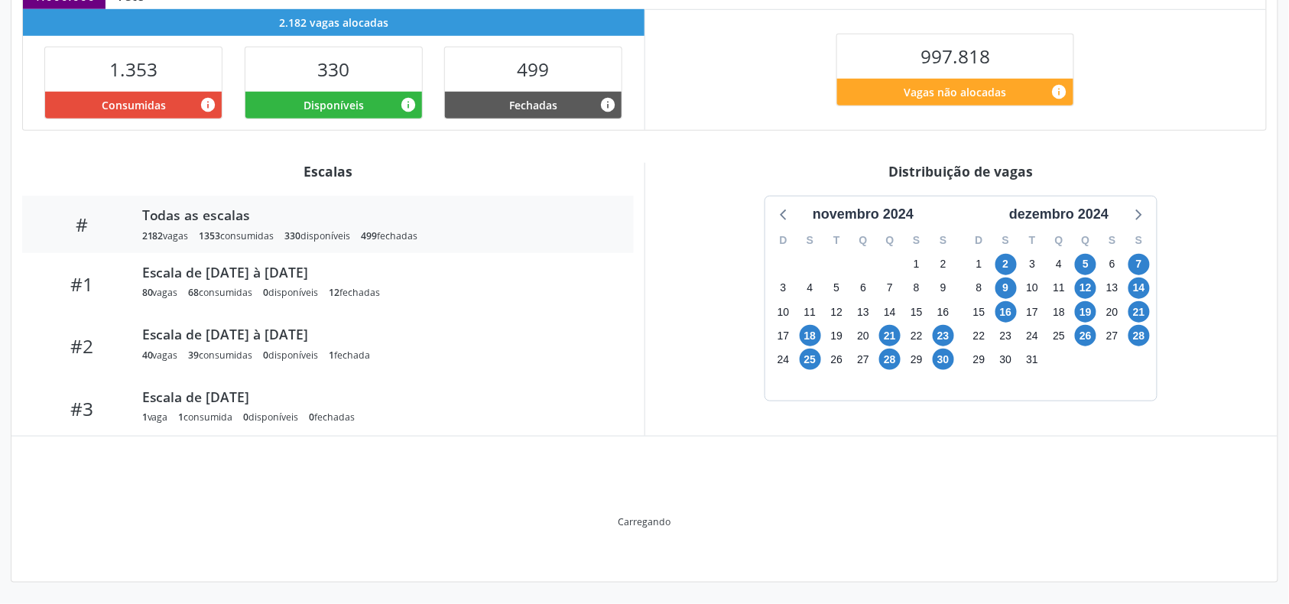
scroll to position [288, 0]
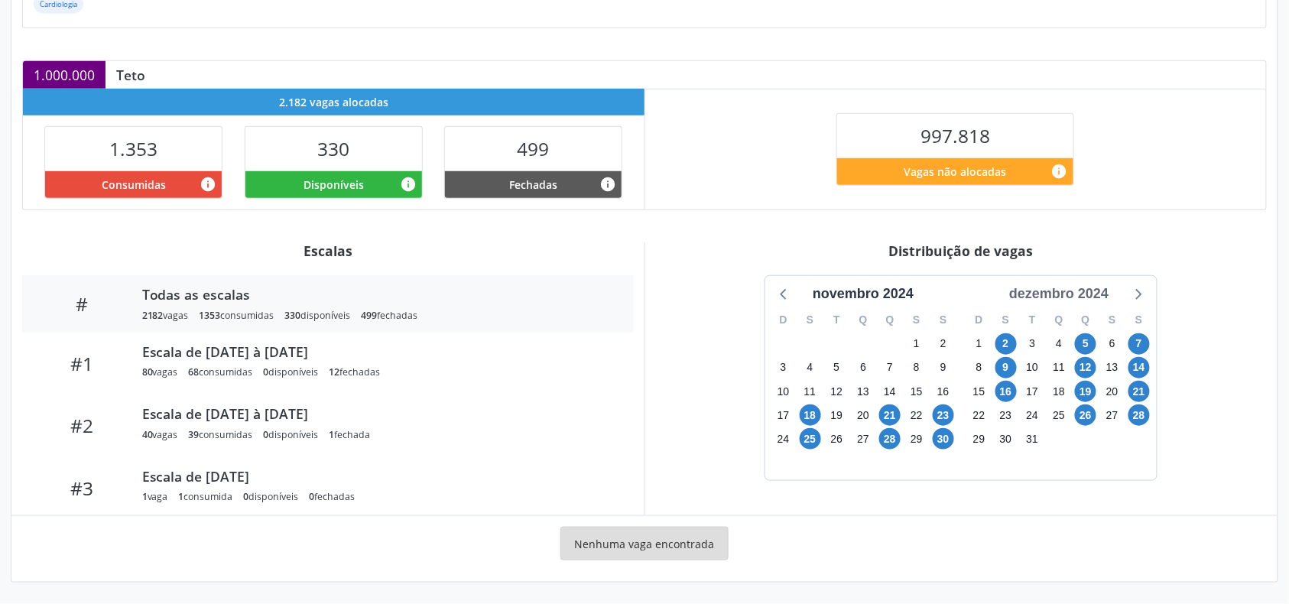
click at [1049, 297] on div "dezembro 2024" at bounding box center [1059, 294] width 112 height 21
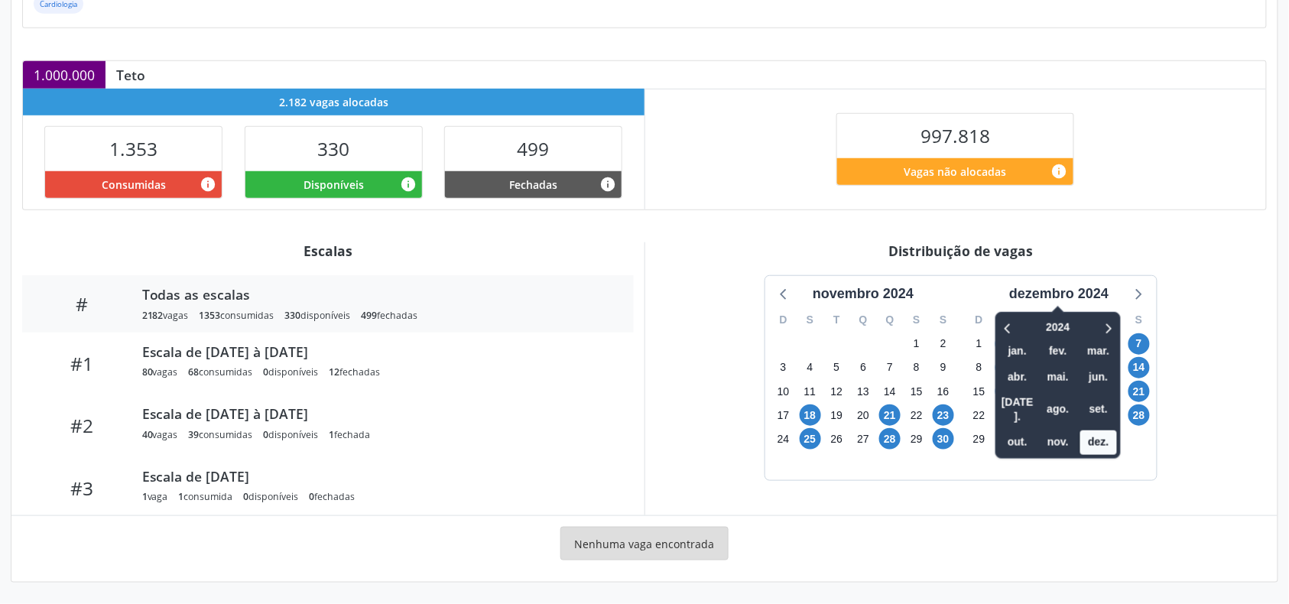
click at [1113, 313] on div "2024 jan. fev. mar. abr. mai. jun. [DATE]. ago. set. out. nov. dez." at bounding box center [1057, 385] width 125 height 147
click at [1114, 319] on icon at bounding box center [1107, 328] width 15 height 18
click at [1021, 313] on div "2026 jan. fev. mar. abr. mai. jun. [DATE]. ago. set. out. nov. dez." at bounding box center [1057, 385] width 125 height 147
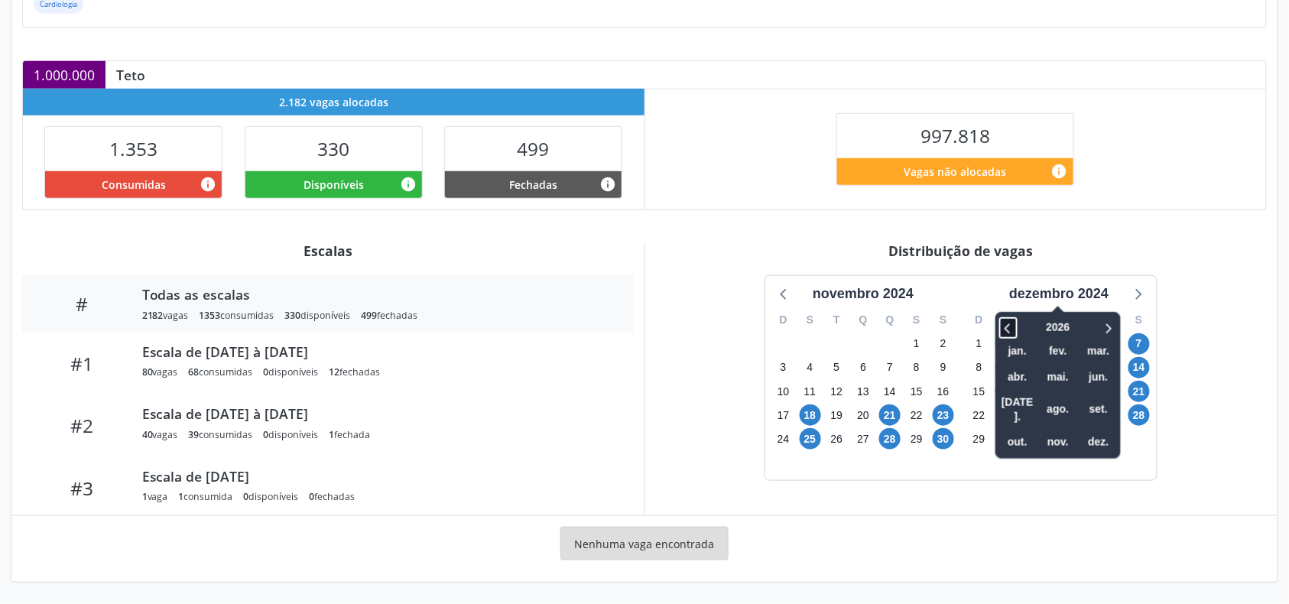
click at [1004, 332] on icon at bounding box center [1007, 328] width 15 height 18
click at [1110, 397] on span "set." at bounding box center [1098, 409] width 37 height 24
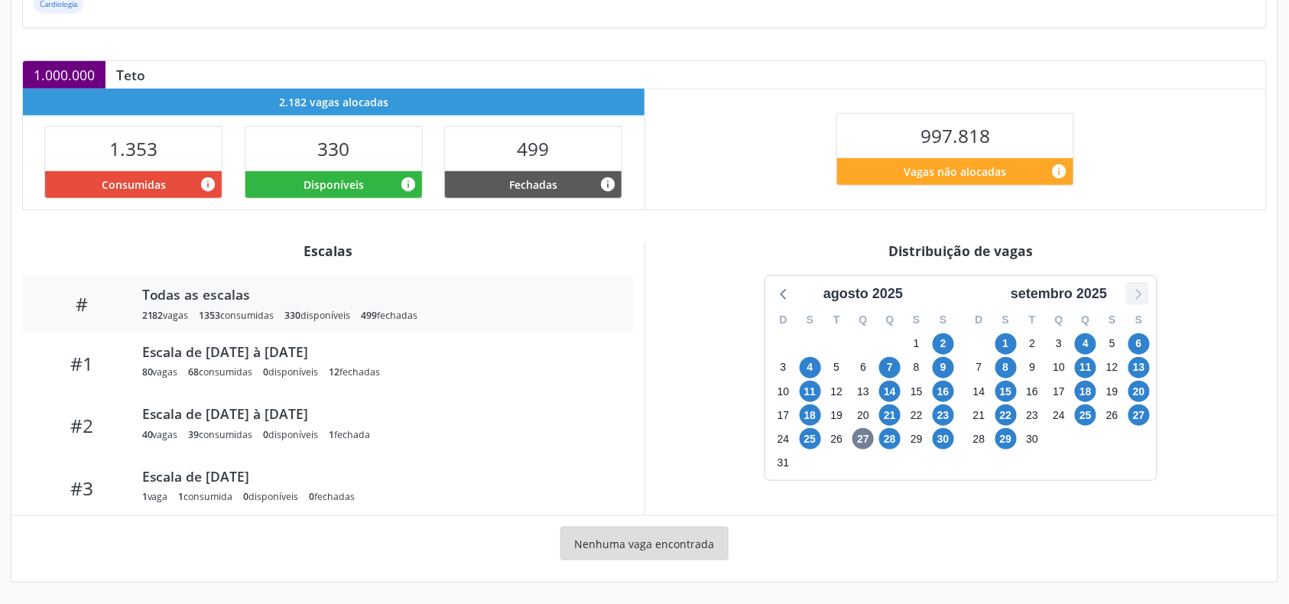
click at [1133, 294] on icon at bounding box center [1137, 294] width 20 height 20
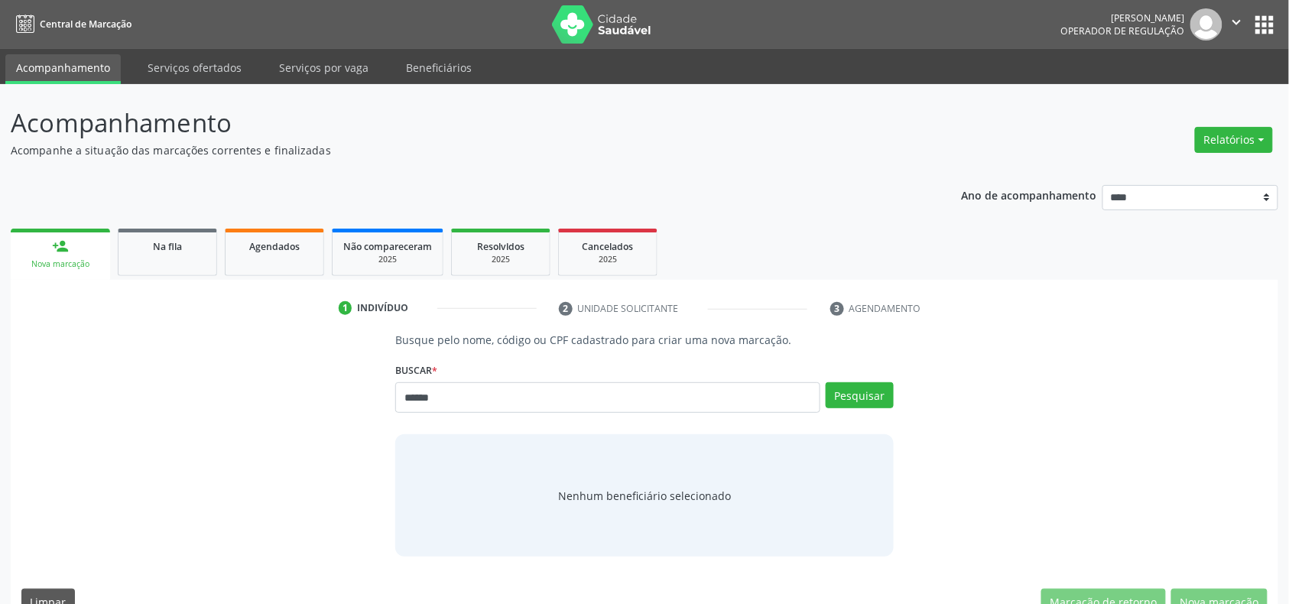
type input "******"
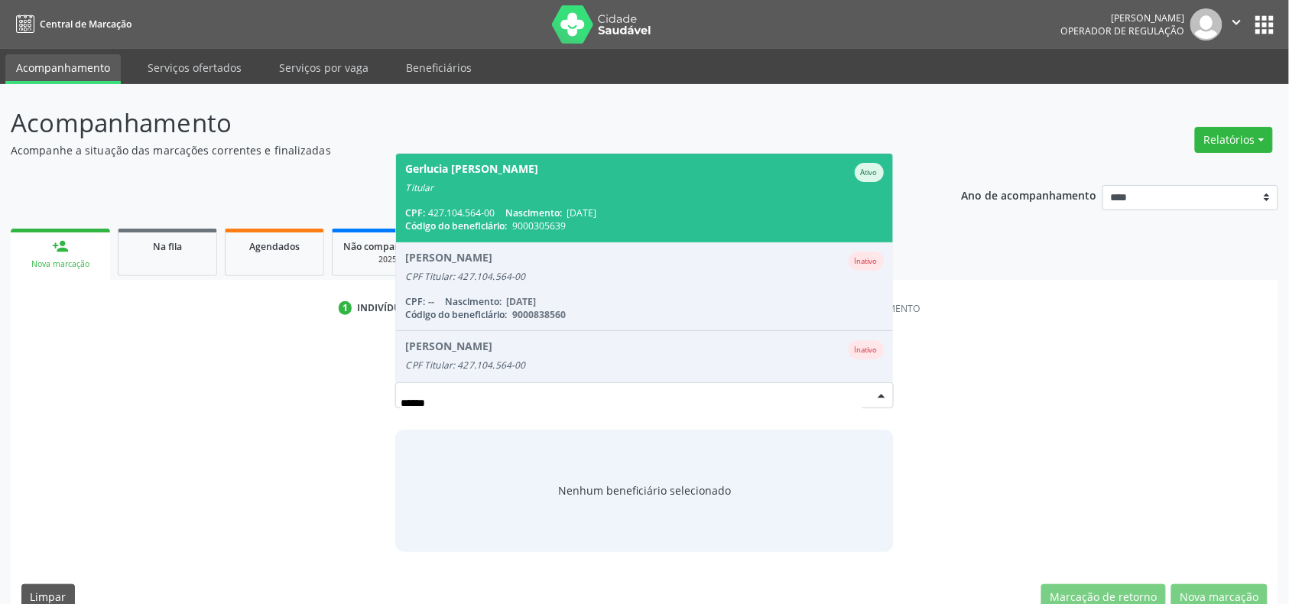
click at [628, 203] on span "Gerlucia [PERSON_NAME] Ativo Titular CPF: 427.104.564-00 Nascimento: [DATE] Cód…" at bounding box center [644, 198] width 496 height 88
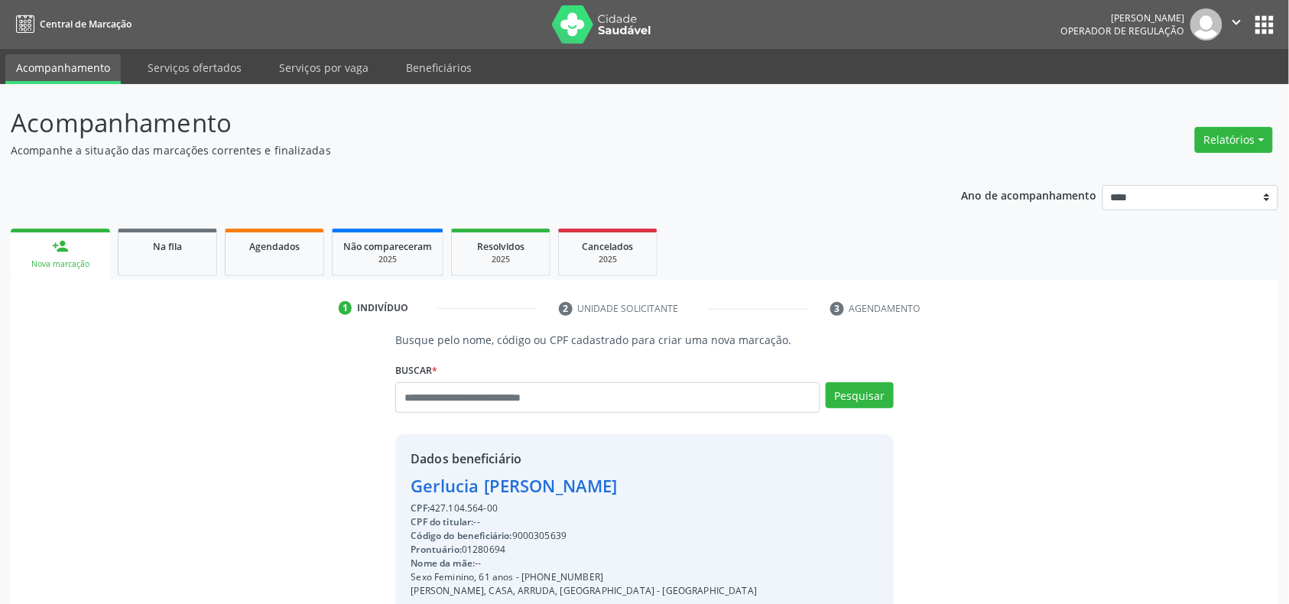
scroll to position [203, 0]
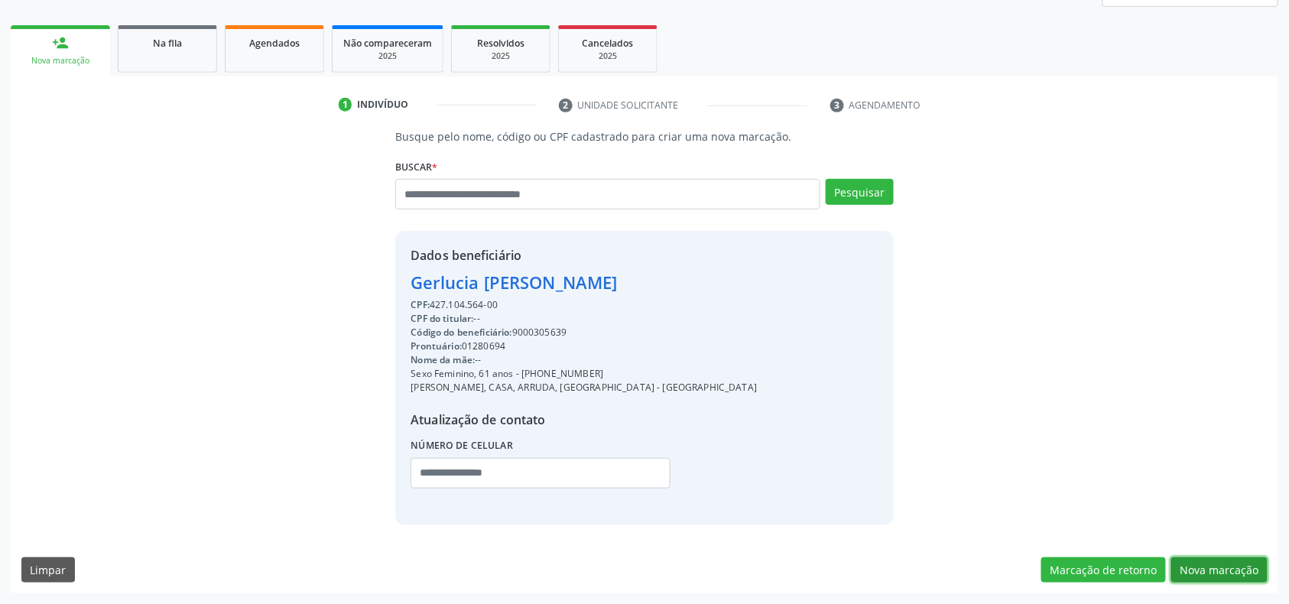
drag, startPoint x: 1232, startPoint y: 566, endPoint x: 1232, endPoint y: 554, distance: 11.5
click at [1232, 564] on button "Nova marcação" at bounding box center [1219, 570] width 96 height 26
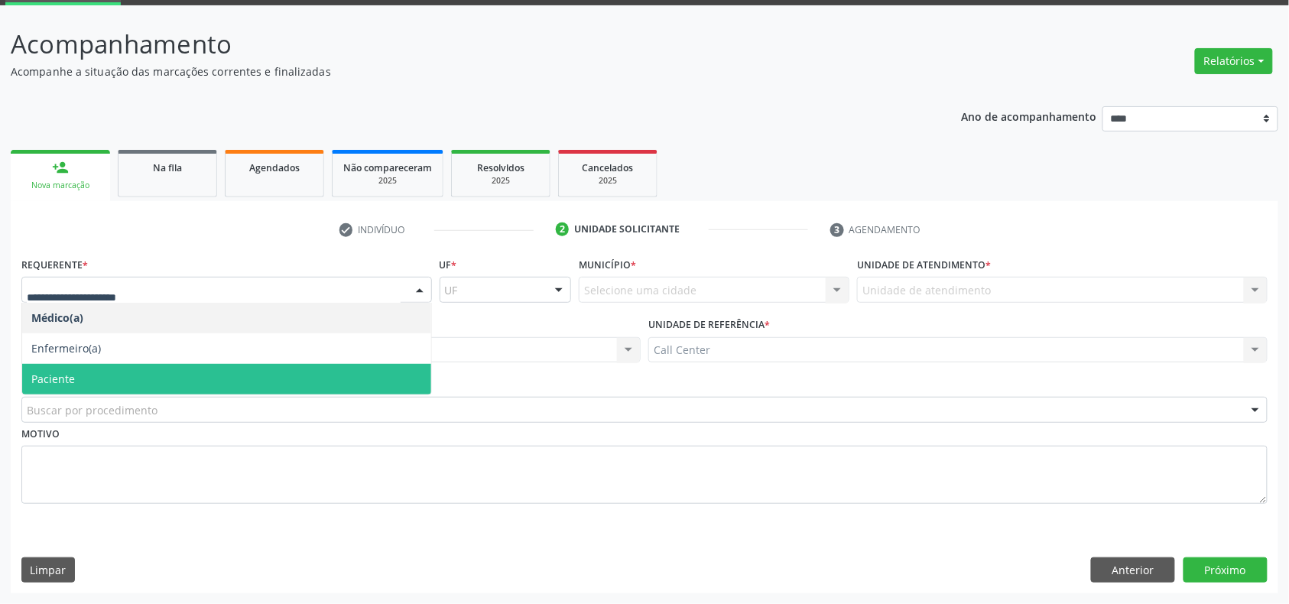
click at [47, 380] on span "Paciente" at bounding box center [53, 378] width 44 height 15
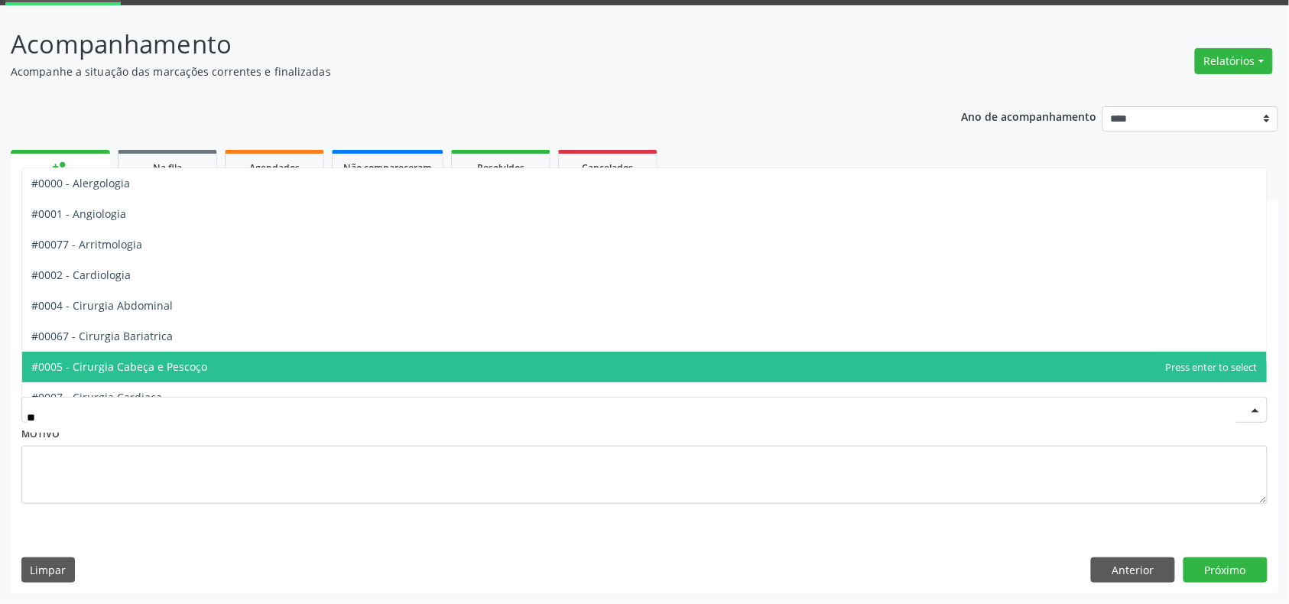
type input "***"
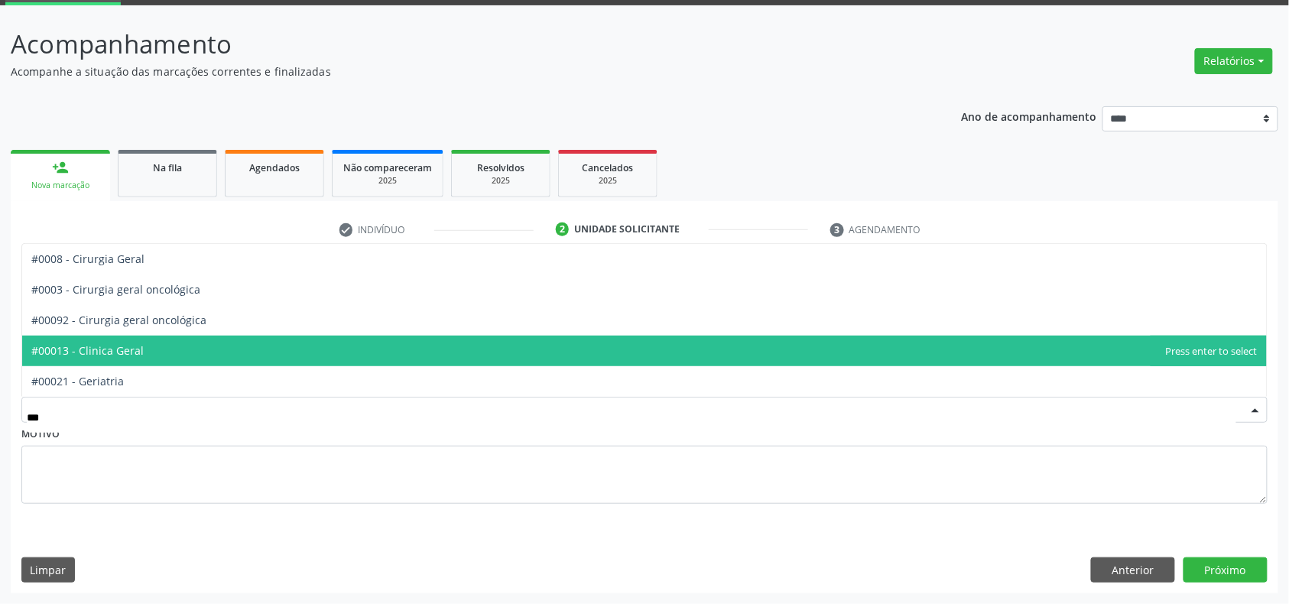
click at [175, 352] on span "#00013 - Clinica Geral" at bounding box center [644, 351] width 1244 height 31
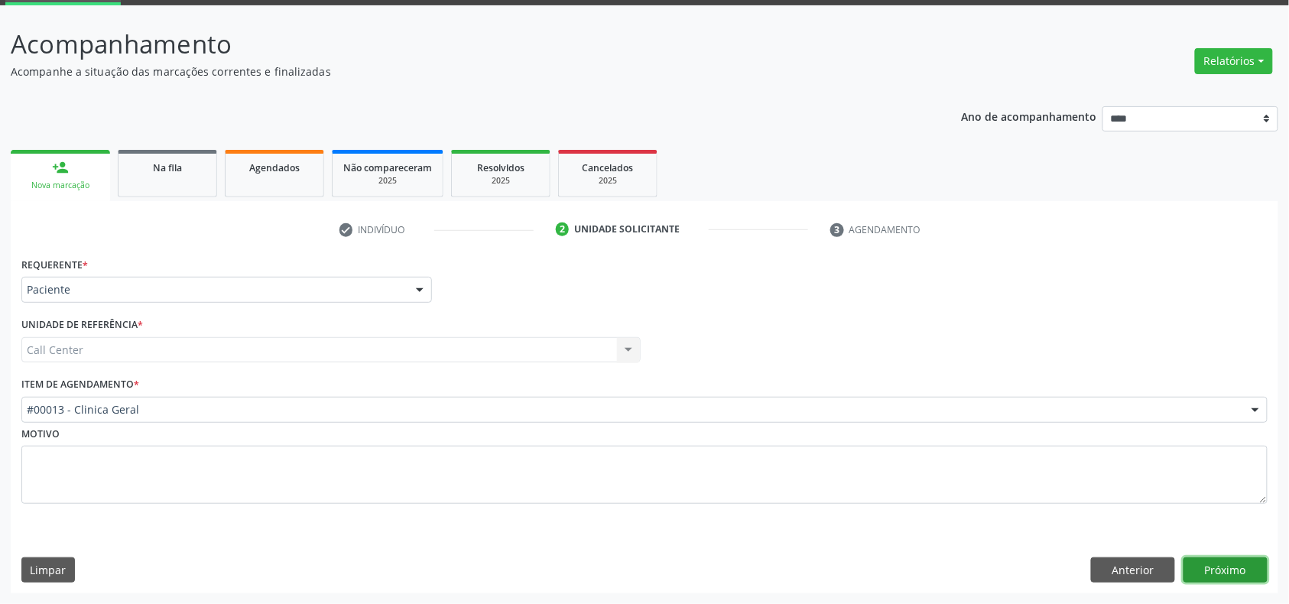
click at [1239, 569] on button "Próximo" at bounding box center [1225, 570] width 84 height 26
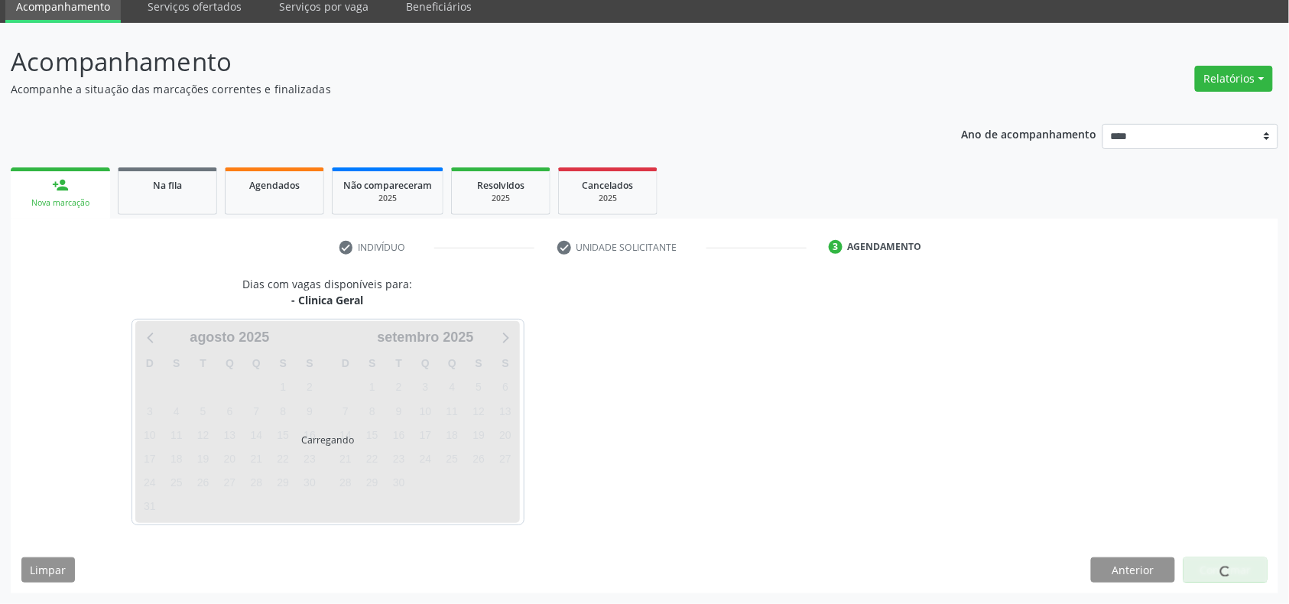
scroll to position [62, 0]
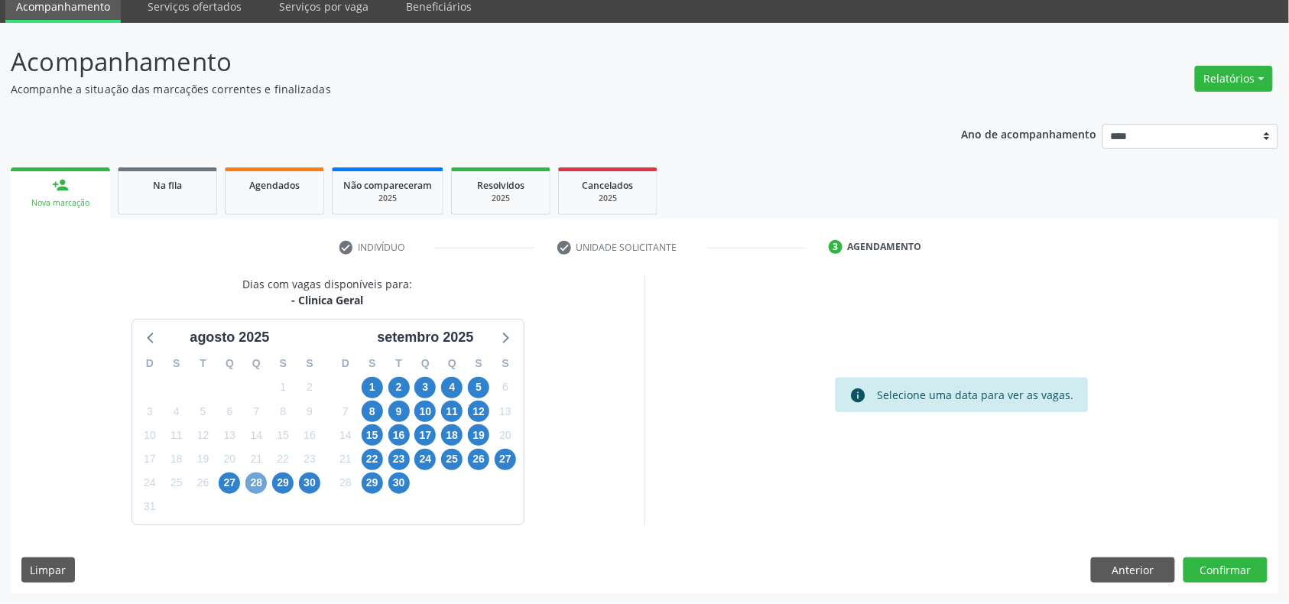
click at [255, 483] on span "28" at bounding box center [255, 482] width 21 height 21
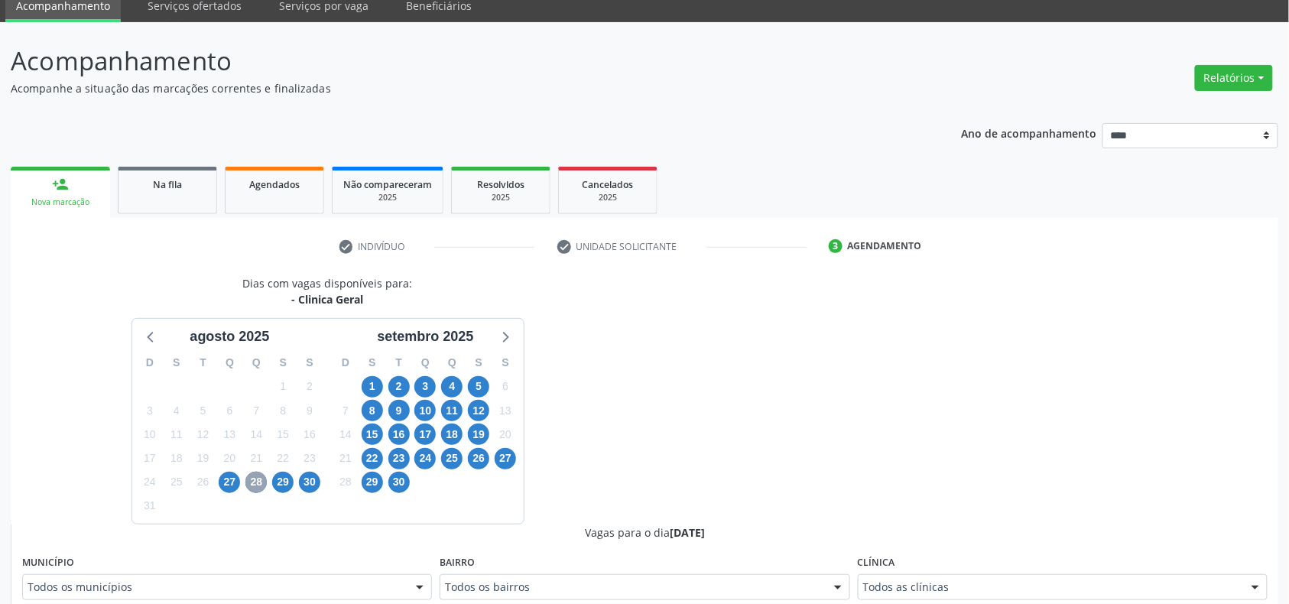
scroll to position [469, 0]
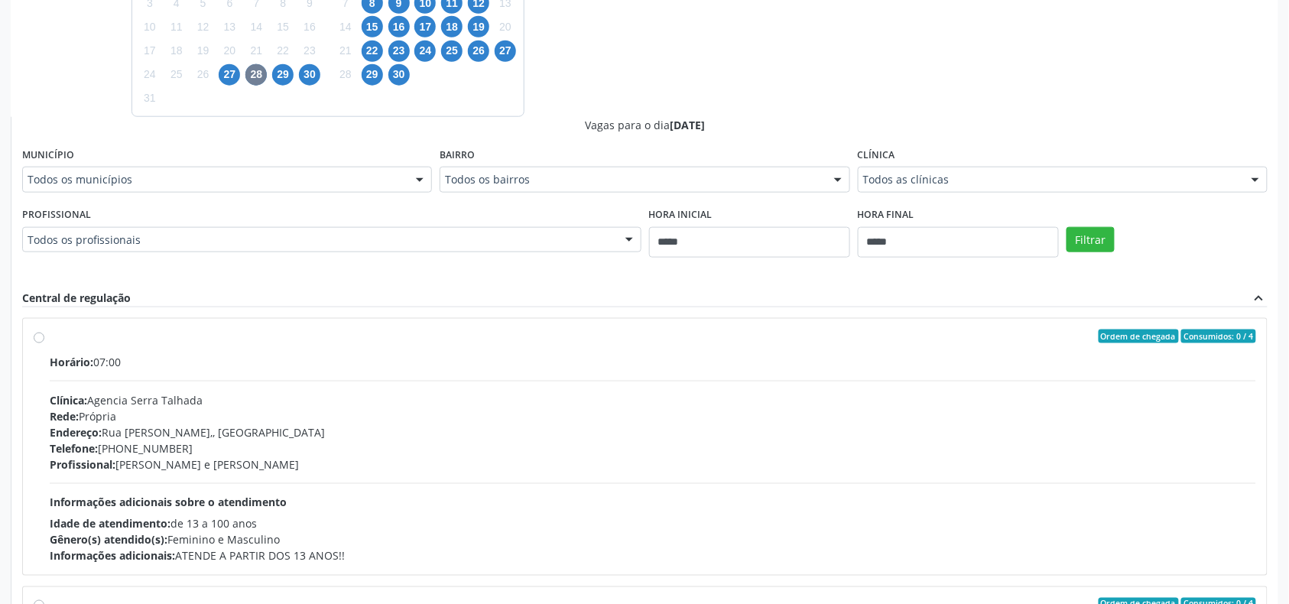
click at [332, 230] on div "Todos os profissionais" at bounding box center [331, 240] width 619 height 26
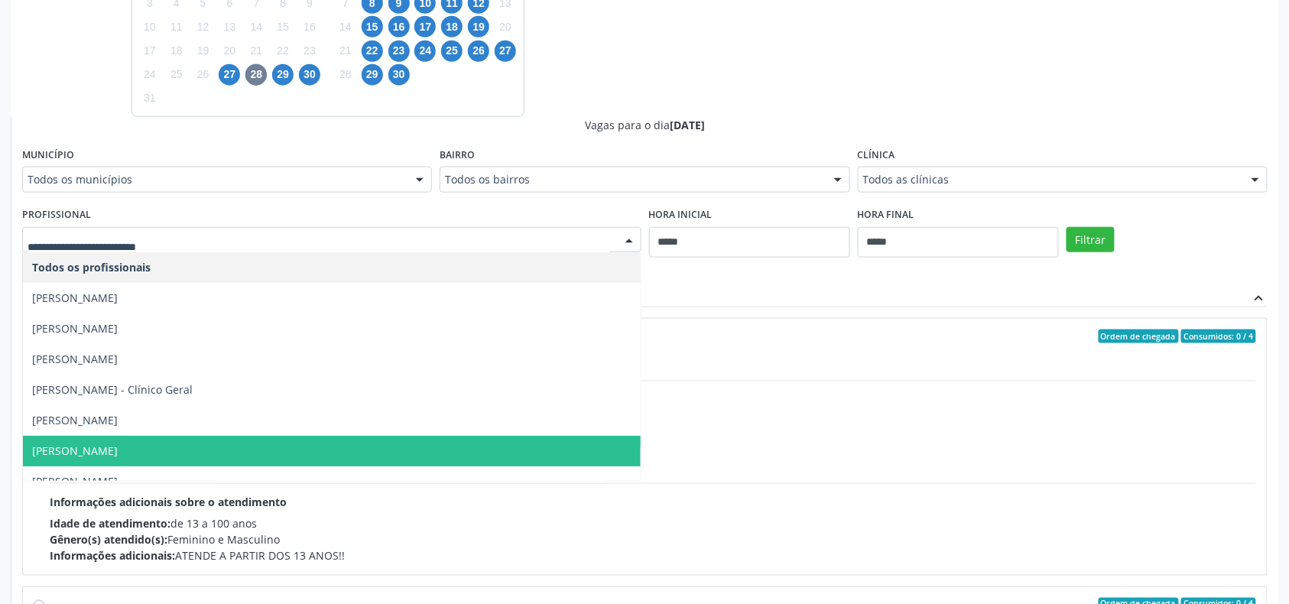
click at [186, 446] on span "Elias Jose de Melo" at bounding box center [332, 451] width 618 height 31
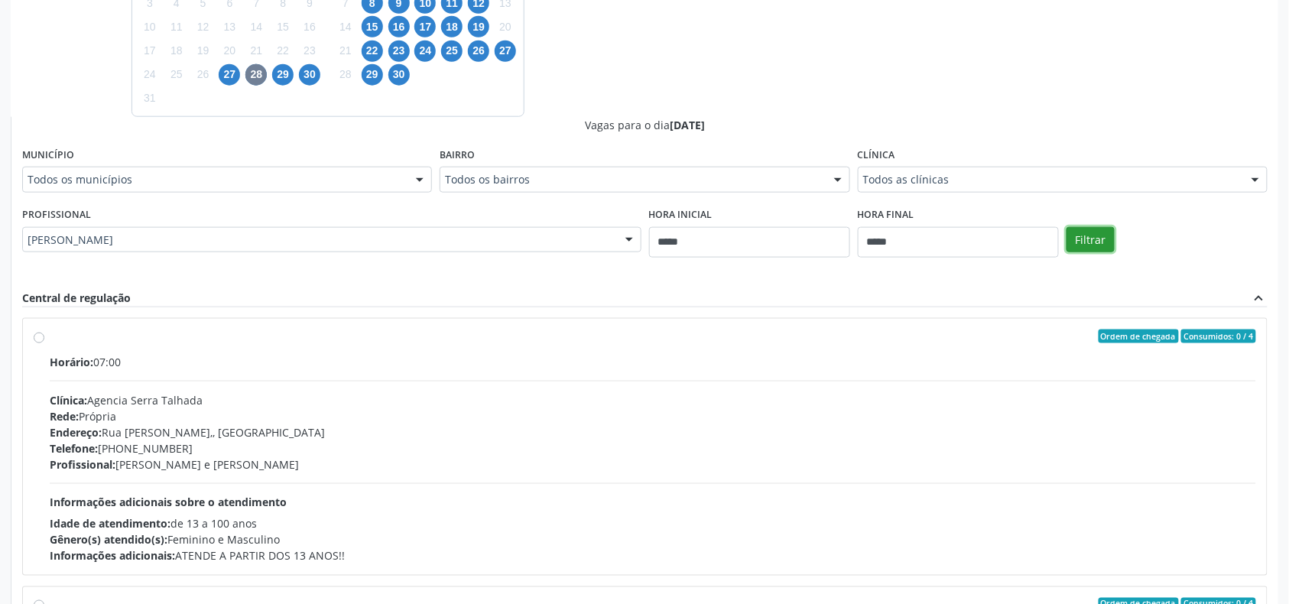
click at [1090, 242] on button "Filtrar" at bounding box center [1090, 240] width 48 height 26
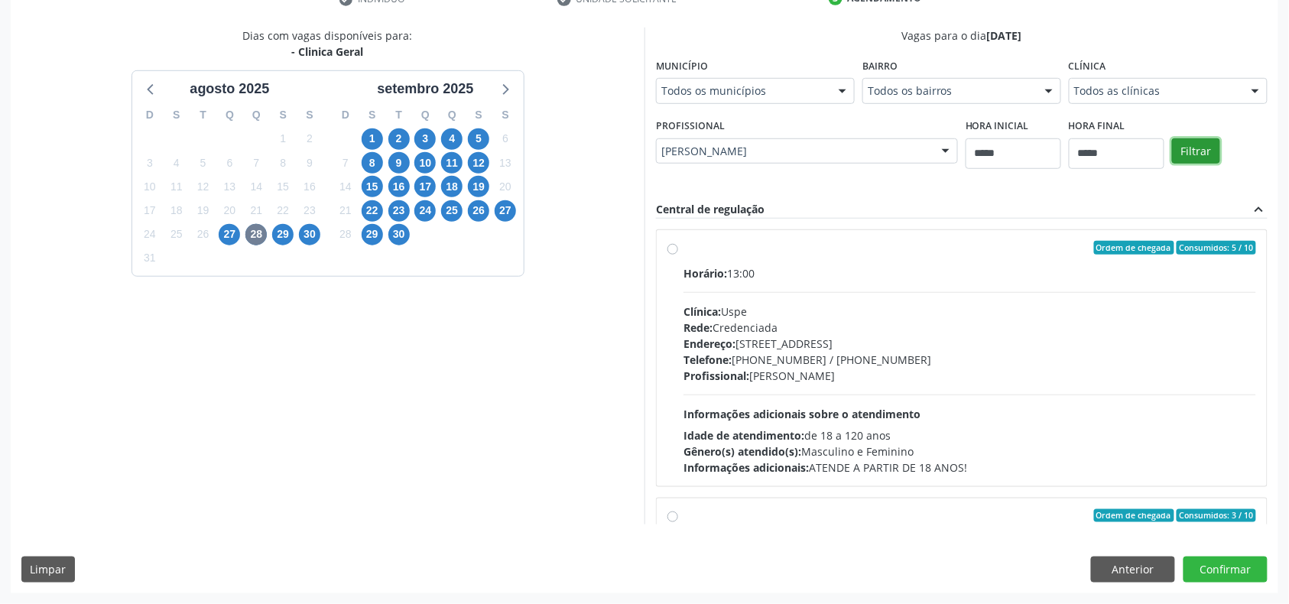
scroll to position [310, 0]
click at [883, 313] on div "Clínica: Uspe" at bounding box center [969, 311] width 572 height 16
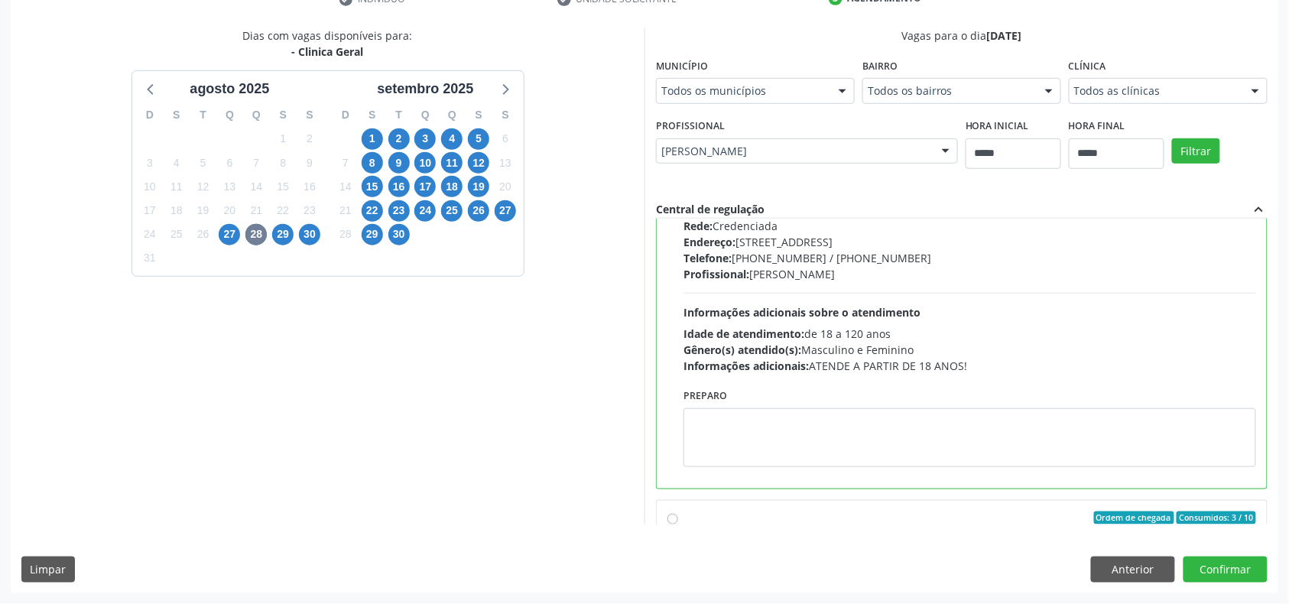
scroll to position [203, 0]
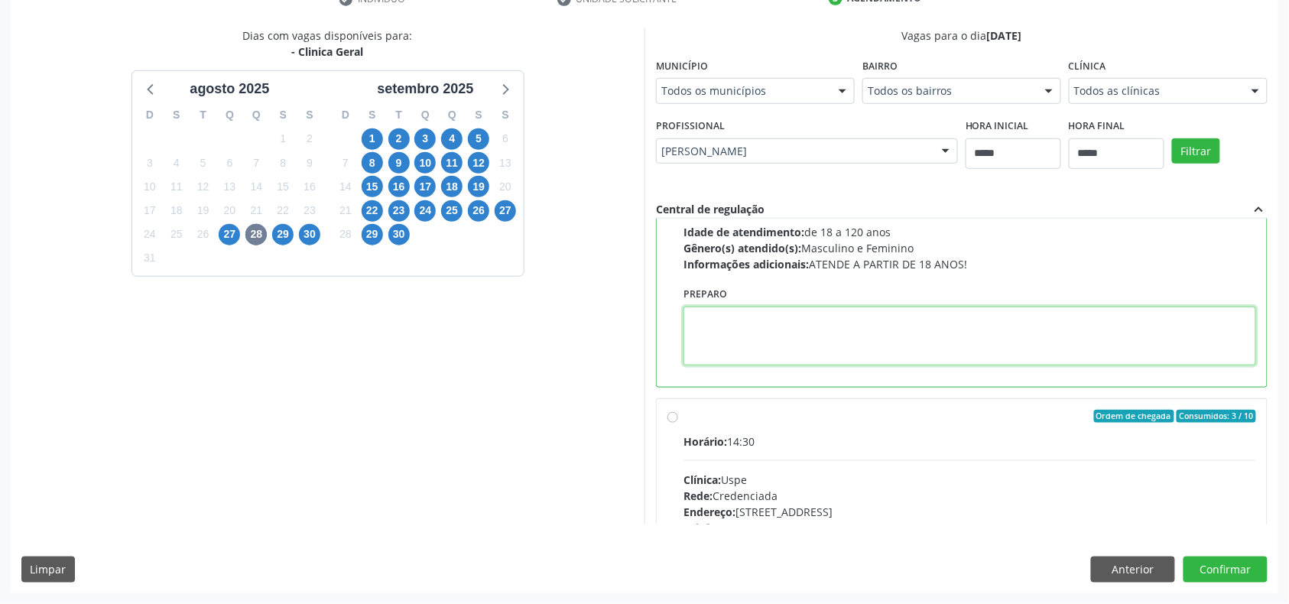
paste textarea "**********"
type textarea "**********"
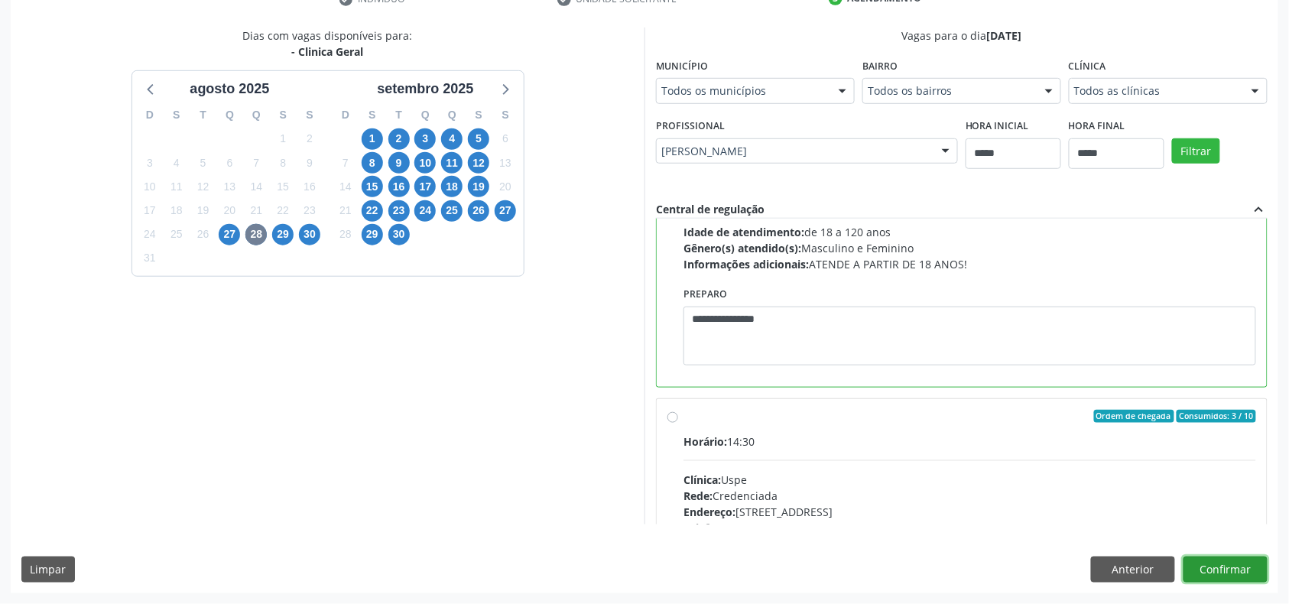
click at [1223, 558] on button "Confirmar" at bounding box center [1225, 569] width 84 height 26
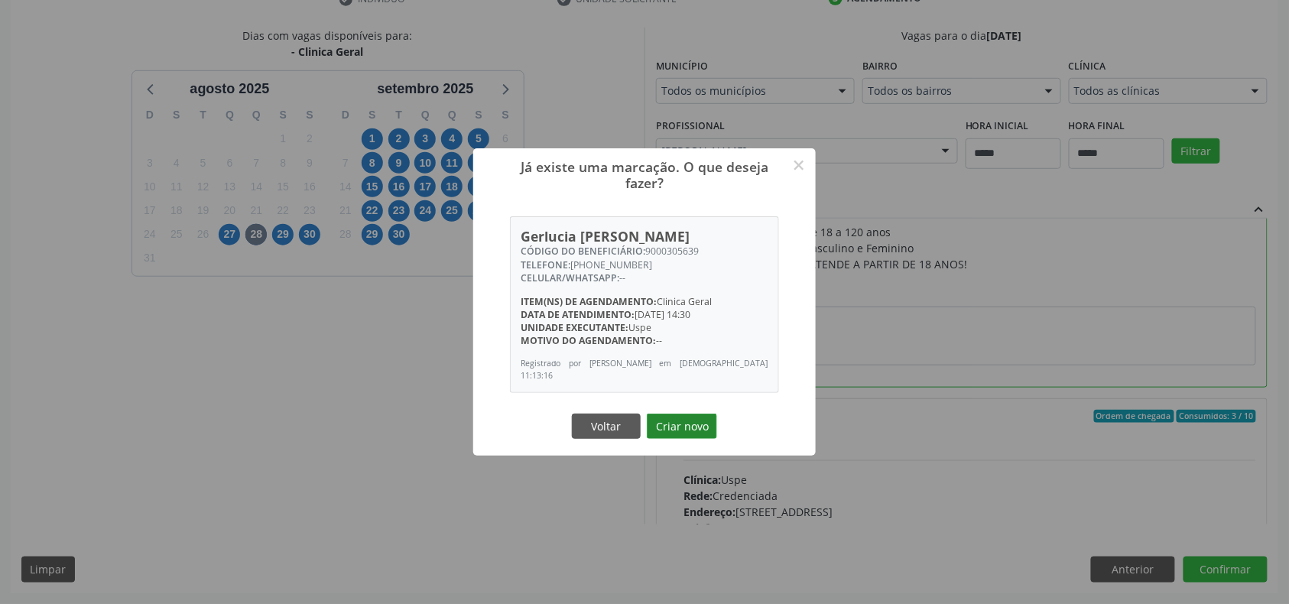
click at [695, 435] on button "Criar novo" at bounding box center [682, 426] width 70 height 26
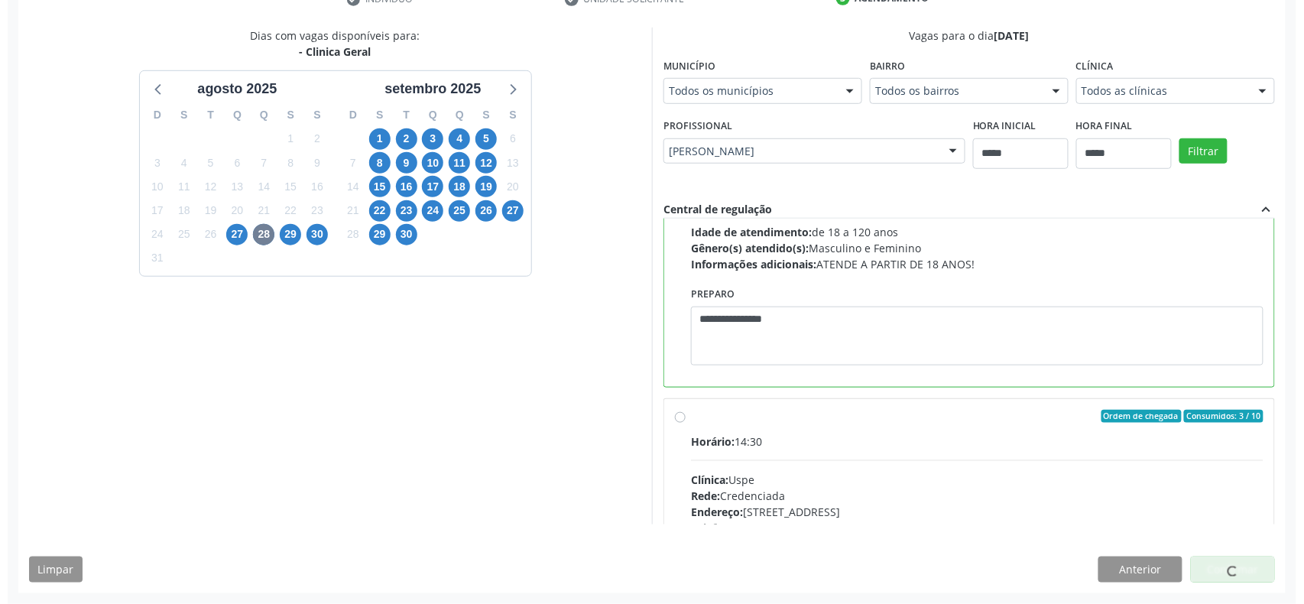
scroll to position [0, 0]
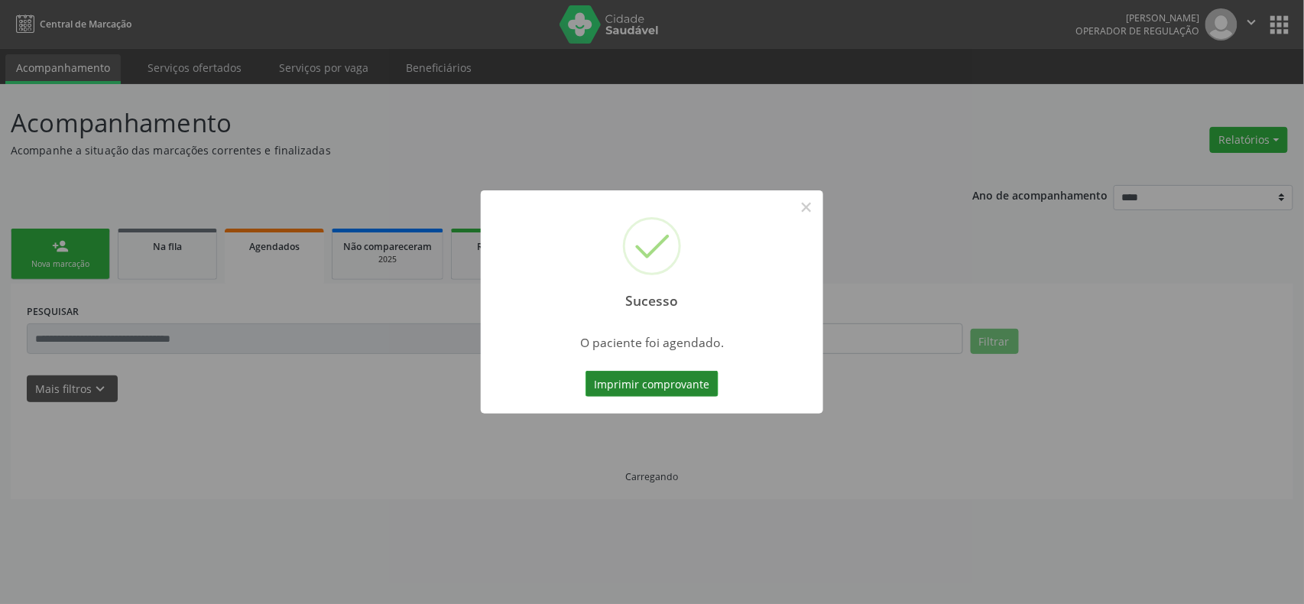
click at [663, 388] on button "Imprimir comprovante" at bounding box center [651, 384] width 133 height 26
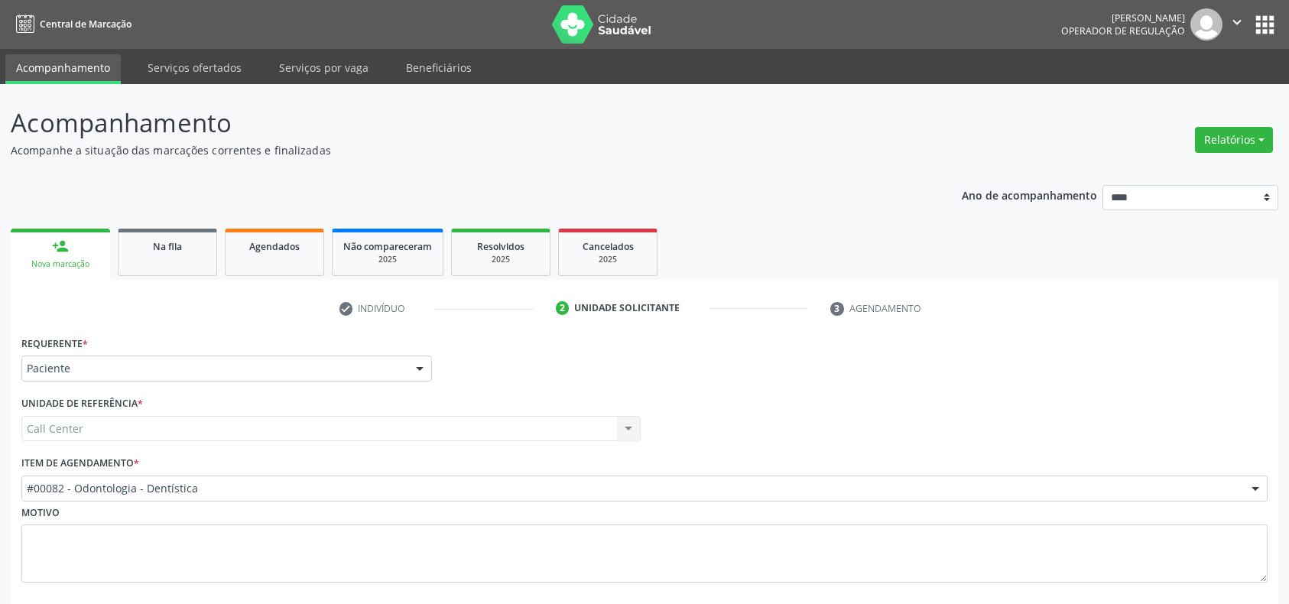
scroll to position [80, 0]
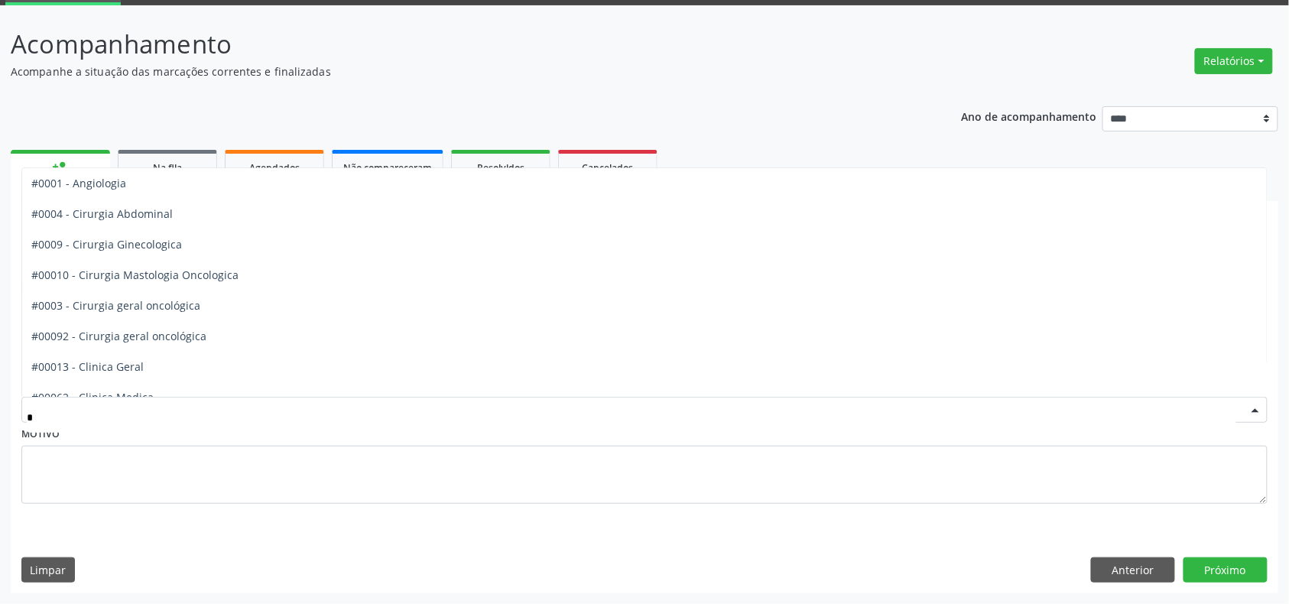
type input "**"
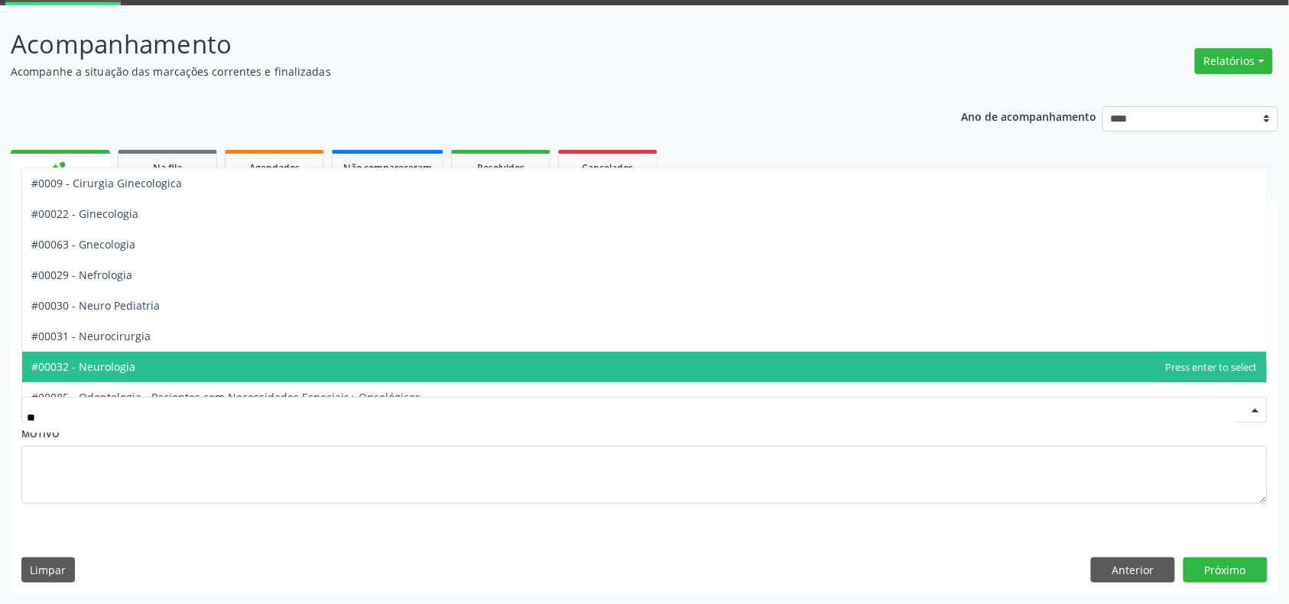
click at [177, 352] on span "#00032 - Neurologia" at bounding box center [644, 367] width 1244 height 31
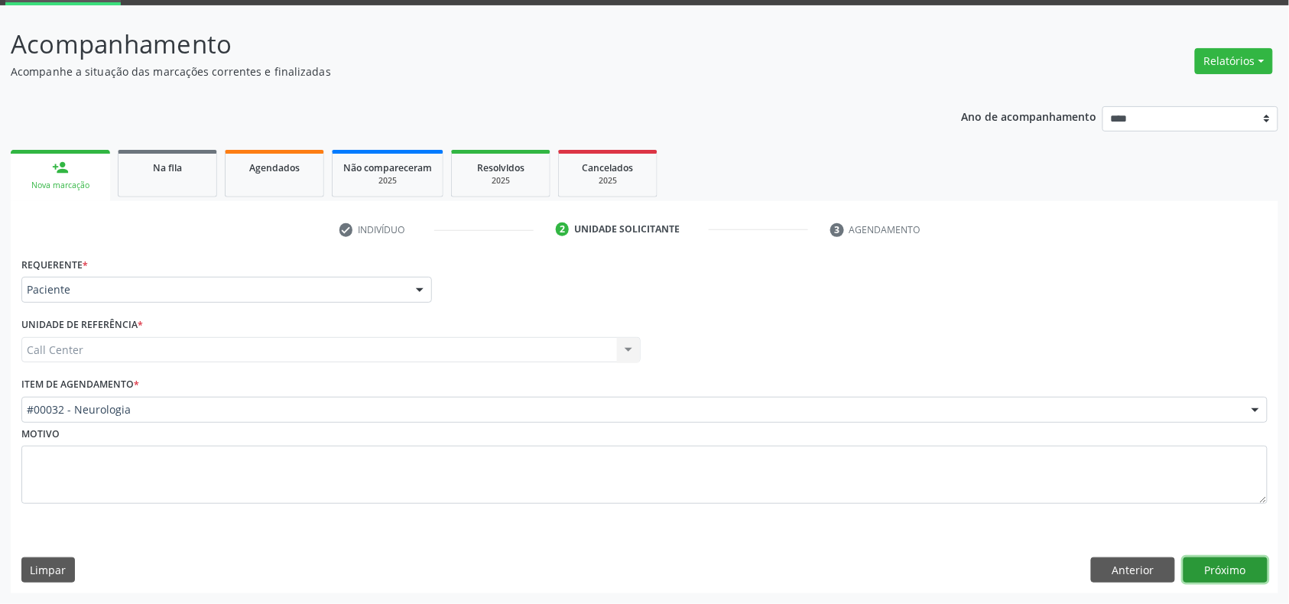
click at [1251, 566] on button "Próximo" at bounding box center [1225, 570] width 84 height 26
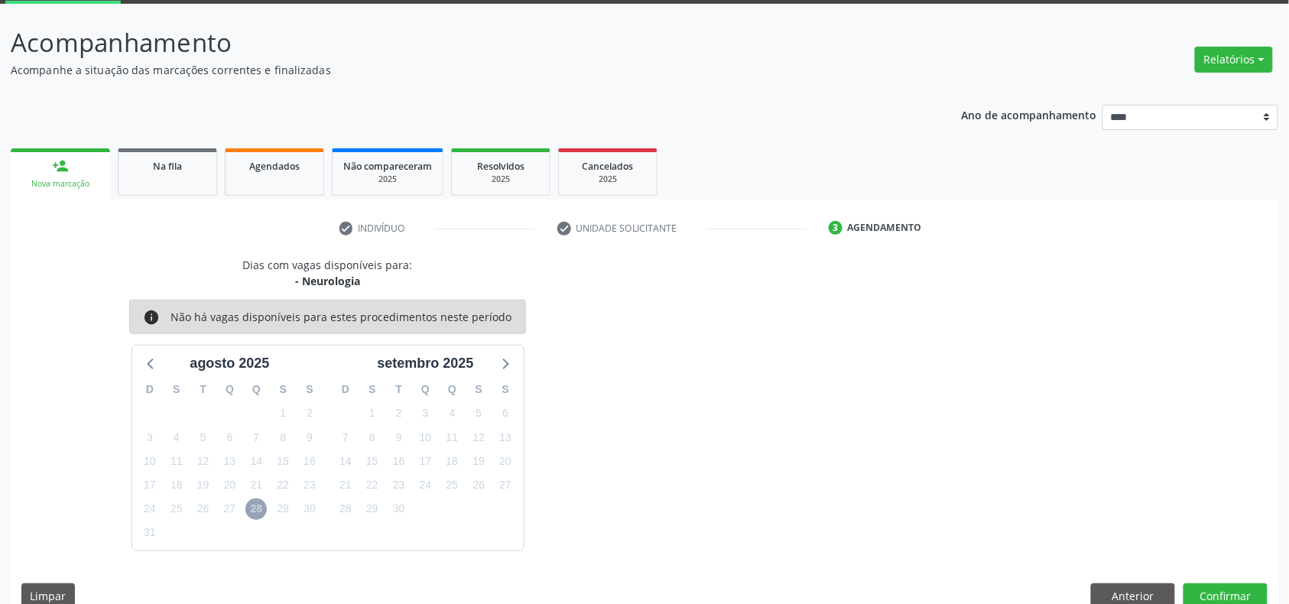
click at [251, 508] on span "28" at bounding box center [255, 508] width 21 height 21
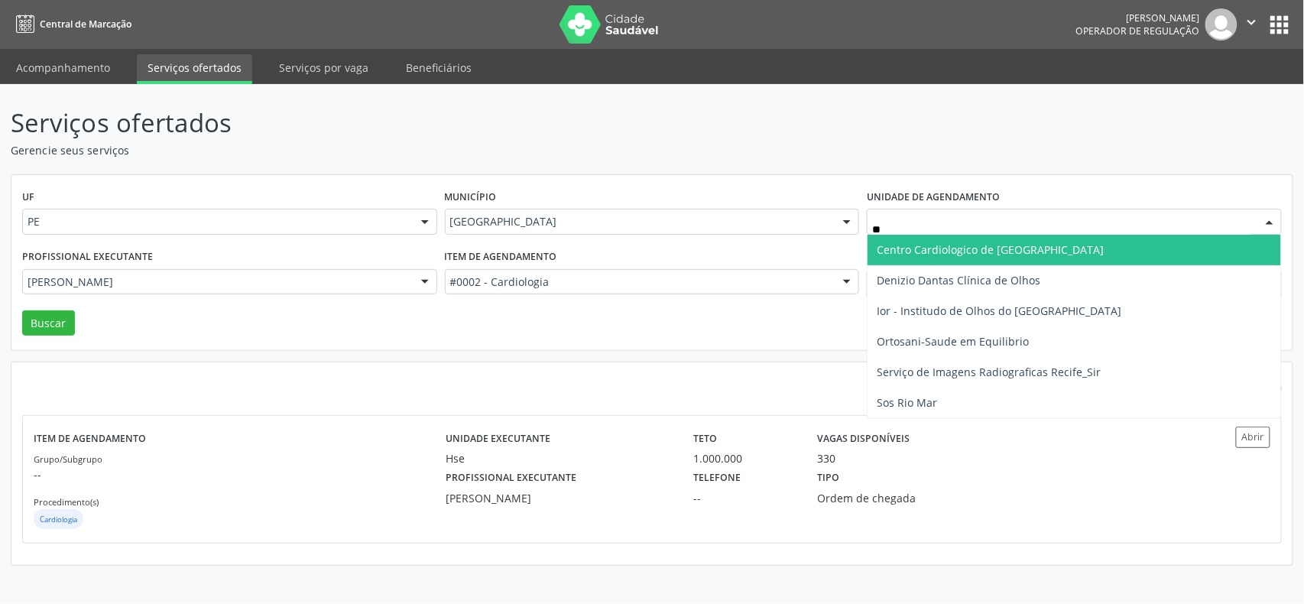
type input "***"
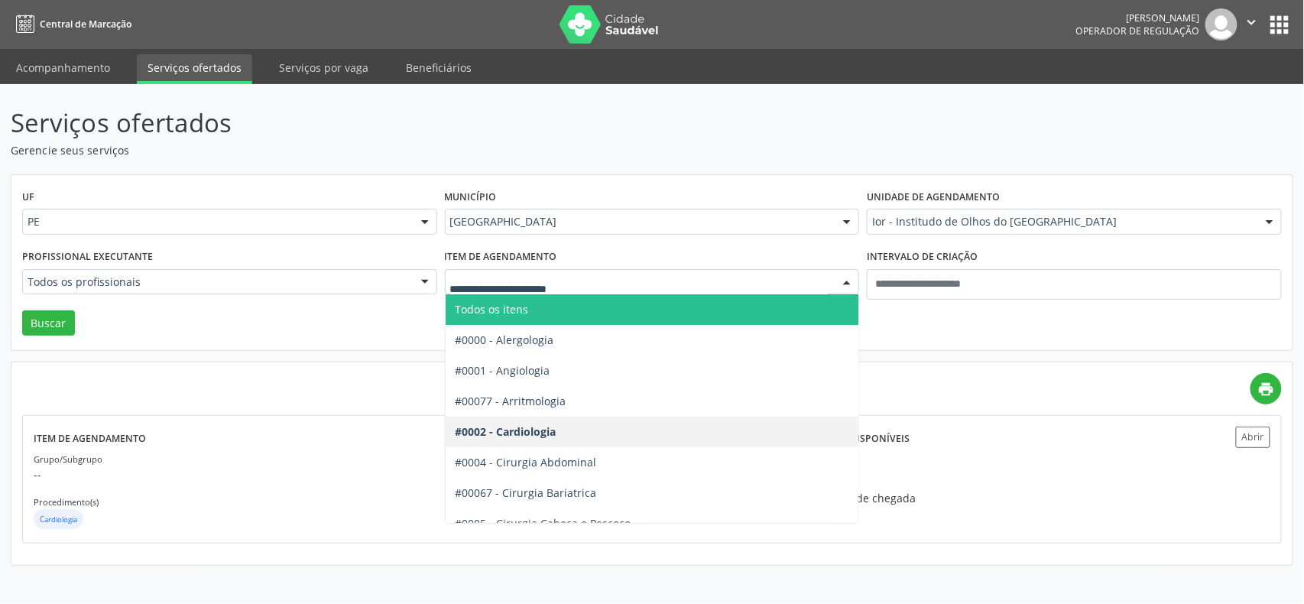
click at [475, 310] on span "Todos os itens" at bounding box center [491, 309] width 73 height 15
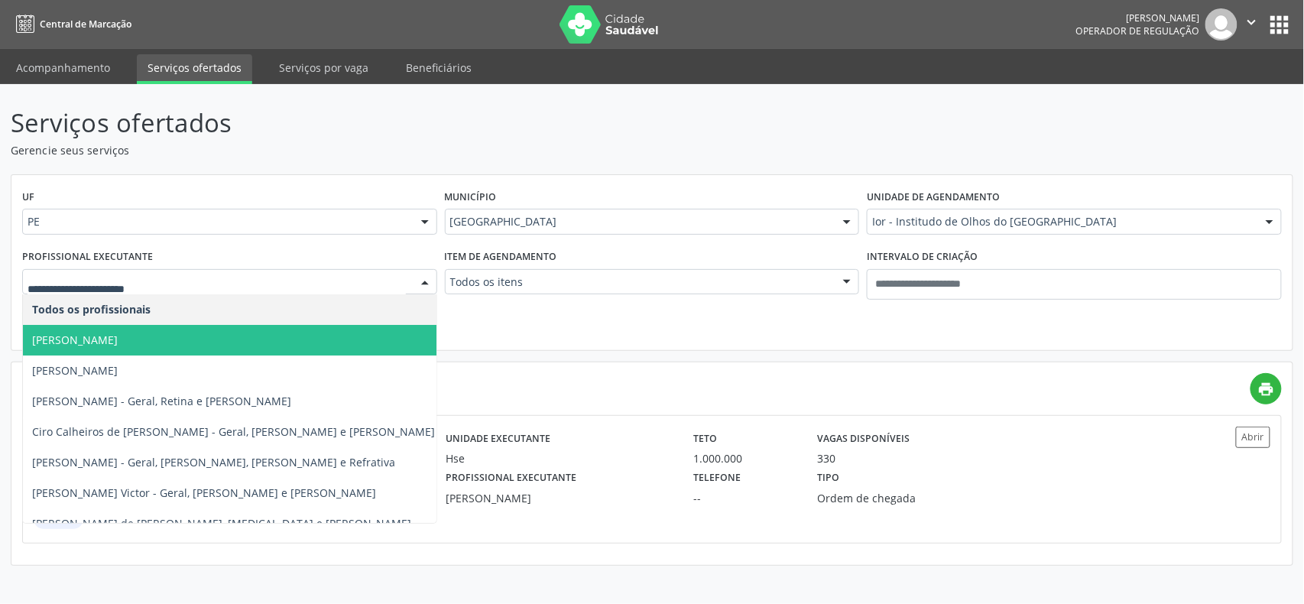
click at [251, 349] on span "[PERSON_NAME]" at bounding box center [233, 340] width 421 height 31
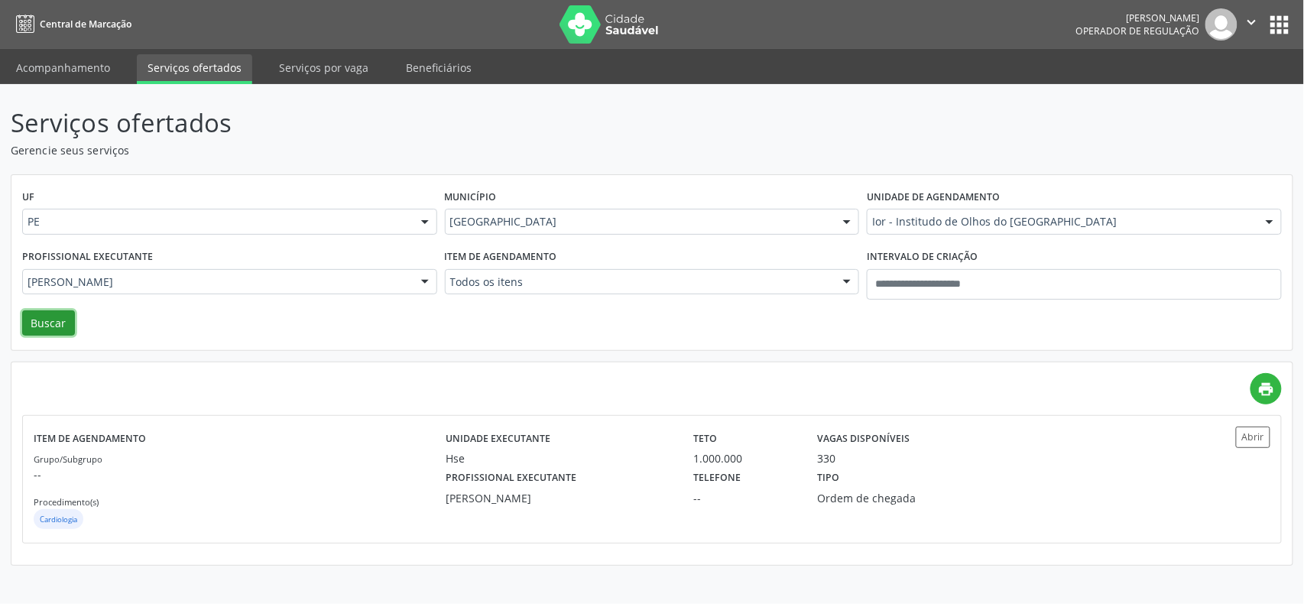
click at [70, 326] on button "Buscar" at bounding box center [48, 323] width 53 height 26
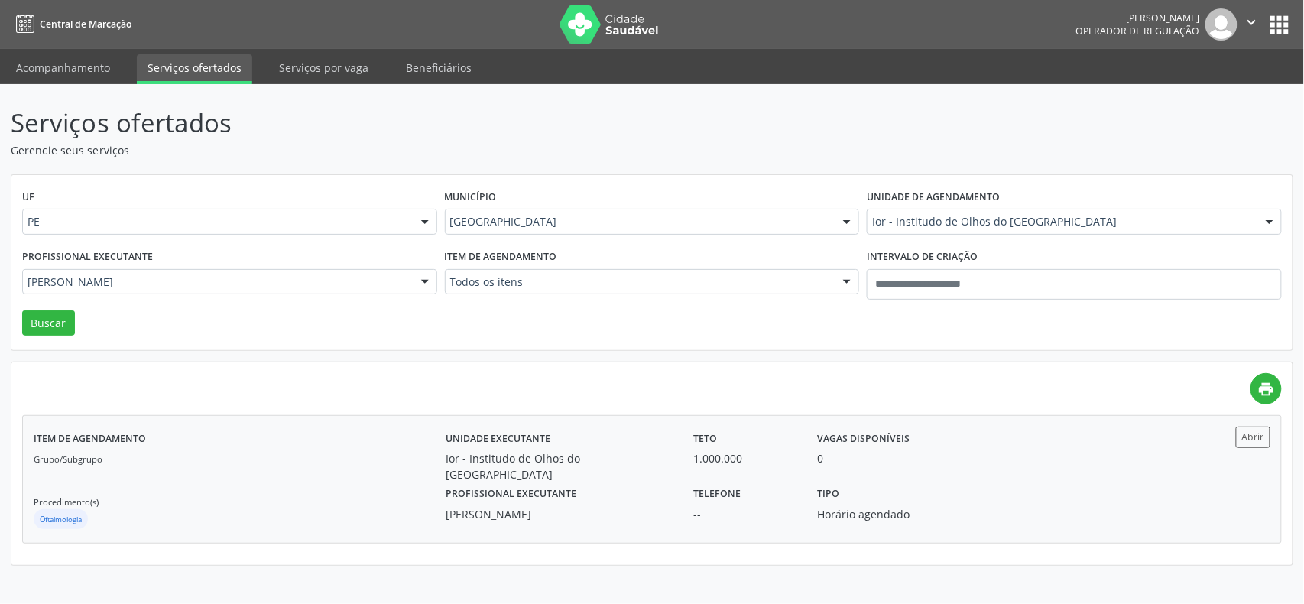
click at [407, 530] on div "Oftalmologia" at bounding box center [240, 520] width 412 height 23
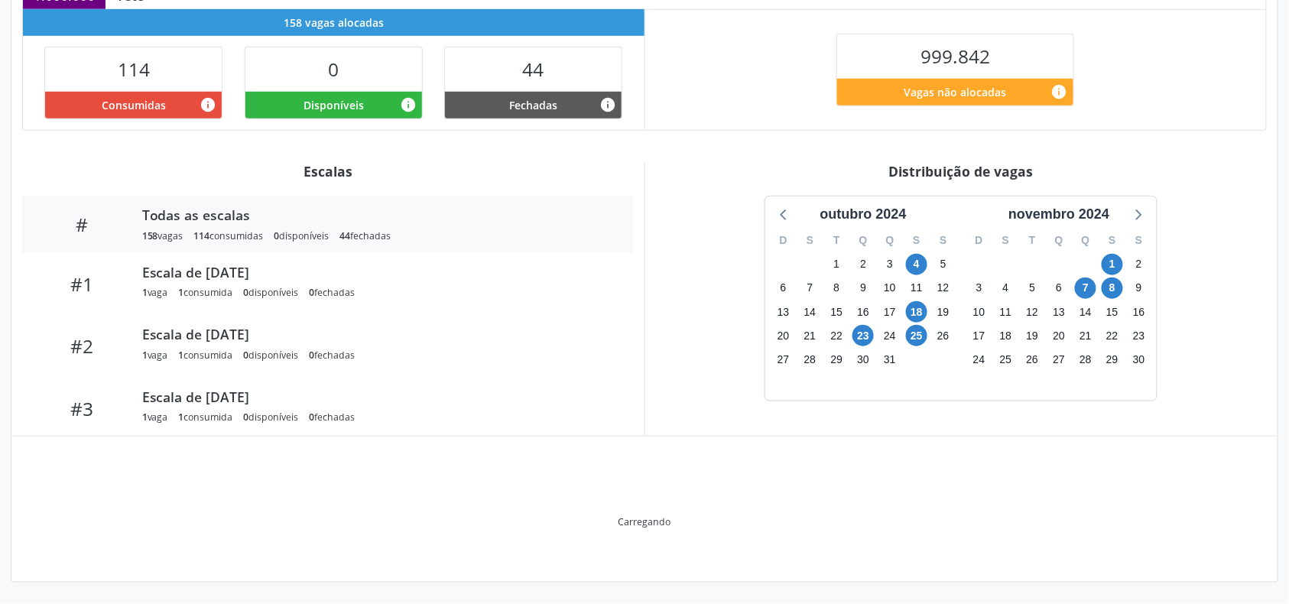
scroll to position [288, 0]
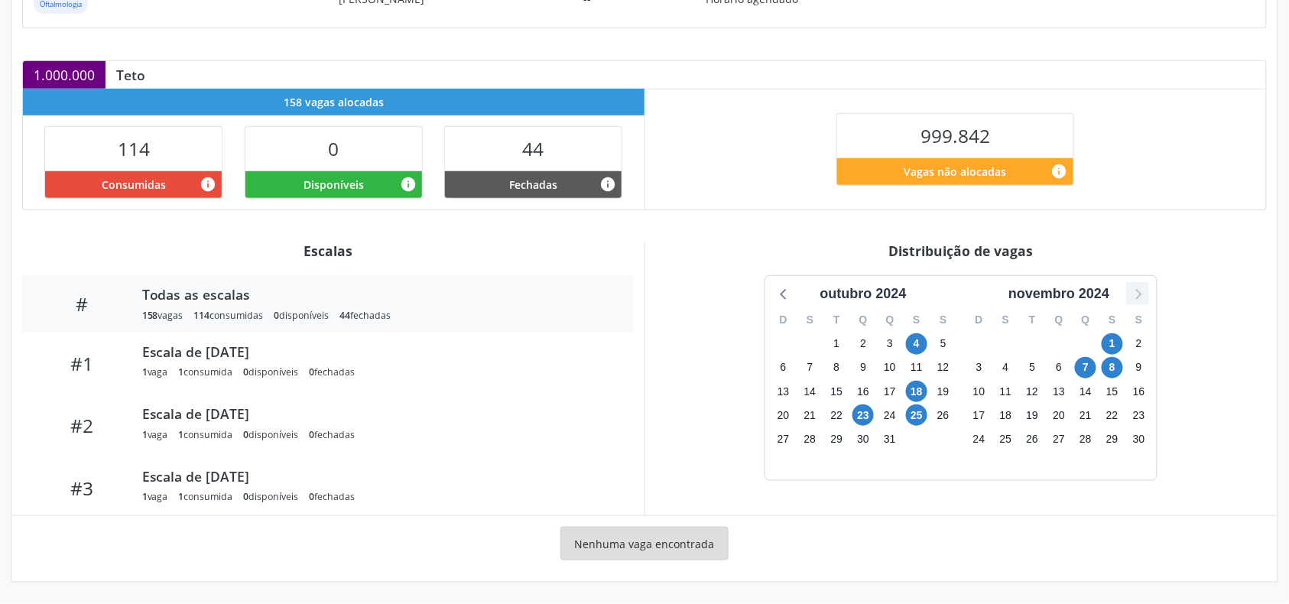
click at [1132, 293] on icon at bounding box center [1137, 294] width 20 height 20
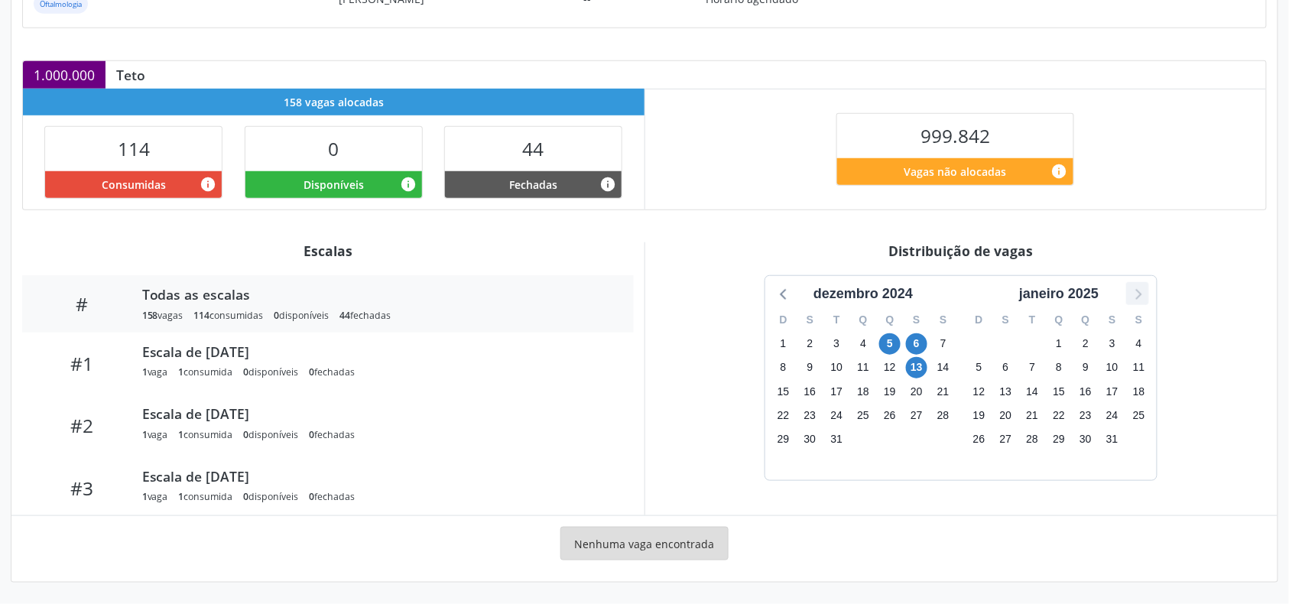
click at [1132, 293] on icon at bounding box center [1137, 294] width 20 height 20
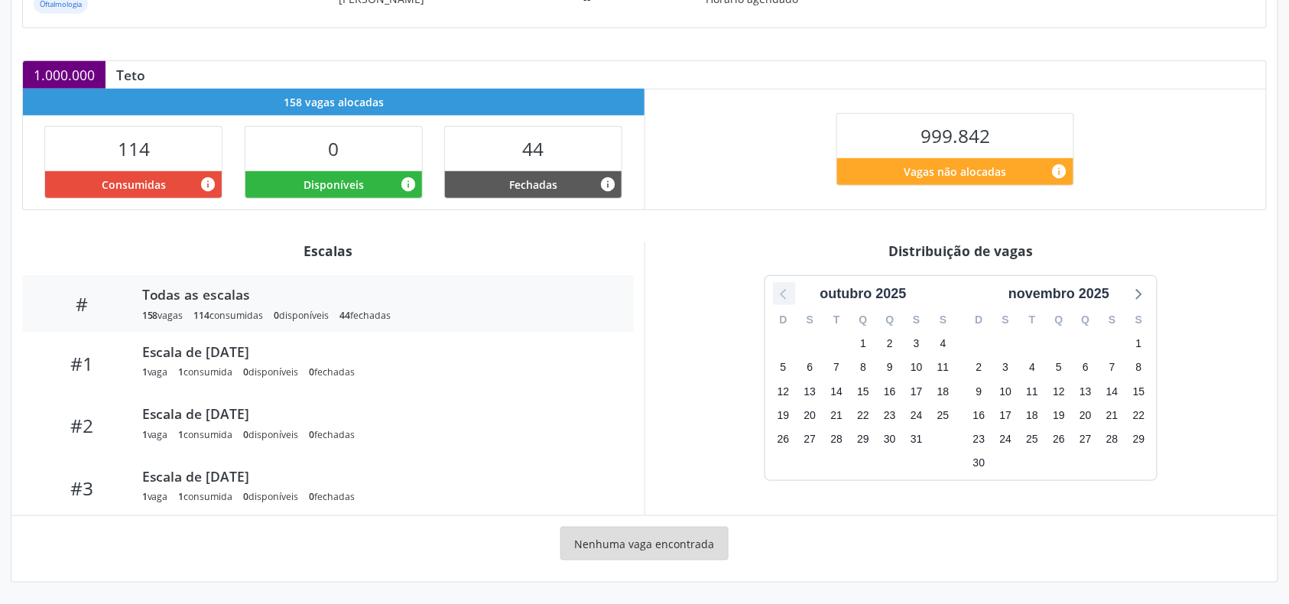
click at [780, 292] on icon at bounding box center [784, 294] width 20 height 20
drag, startPoint x: 34, startPoint y: 0, endPoint x: 747, endPoint y: 72, distance: 717.4
click at [747, 72] on div "1.000.000 Teto" at bounding box center [644, 75] width 1243 height 28
